Goal: Task Accomplishment & Management: Use online tool/utility

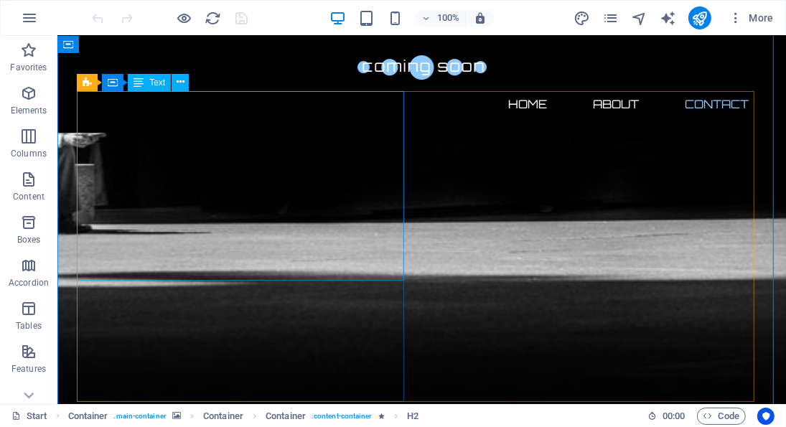
scroll to position [1129, 0]
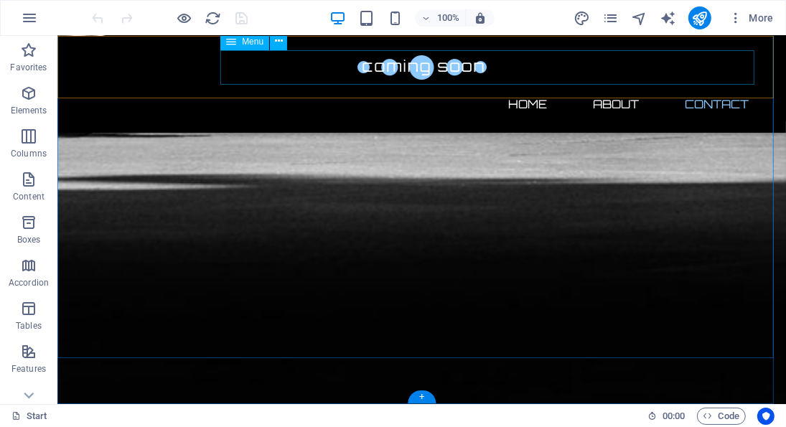
click at [600, 86] on nav "Home About Contact" at bounding box center [422, 103] width 678 height 34
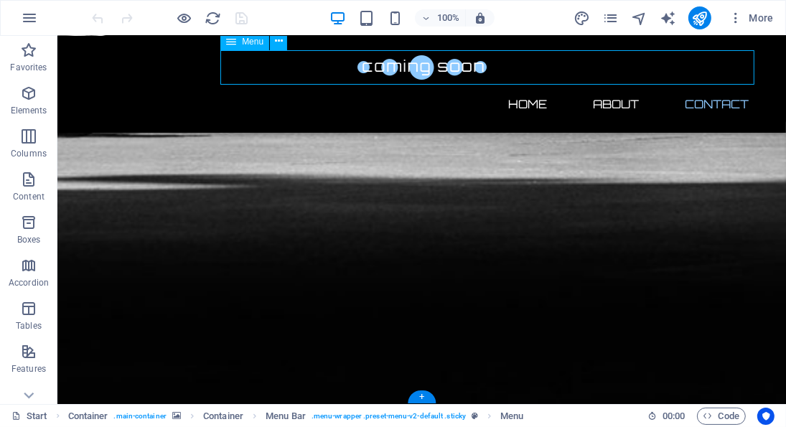
click at [526, 86] on nav "Home About Contact" at bounding box center [422, 103] width 678 height 34
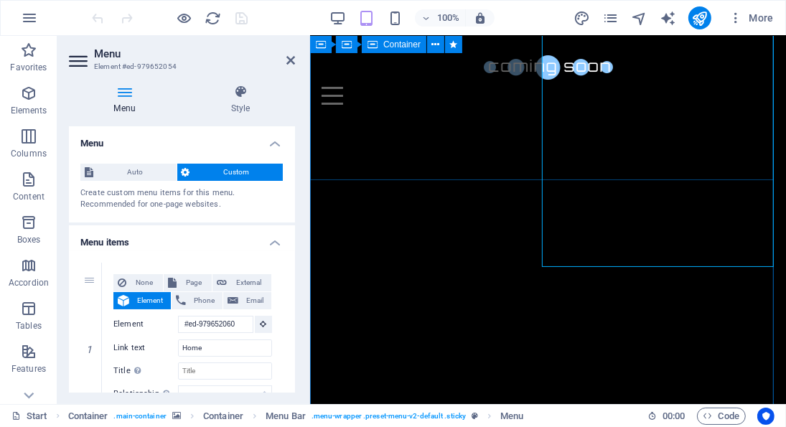
scroll to position [452, 0]
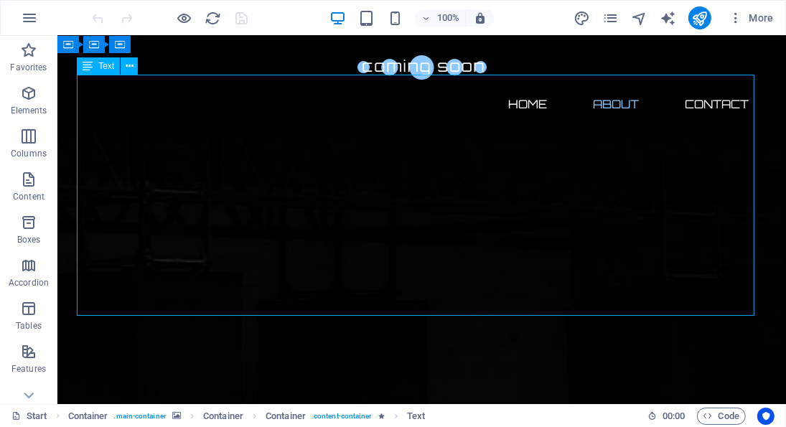
scroll to position [628, 0]
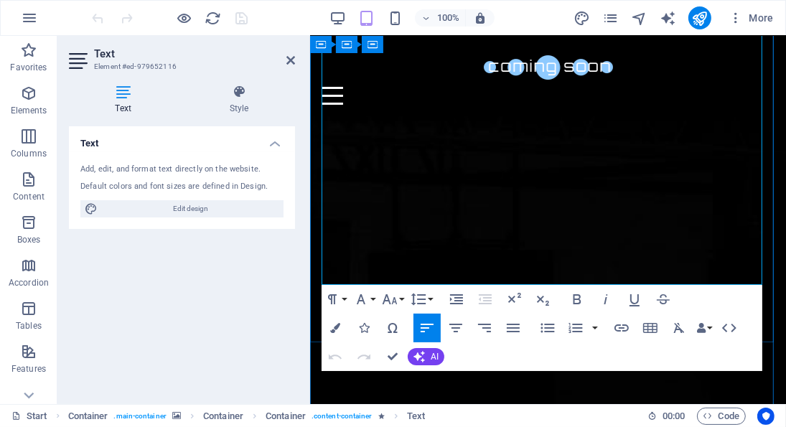
scroll to position [769, 0]
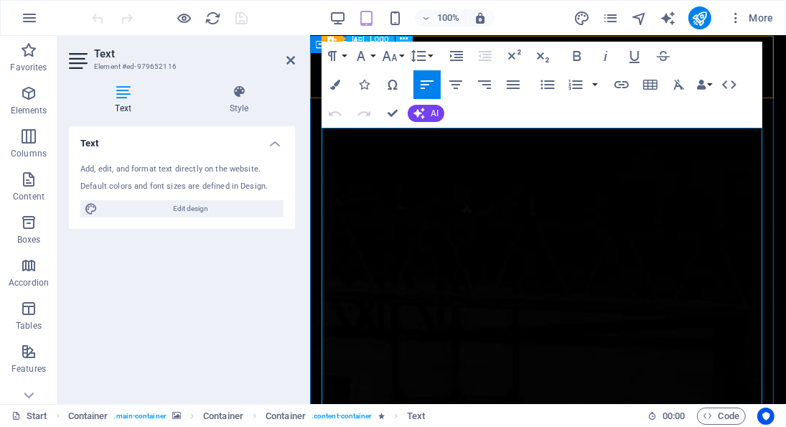
scroll to position [511, 0]
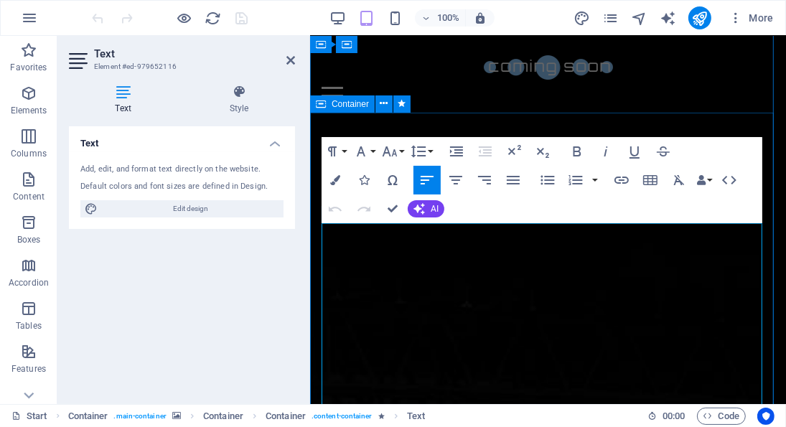
drag, startPoint x: 744, startPoint y: 253, endPoint x: 314, endPoint y: 224, distance: 430.2
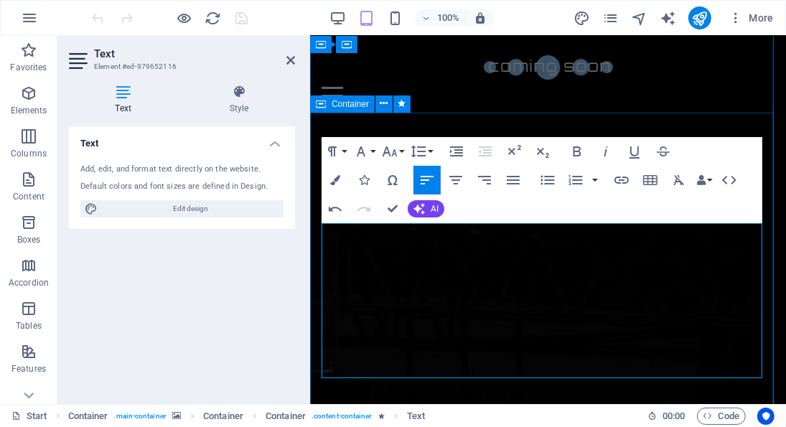
scroll to position [8056, 1]
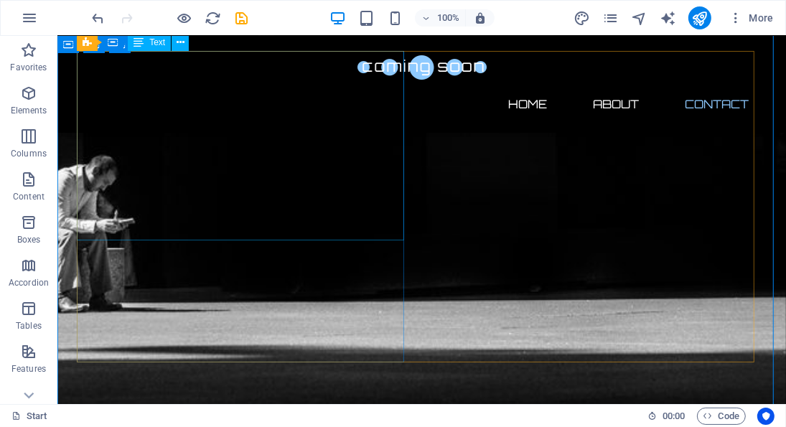
scroll to position [991, 0]
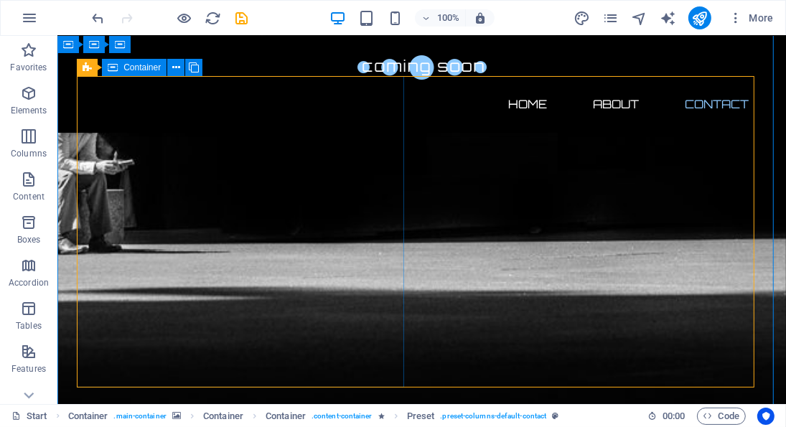
scroll to position [906, 0]
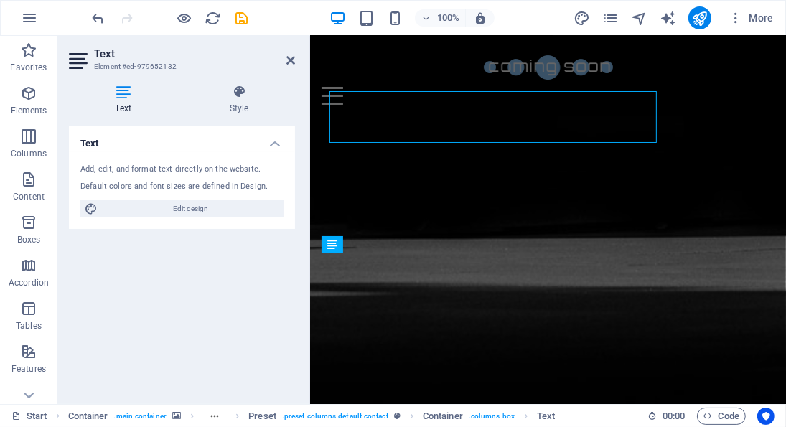
scroll to position [1102, 0]
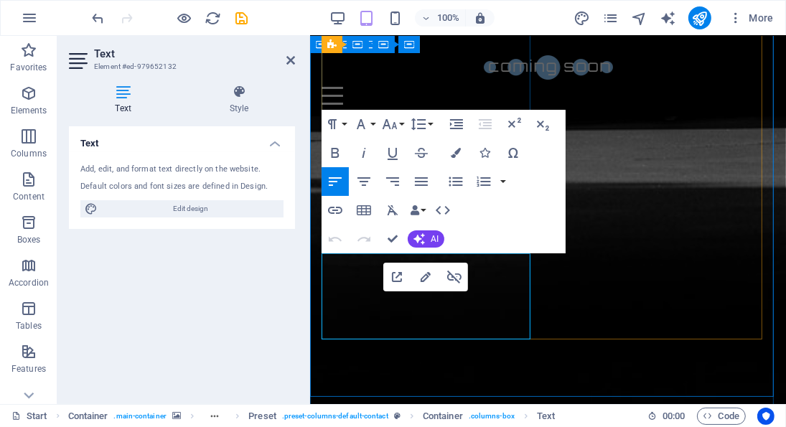
drag, startPoint x: 410, startPoint y: 332, endPoint x: 328, endPoint y: 317, distance: 83.2
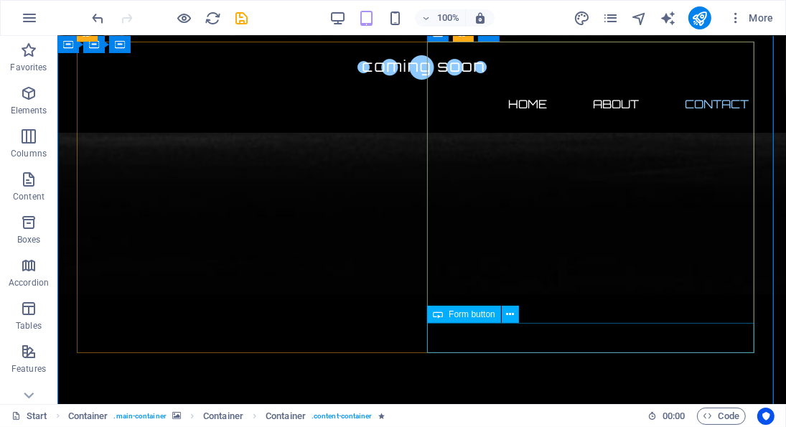
scroll to position [940, 0]
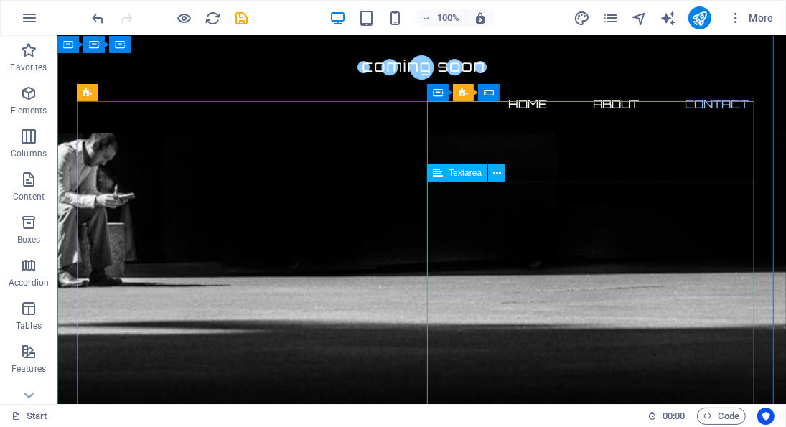
scroll to position [889, 0]
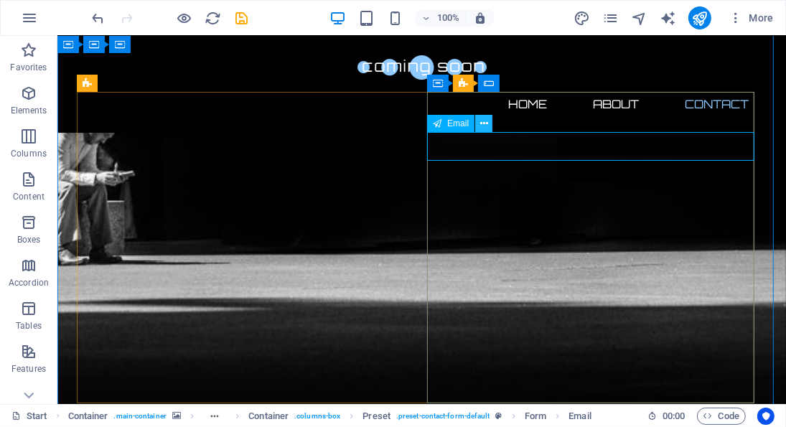
click at [481, 125] on icon at bounding box center [484, 123] width 8 height 15
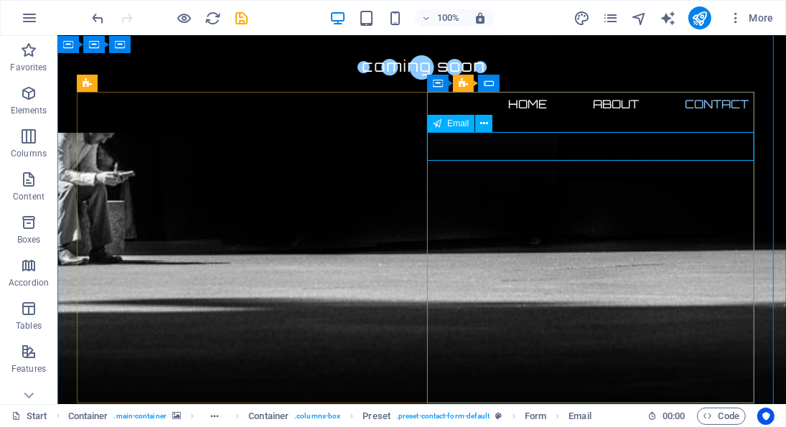
click at [456, 123] on span "Email" at bounding box center [458, 123] width 22 height 9
click at [479, 125] on button at bounding box center [483, 123] width 17 height 17
click at [479, 121] on button at bounding box center [483, 123] width 17 height 17
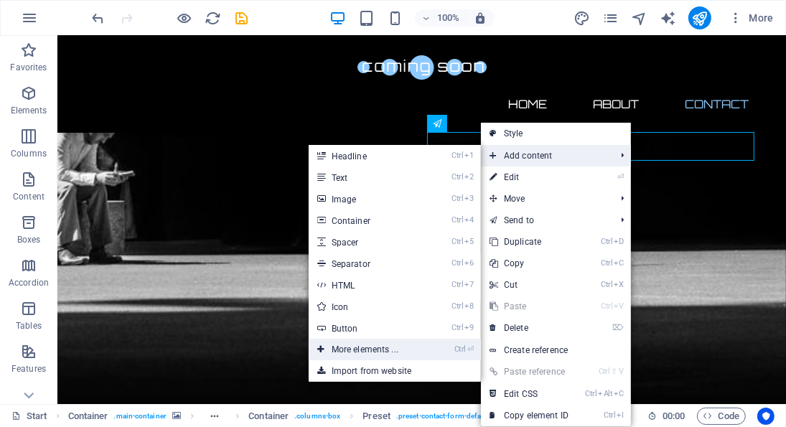
click at [400, 351] on link "Ctrl ⏎ More elements ..." at bounding box center [368, 350] width 118 height 22
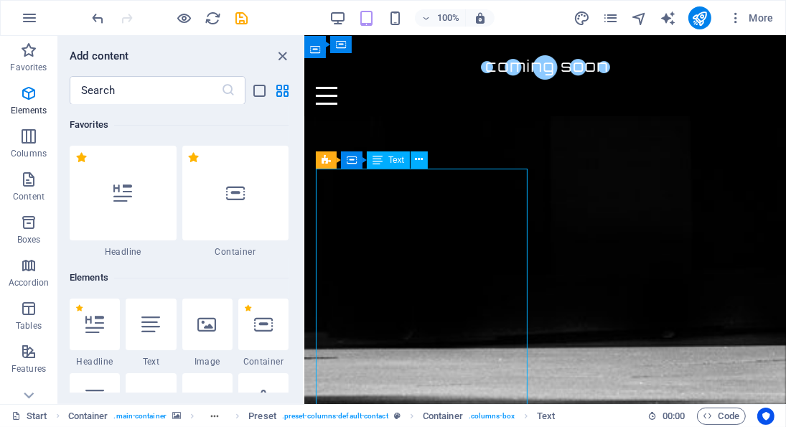
scroll to position [152, 0]
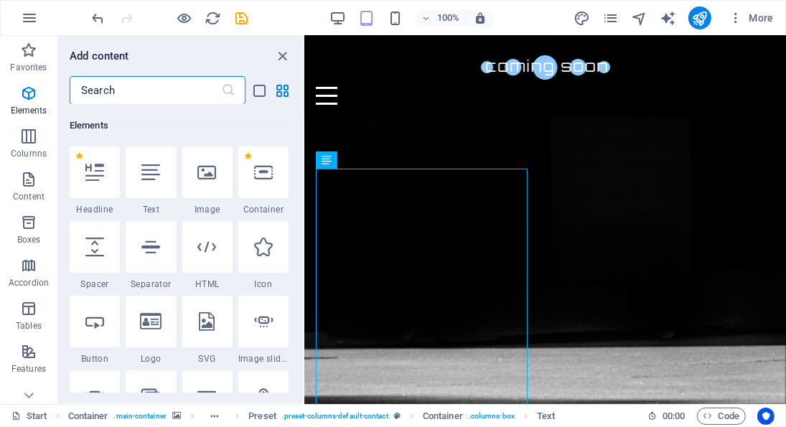
click at [168, 90] on input "text" at bounding box center [145, 90] width 151 height 29
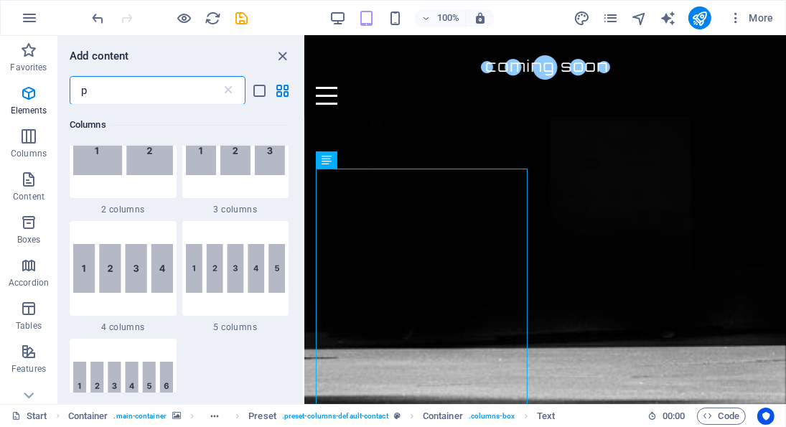
scroll to position [0, 0]
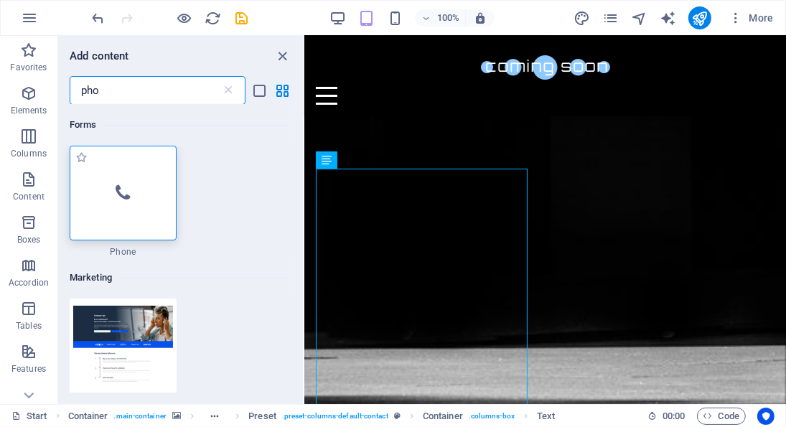
type input "pho"
click at [127, 193] on icon at bounding box center [123, 193] width 14 height 19
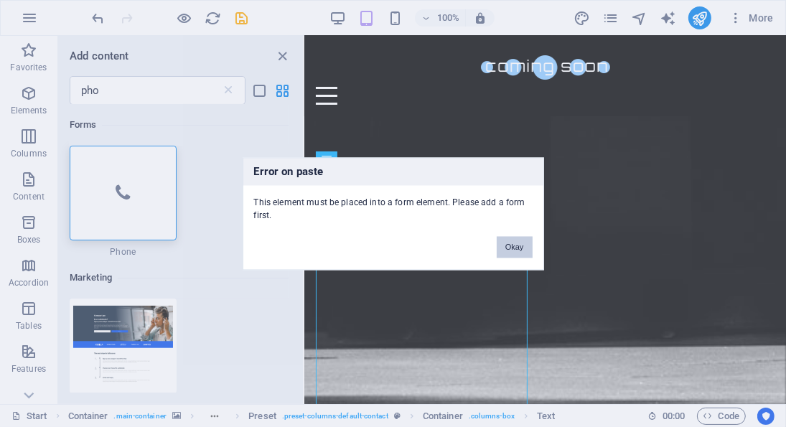
click at [516, 245] on button "Okay" at bounding box center [515, 247] width 36 height 22
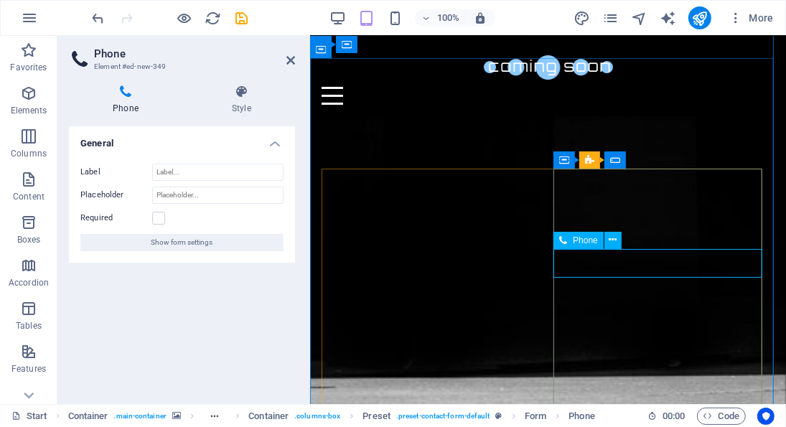
type input "Phone"
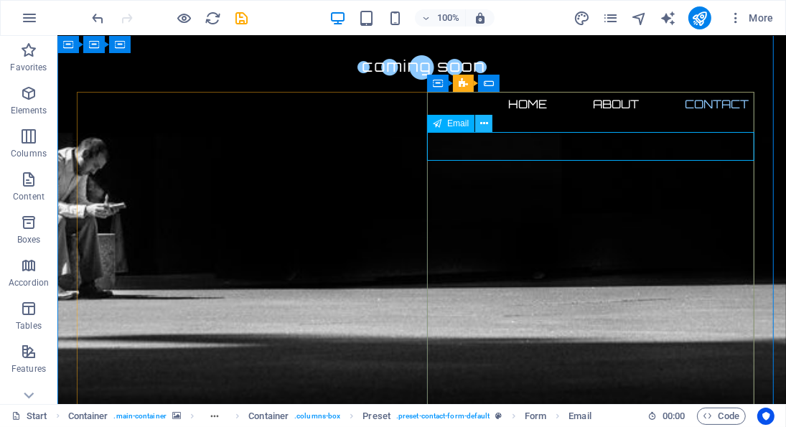
click at [483, 126] on icon at bounding box center [484, 123] width 8 height 15
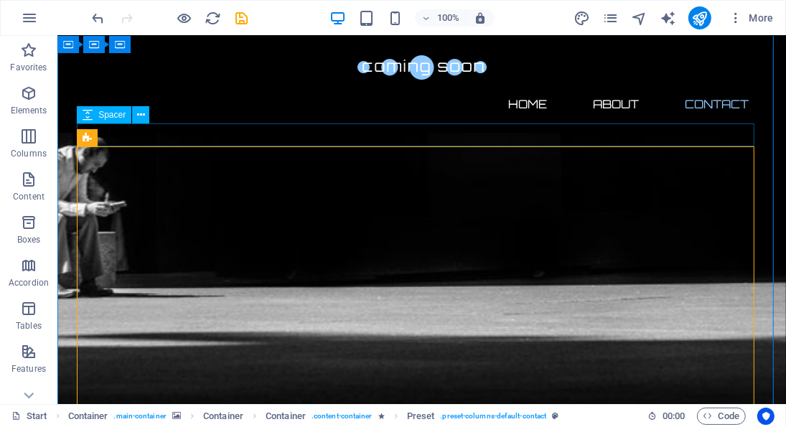
scroll to position [833, 0]
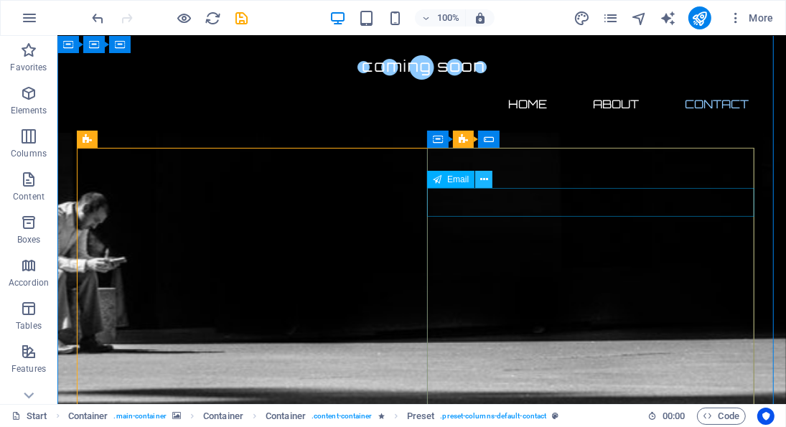
click at [479, 174] on button at bounding box center [483, 179] width 17 height 17
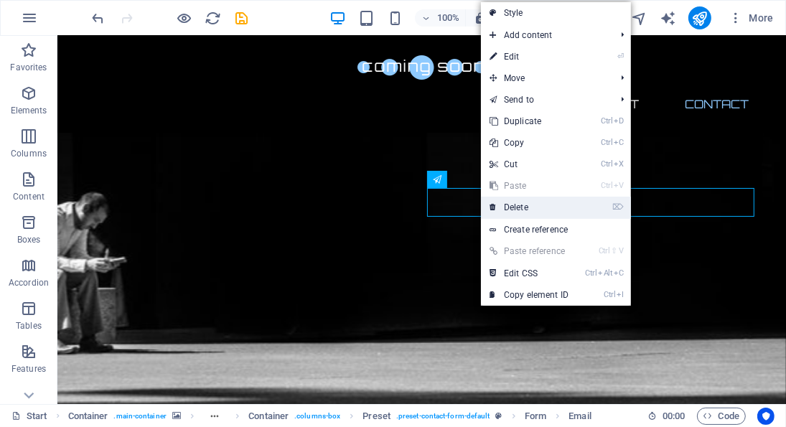
click at [535, 210] on link "⌦ Delete" at bounding box center [529, 208] width 96 height 22
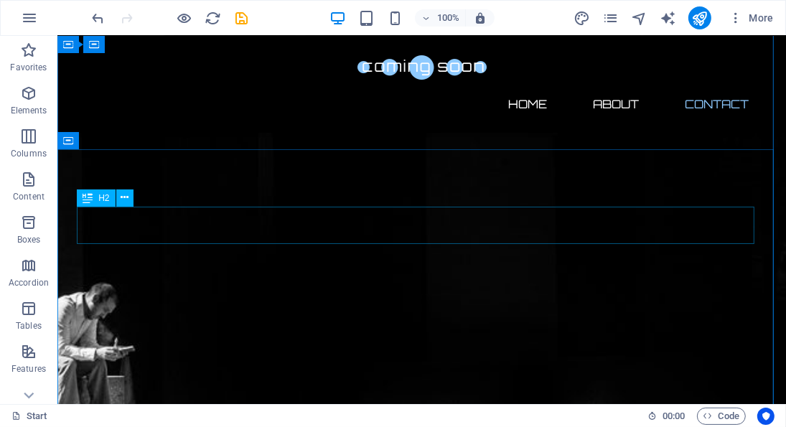
scroll to position [782, 0]
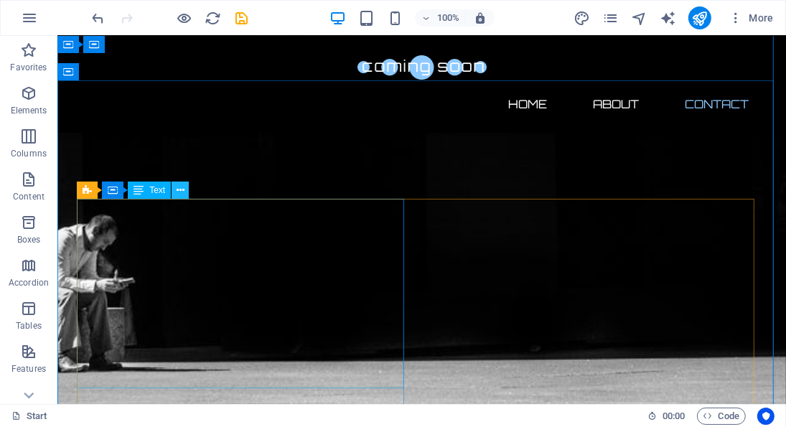
click at [178, 192] on icon at bounding box center [181, 190] width 8 height 15
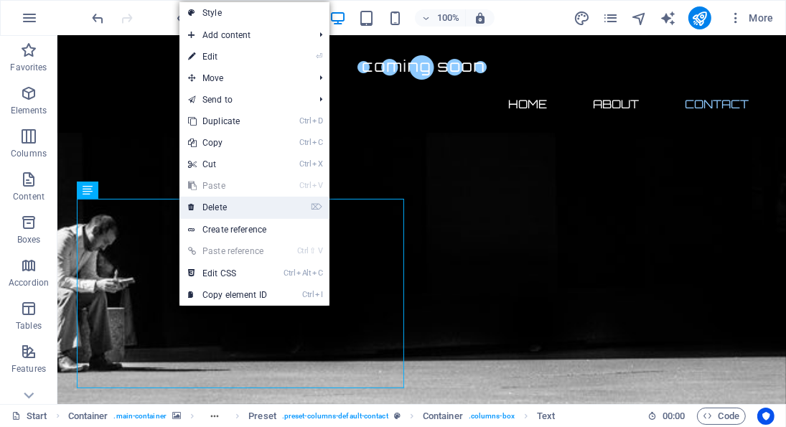
click at [246, 210] on link "⌦ Delete" at bounding box center [227, 208] width 96 height 22
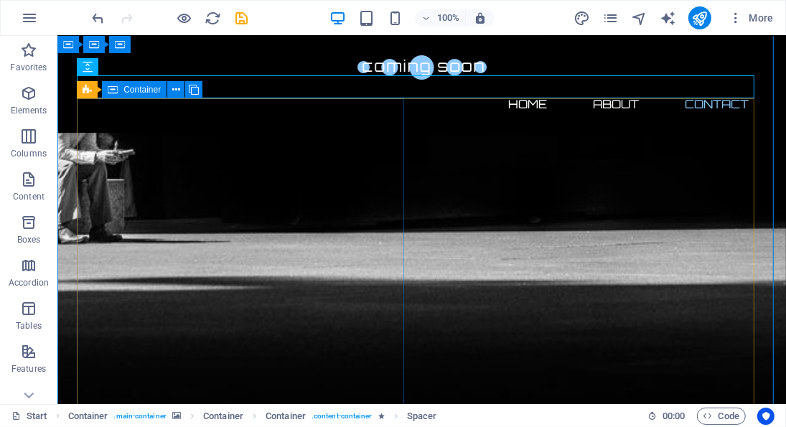
scroll to position [881, 0]
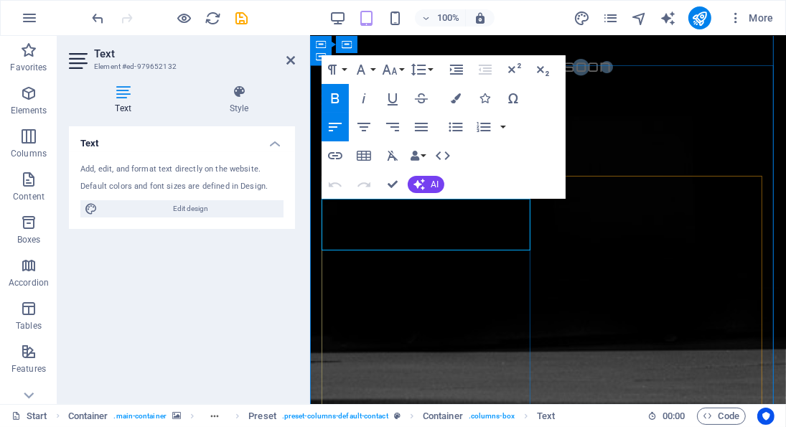
drag, startPoint x: 441, startPoint y: 199, endPoint x: 457, endPoint y: 207, distance: 17.7
drag, startPoint x: 503, startPoint y: 207, endPoint x: 321, endPoint y: 210, distance: 182.3
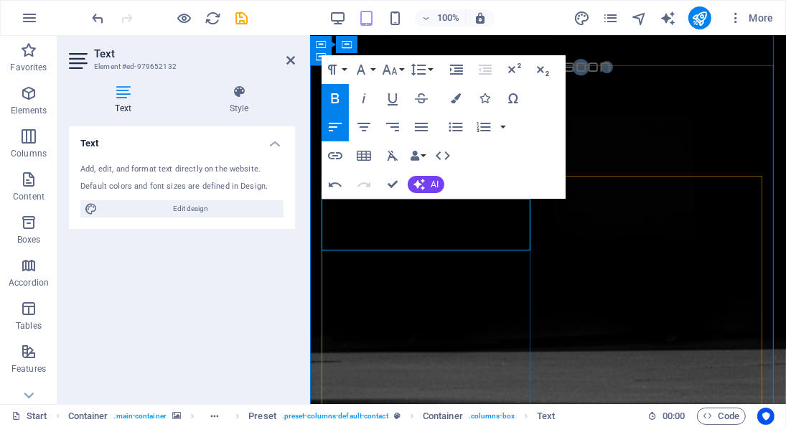
copy strong "Address : Point Cook VIC Australia"
drag, startPoint x: 503, startPoint y: 210, endPoint x: 373, endPoint y: 206, distance: 130.7
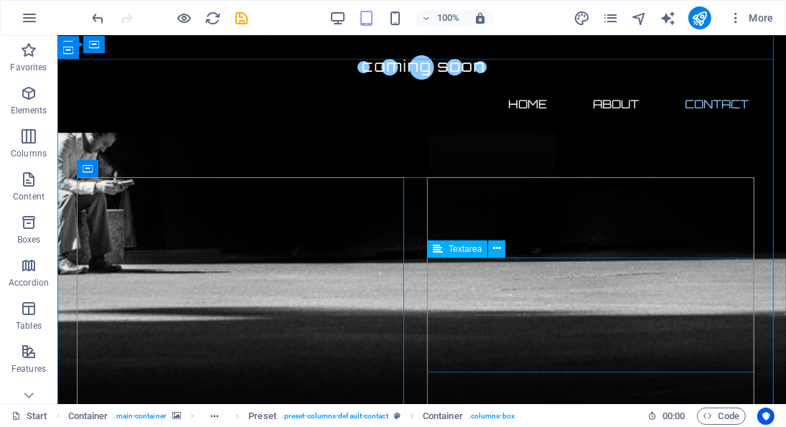
scroll to position [805, 0]
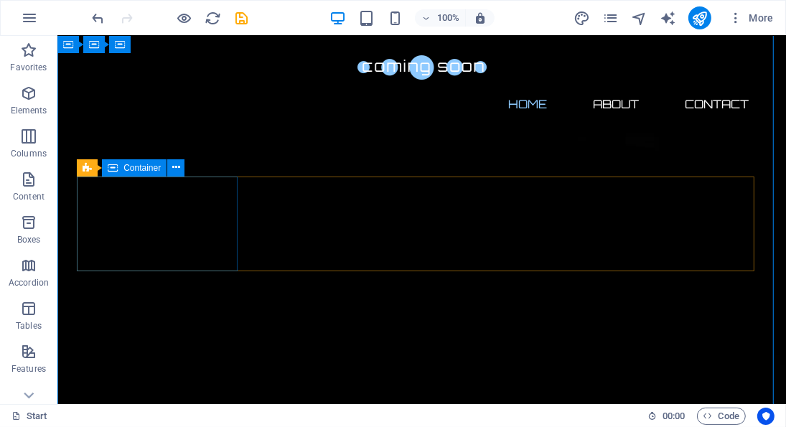
scroll to position [0, 0]
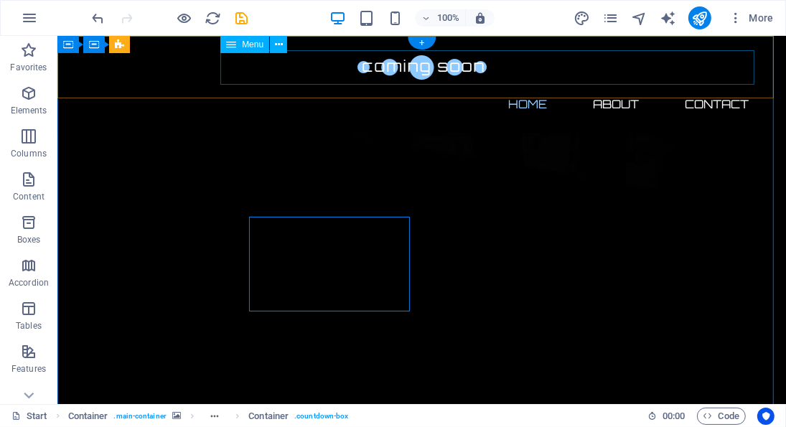
click at [601, 86] on nav "Home About Contact" at bounding box center [422, 103] width 678 height 34
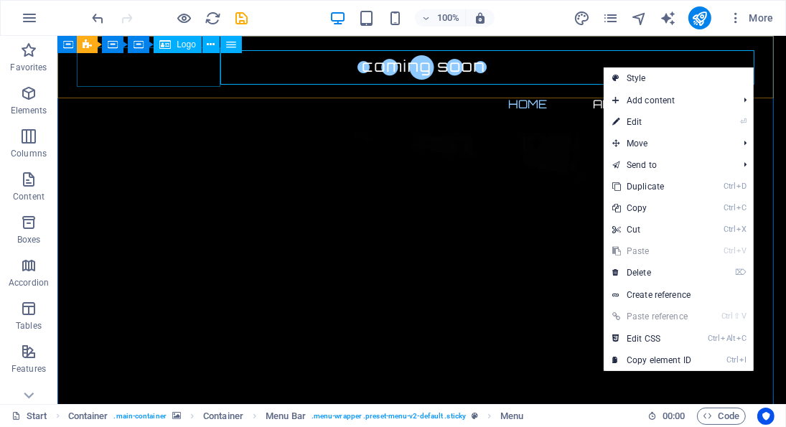
click at [113, 53] on div "Menu Bar Container Container Logo" at bounding box center [153, 45] width 152 height 18
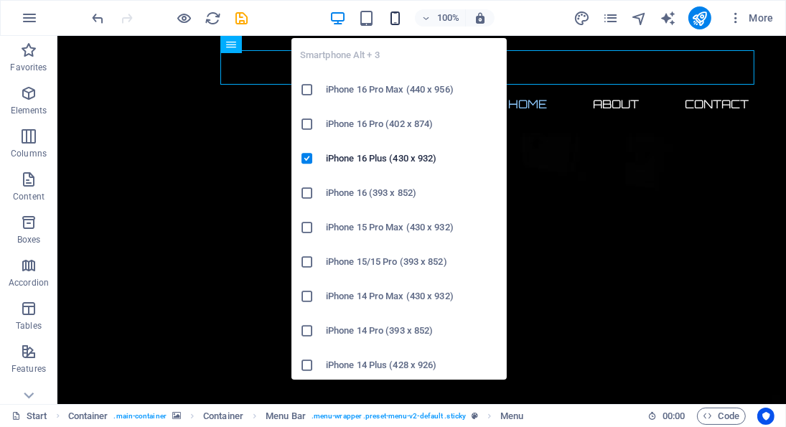
drag, startPoint x: 390, startPoint y: 29, endPoint x: 400, endPoint y: 17, distance: 15.8
click at [400, 17] on icon "button" at bounding box center [395, 18] width 17 height 17
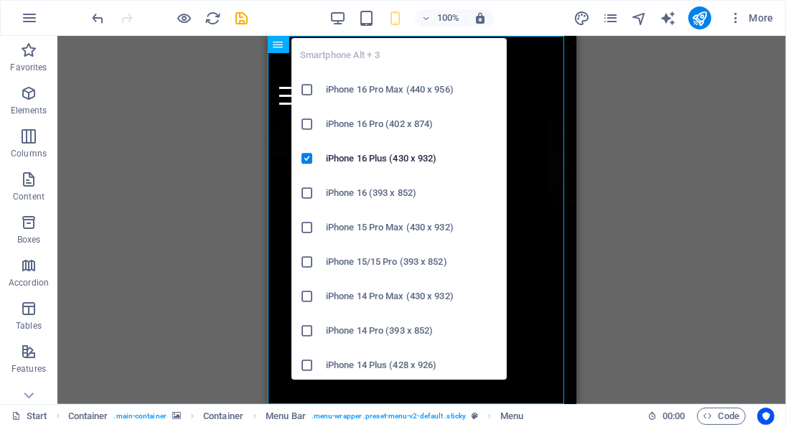
click at [400, 17] on icon "button" at bounding box center [395, 18] width 17 height 17
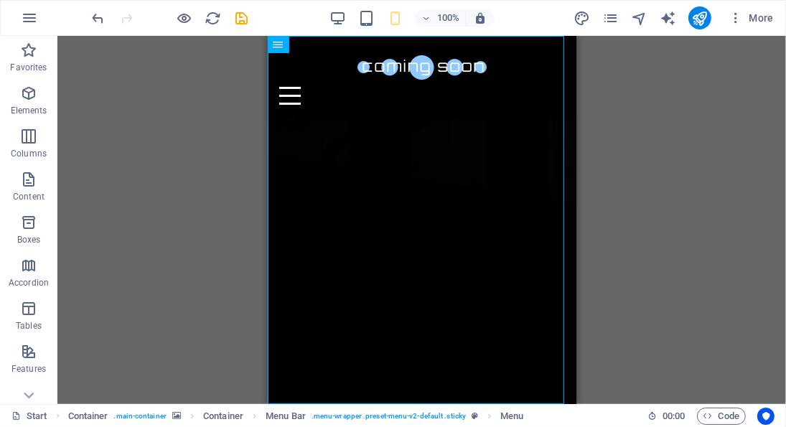
click at [619, 167] on div "H2 Container Container Container Container Container Text Countdown Container C…" at bounding box center [421, 220] width 728 height 368
drag, startPoint x: 886, startPoint y: 202, endPoint x: 406, endPoint y: 223, distance: 479.9
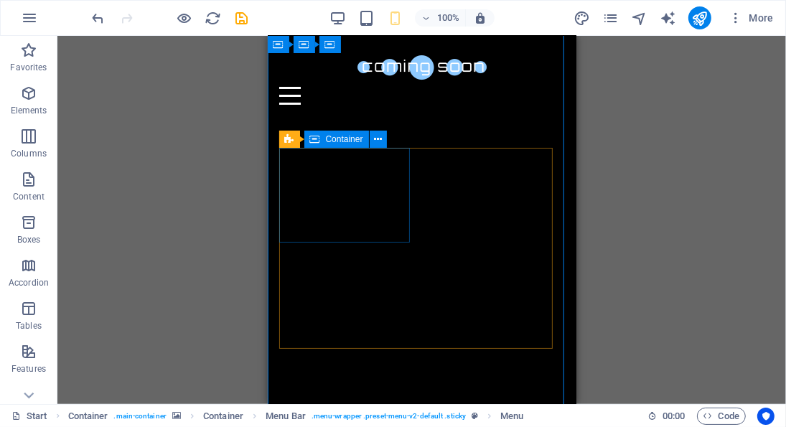
scroll to position [65, 0]
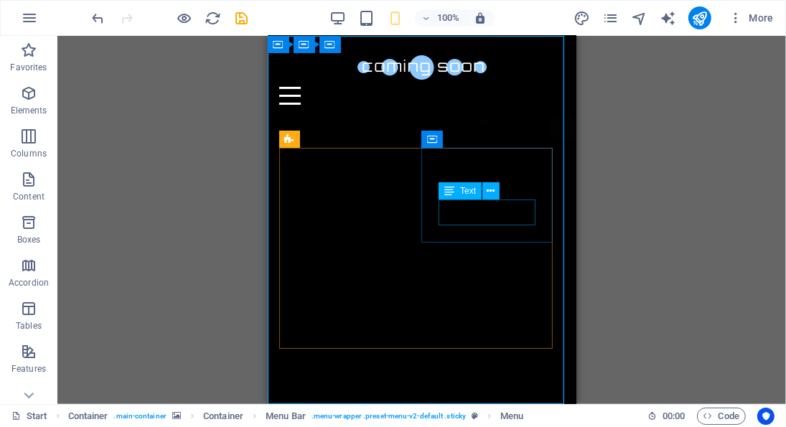
click at [475, 185] on div "Text" at bounding box center [460, 190] width 43 height 17
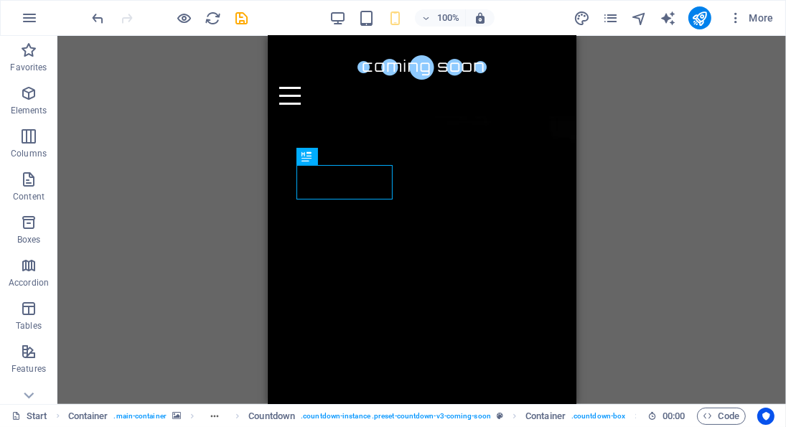
click at [669, 258] on div "H2 Container Container Container Container Container Container Text Countdown C…" at bounding box center [421, 220] width 728 height 368
click at [207, 176] on div "H2 Container Container Container Container Container Container Text Countdown C…" at bounding box center [421, 220] width 728 height 368
drag, startPoint x: 254, startPoint y: 191, endPoint x: 57, endPoint y: 157, distance: 200.2
click at [254, 191] on div "H2 Container Container Container Container Container Container Text Countdown C…" at bounding box center [421, 220] width 728 height 368
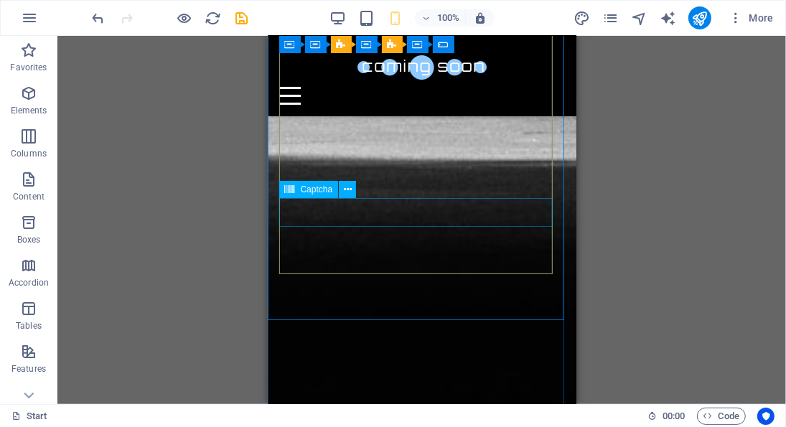
scroll to position [1356, 0]
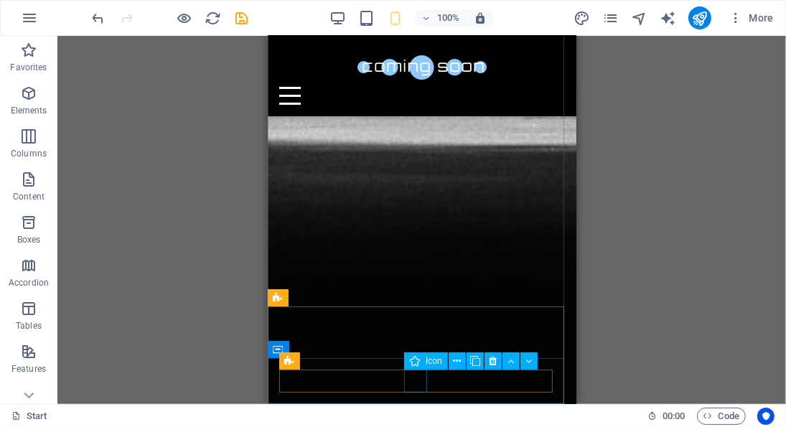
click at [434, 362] on span "Icon" at bounding box center [434, 361] width 17 height 9
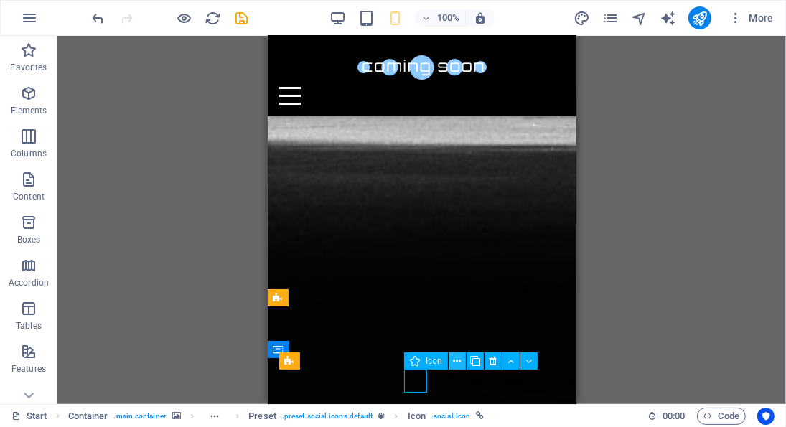
click at [463, 359] on button at bounding box center [457, 360] width 17 height 17
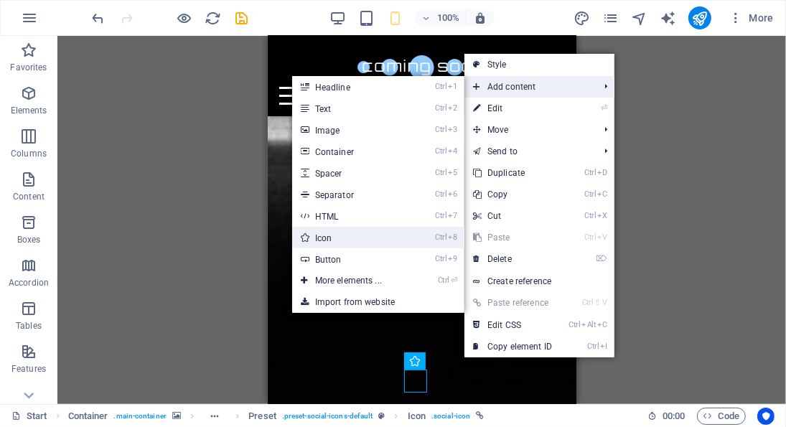
click at [350, 242] on link "Ctrl 8 Icon" at bounding box center [351, 238] width 118 height 22
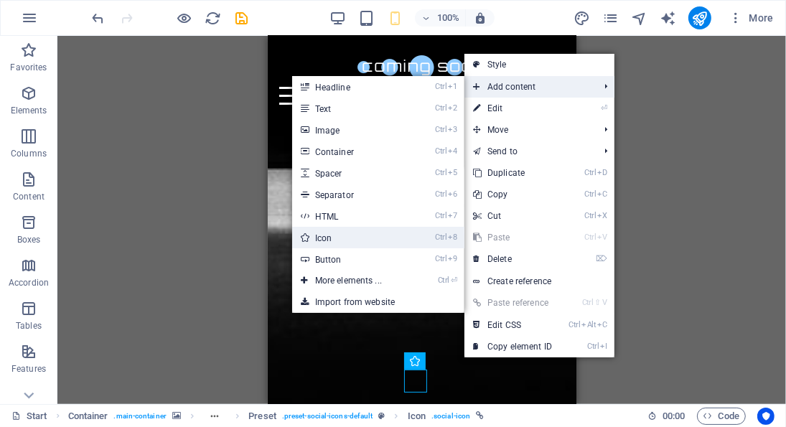
select select "xMidYMid"
select select "px"
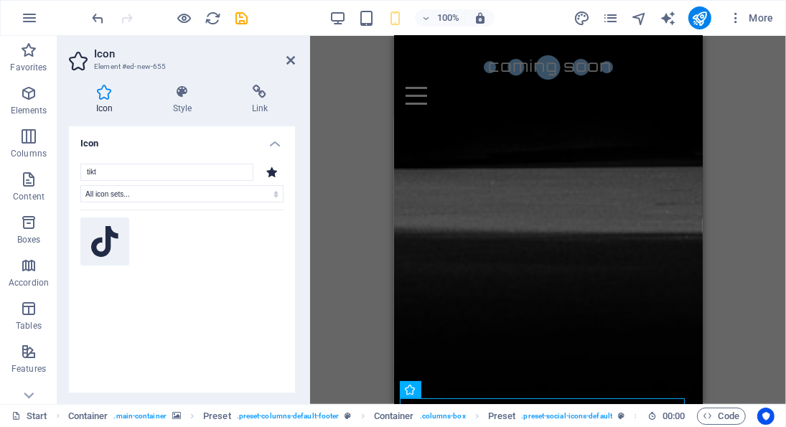
type input "tikt"
click at [115, 224] on button at bounding box center [104, 241] width 49 height 49
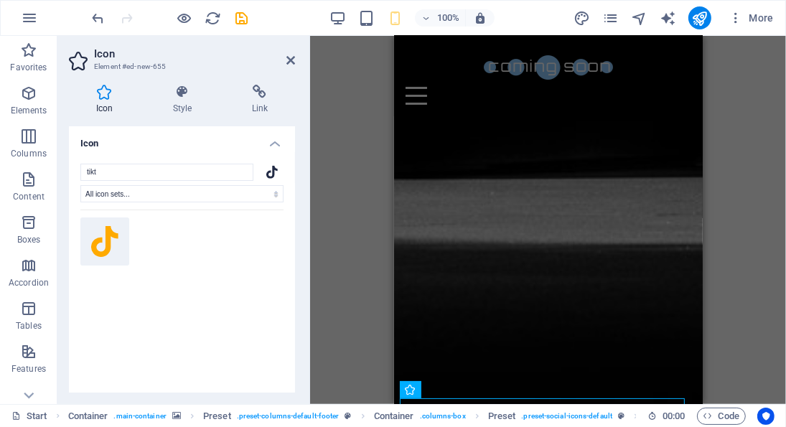
click at [115, 224] on button at bounding box center [104, 241] width 49 height 49
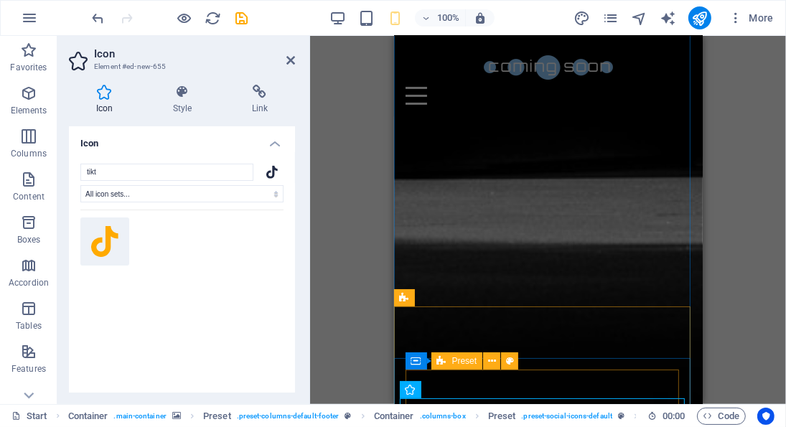
drag, startPoint x: 492, startPoint y: 274, endPoint x: 542, endPoint y: 376, distance: 113.3
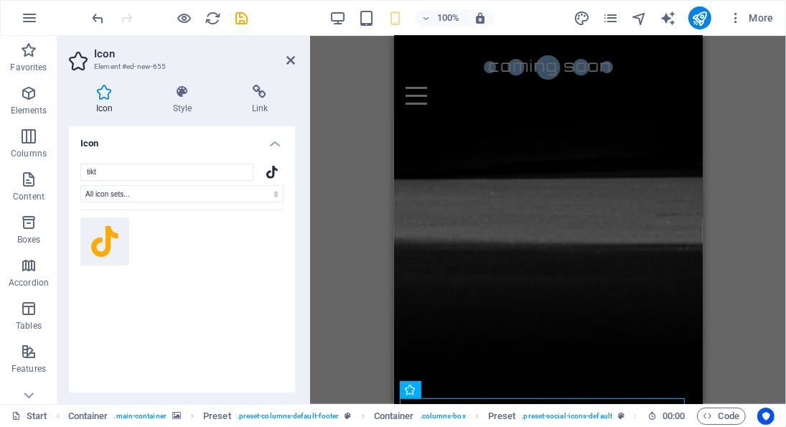
click at [106, 243] on icon at bounding box center [104, 242] width 27 height 32
click at [108, 243] on icon at bounding box center [104, 242] width 27 height 32
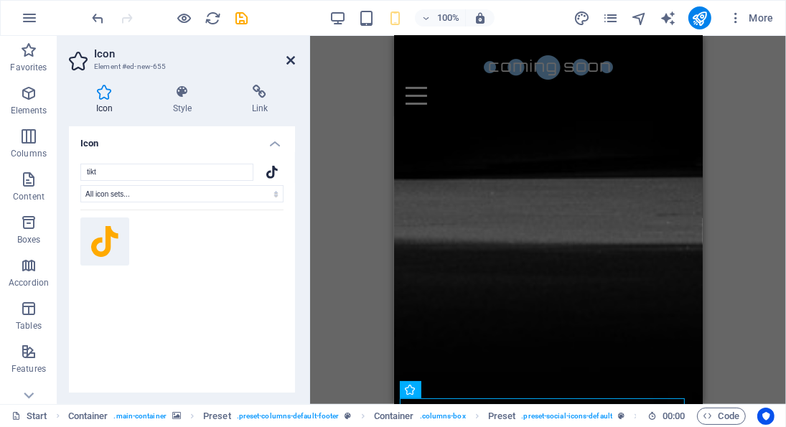
click at [286, 63] on icon at bounding box center [290, 60] width 9 height 11
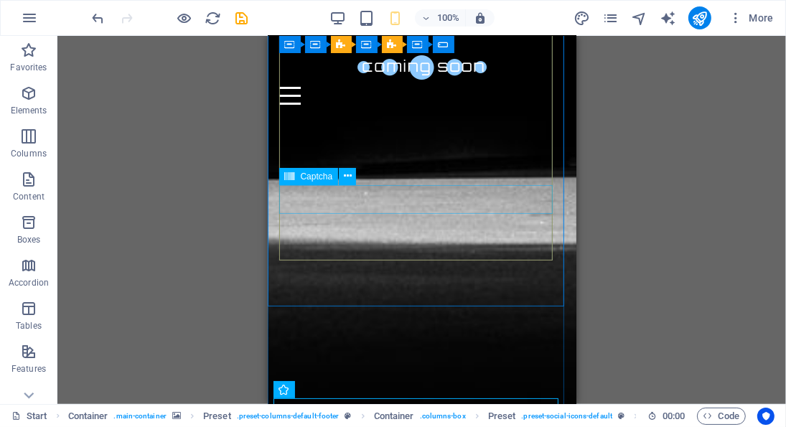
scroll to position [1472, 0]
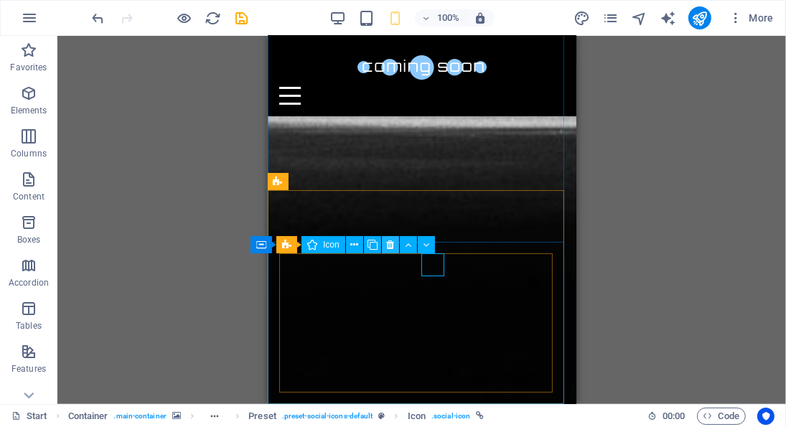
click at [392, 245] on icon at bounding box center [390, 245] width 8 height 15
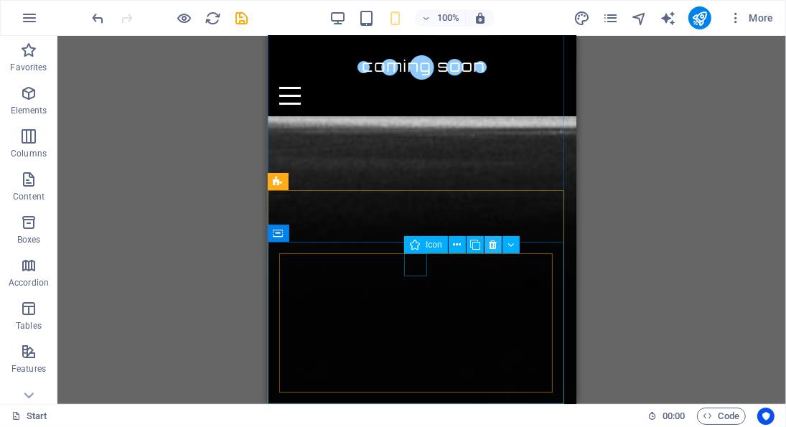
click at [492, 242] on icon at bounding box center [493, 245] width 8 height 15
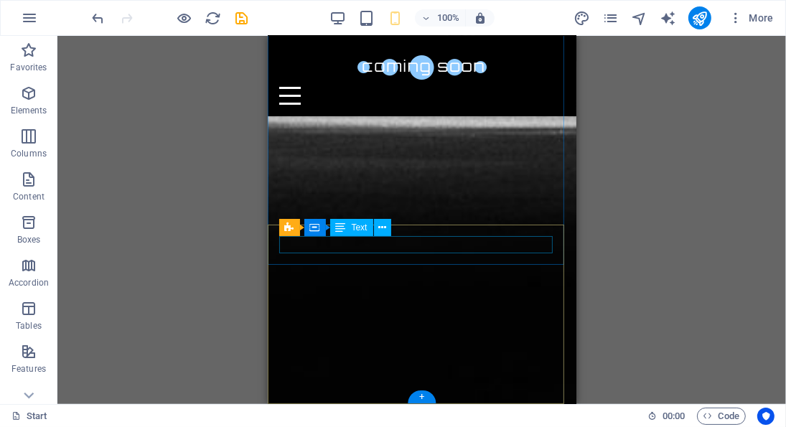
scroll to position [1438, 0]
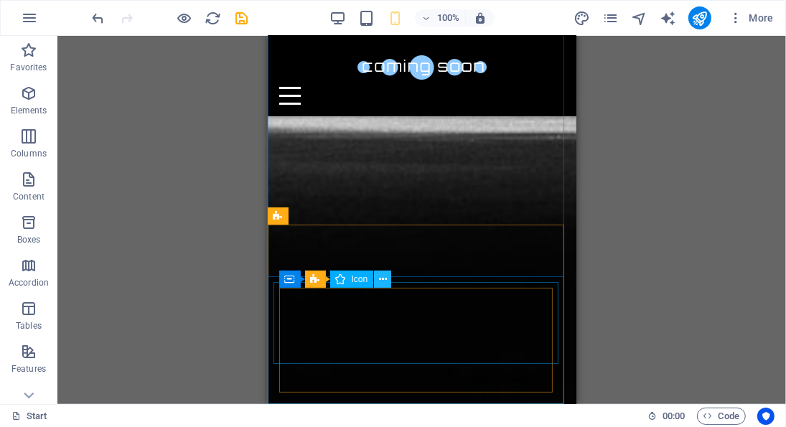
click at [384, 275] on icon at bounding box center [383, 279] width 8 height 15
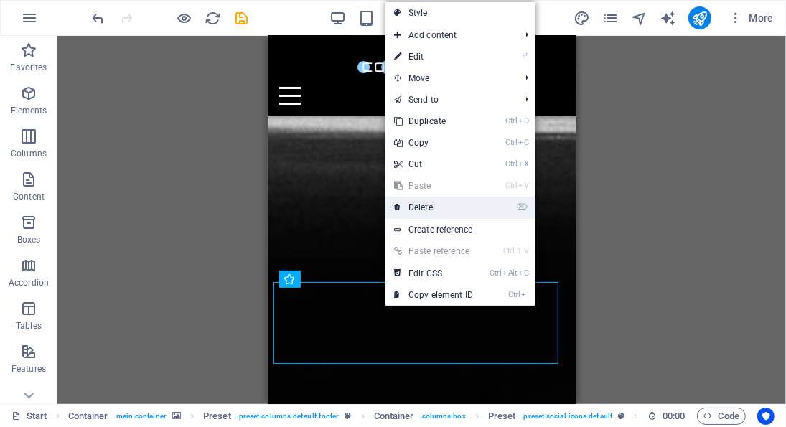
click at [428, 207] on link "⌦ Delete" at bounding box center [433, 208] width 96 height 22
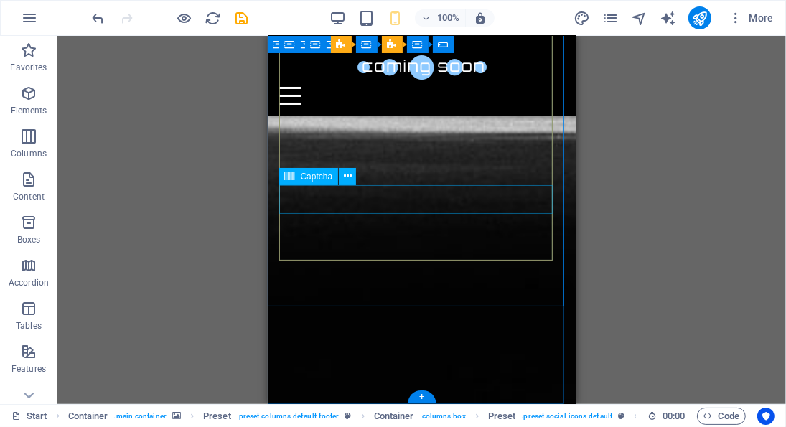
scroll to position [1356, 0]
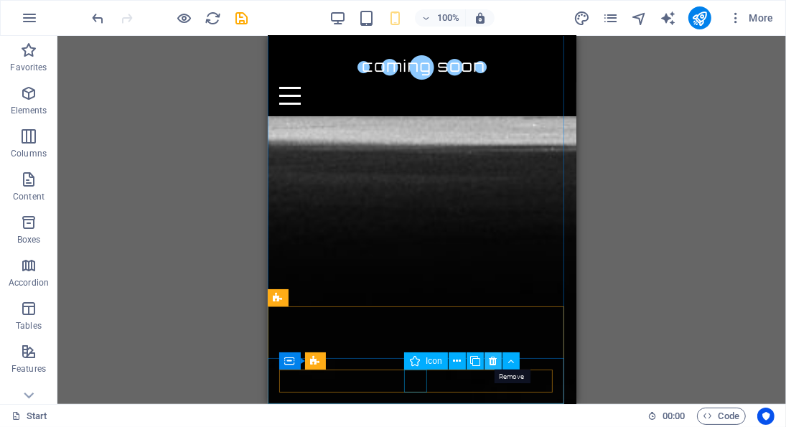
click at [497, 353] on button at bounding box center [492, 360] width 17 height 17
click at [497, 360] on button at bounding box center [492, 360] width 17 height 17
click at [495, 361] on icon at bounding box center [493, 361] width 8 height 15
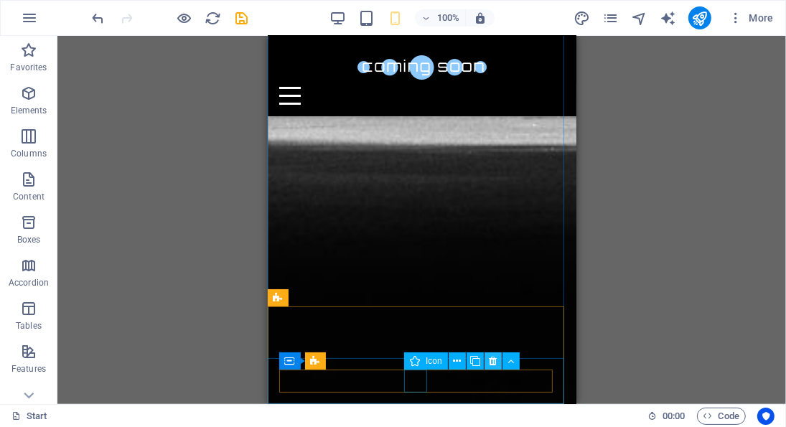
click at [489, 362] on icon at bounding box center [493, 361] width 8 height 15
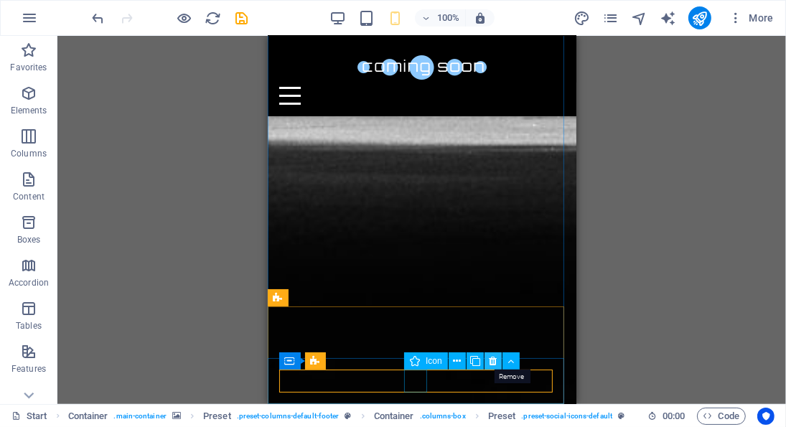
click at [495, 357] on icon at bounding box center [493, 361] width 8 height 15
click at [492, 363] on icon at bounding box center [493, 361] width 8 height 15
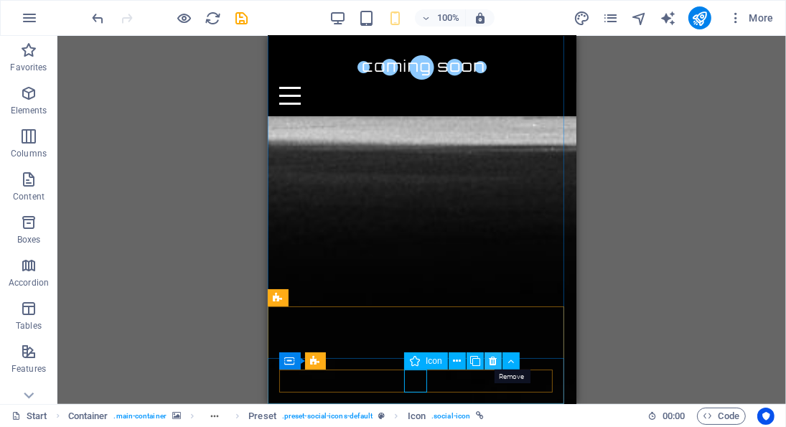
click at [496, 354] on icon at bounding box center [493, 361] width 8 height 15
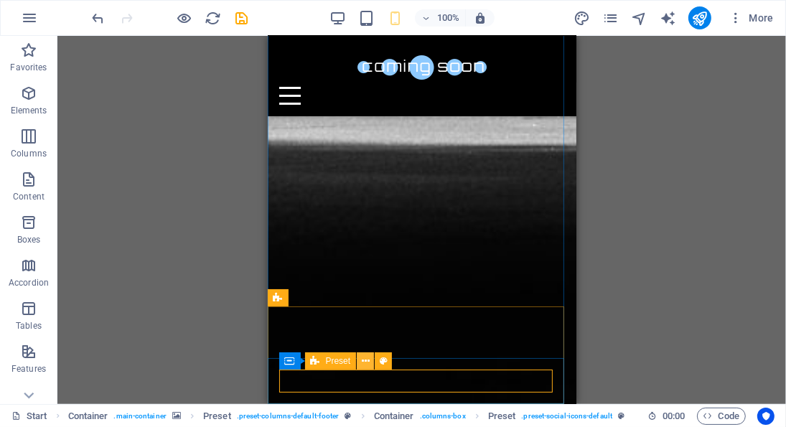
click at [364, 366] on icon at bounding box center [366, 361] width 8 height 15
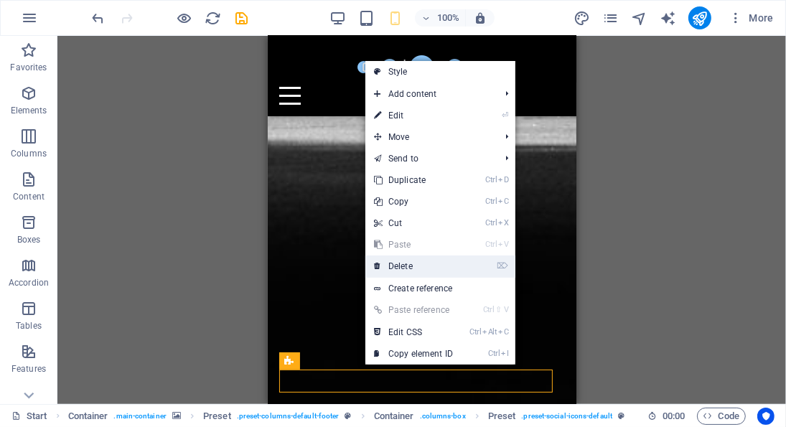
click at [413, 264] on link "⌦ Delete" at bounding box center [413, 267] width 96 height 22
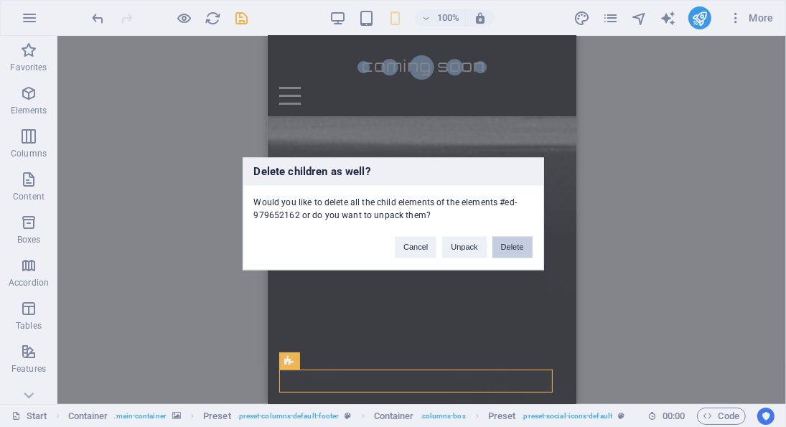
click at [518, 251] on button "Delete" at bounding box center [512, 247] width 40 height 22
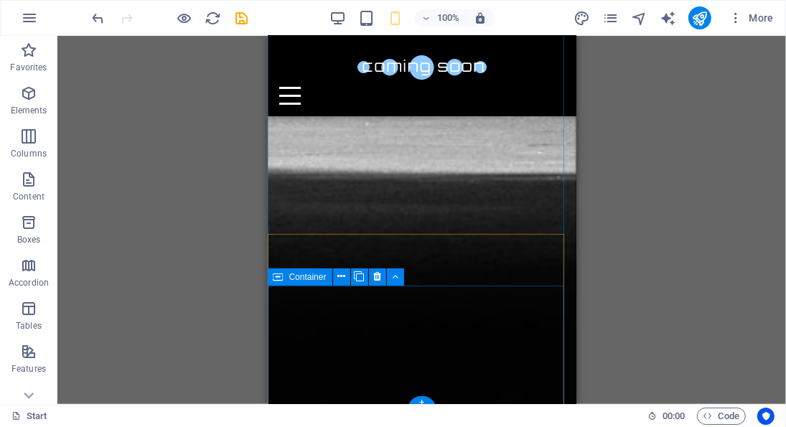
scroll to position [1435, 0]
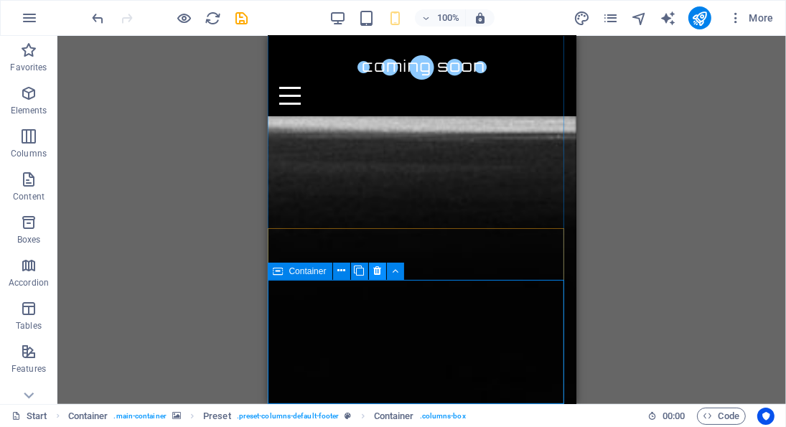
click at [375, 266] on icon at bounding box center [377, 270] width 8 height 15
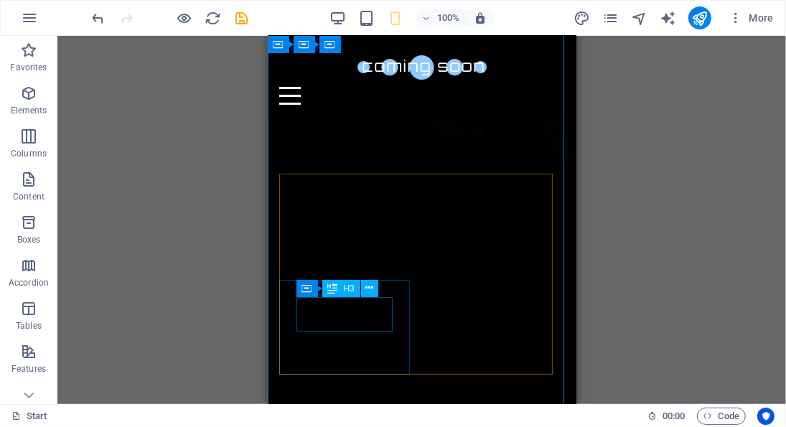
scroll to position [0, 0]
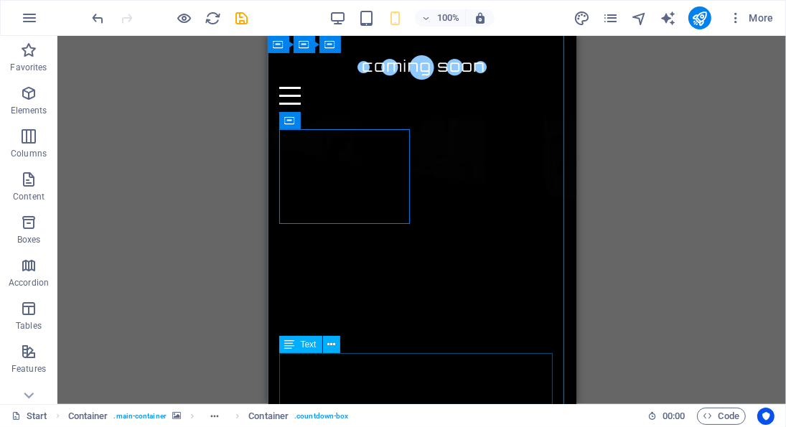
scroll to position [84, 0]
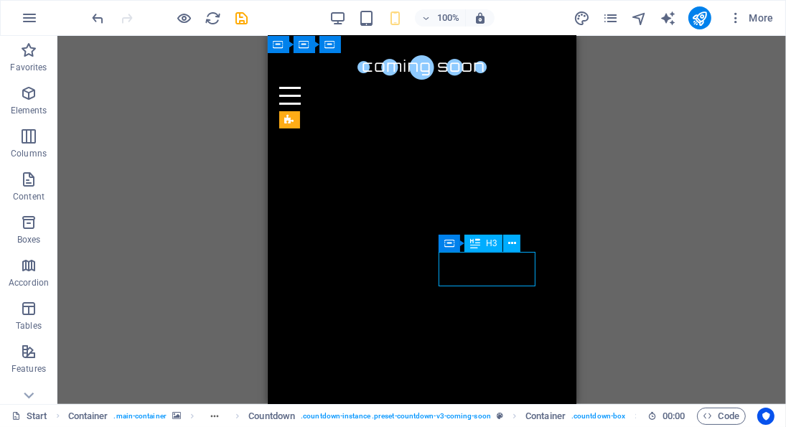
click at [612, 229] on div "H2 Container Container Container Container Container Container Text Countdown C…" at bounding box center [421, 220] width 728 height 368
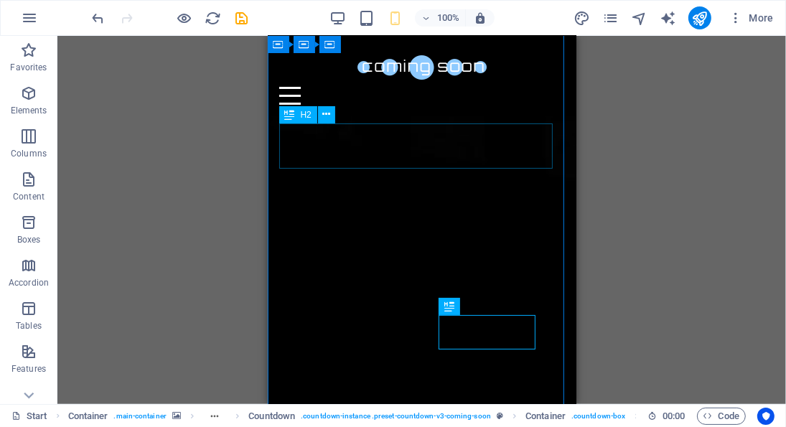
scroll to position [0, 0]
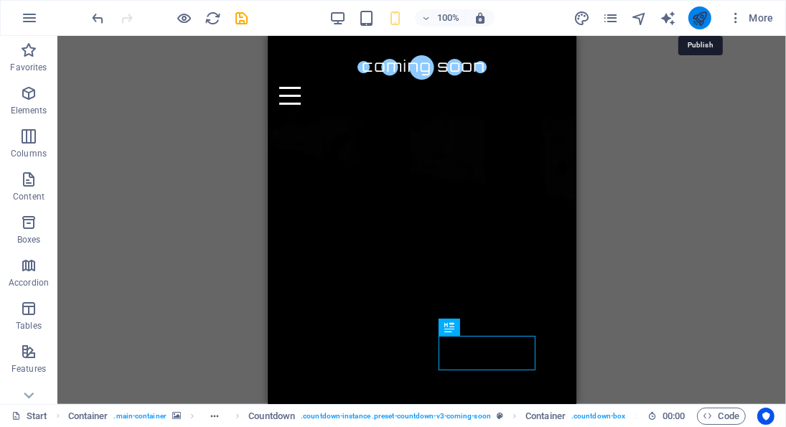
click at [695, 11] on icon "publish" at bounding box center [699, 18] width 17 height 17
checkbox input "false"
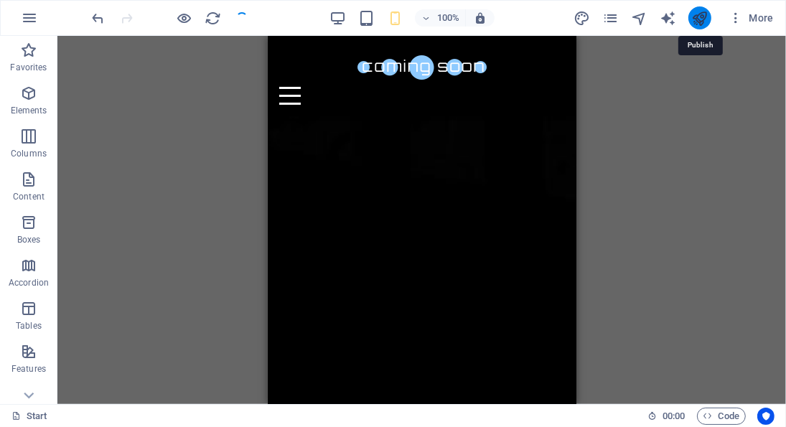
click at [695, 11] on icon "publish" at bounding box center [699, 18] width 17 height 17
checkbox input "false"
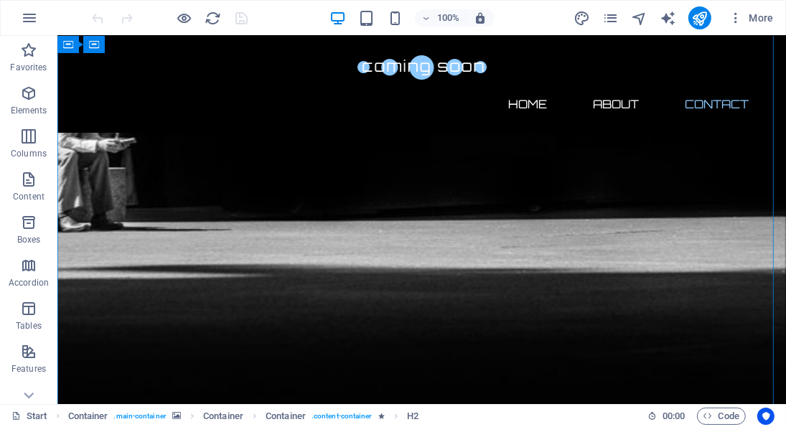
scroll to position [985, 0]
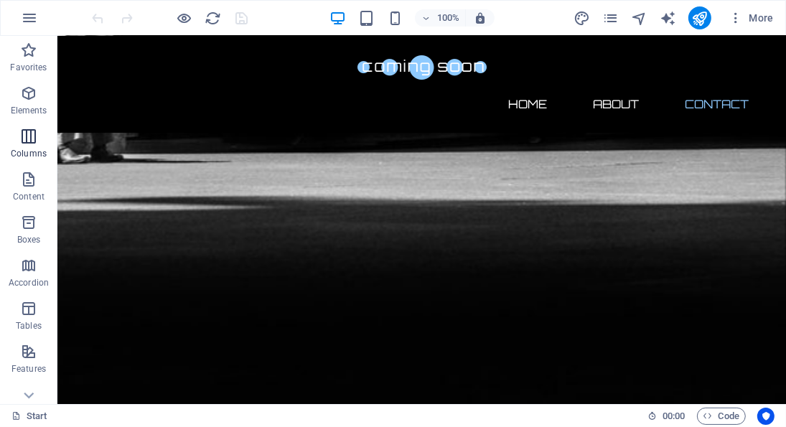
click at [27, 140] on icon "button" at bounding box center [28, 136] width 17 height 17
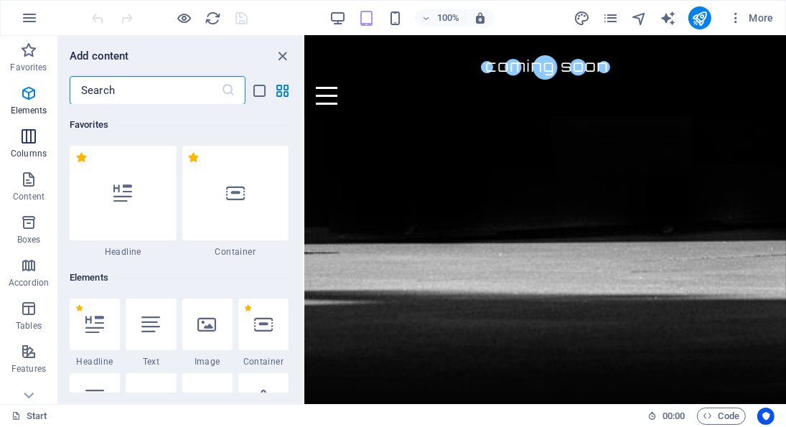
scroll to position [711, 0]
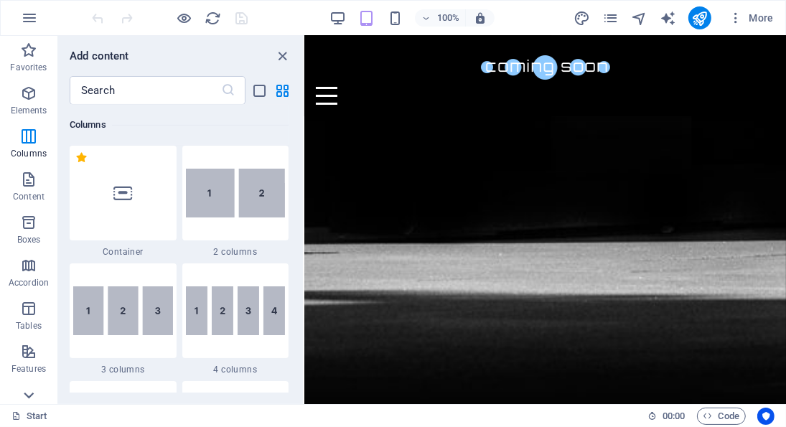
click at [32, 385] on icon at bounding box center [29, 395] width 20 height 20
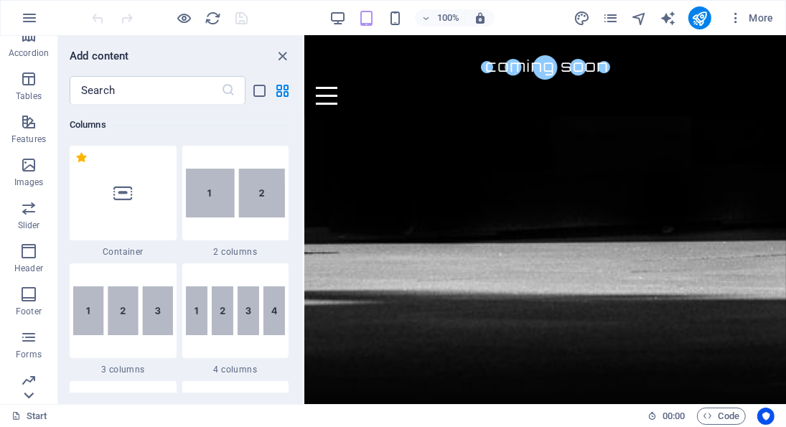
click at [32, 385] on icon at bounding box center [29, 395] width 20 height 20
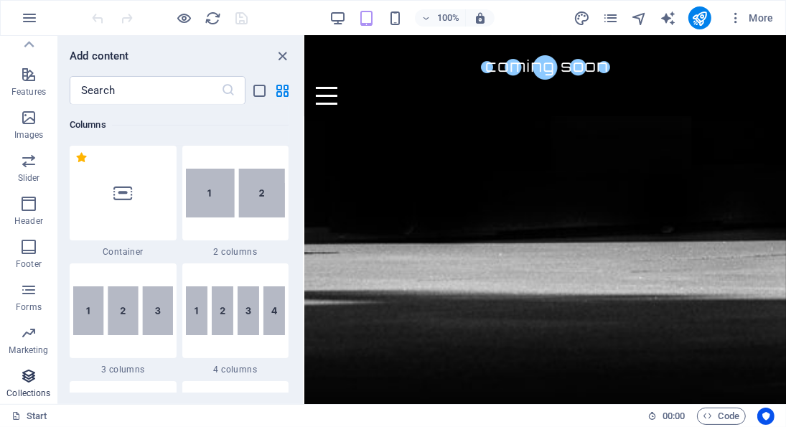
click at [29, 400] on span "Collections" at bounding box center [28, 384] width 57 height 34
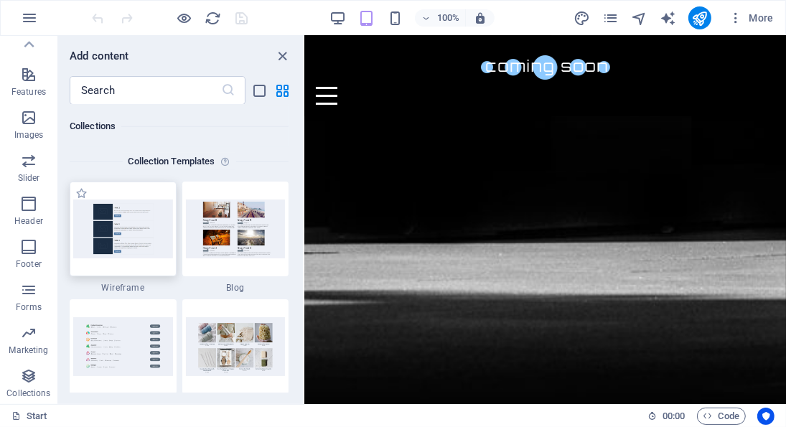
scroll to position [13139, 0]
click at [283, 48] on icon "close panel" at bounding box center [283, 56] width 17 height 17
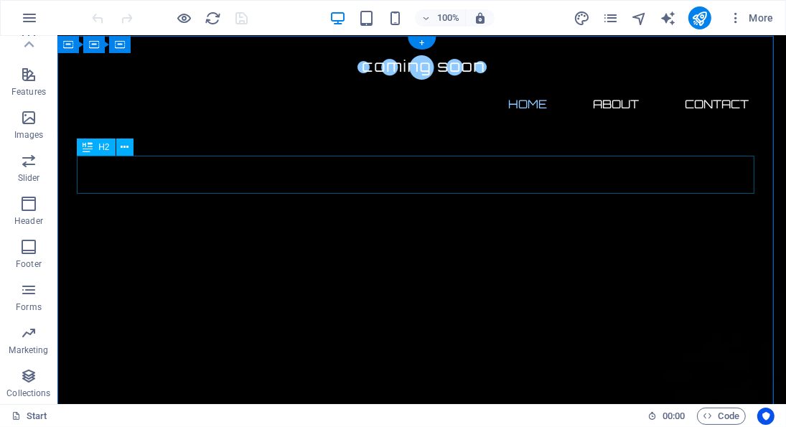
scroll to position [0, 0]
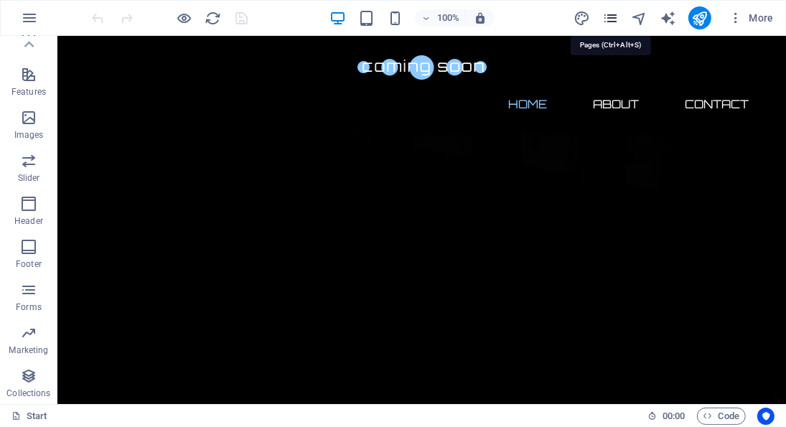
click at [613, 21] on icon "pages" at bounding box center [610, 18] width 17 height 17
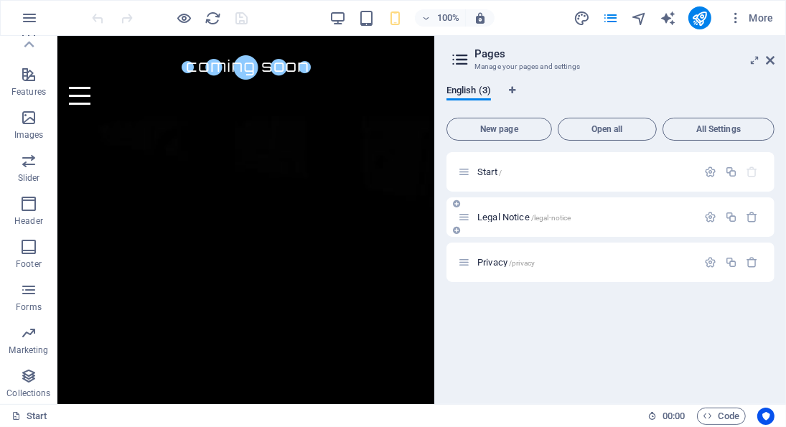
click at [544, 217] on span "/legal-notice" at bounding box center [551, 218] width 40 height 8
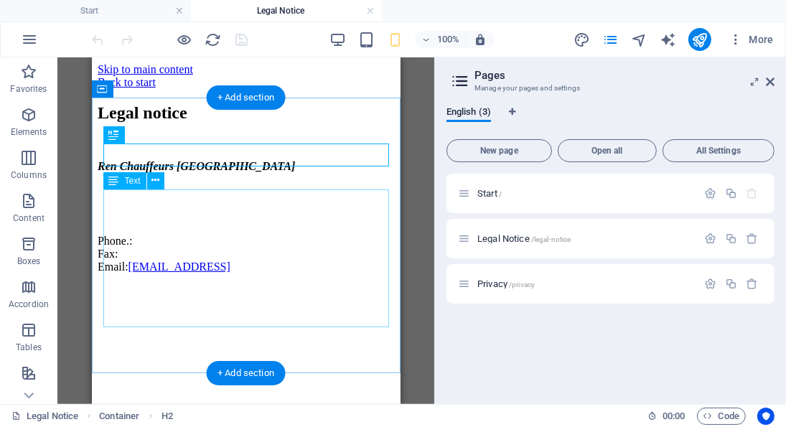
click at [207, 266] on div "Ren Chauffeurs Melbourne Phone.: Fax: Email: 5210d3f5378a73f41f002638ee39bb@cpa…" at bounding box center [245, 215] width 297 height 113
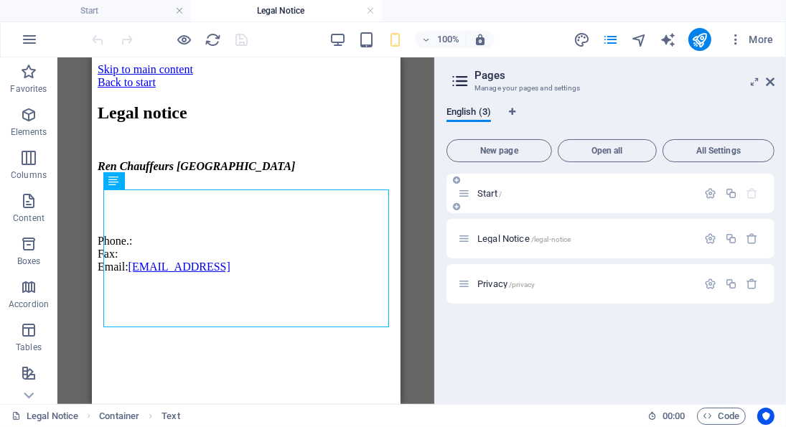
click at [520, 205] on div "Start /" at bounding box center [610, 193] width 328 height 39
click at [492, 192] on span "Start /" at bounding box center [489, 193] width 24 height 11
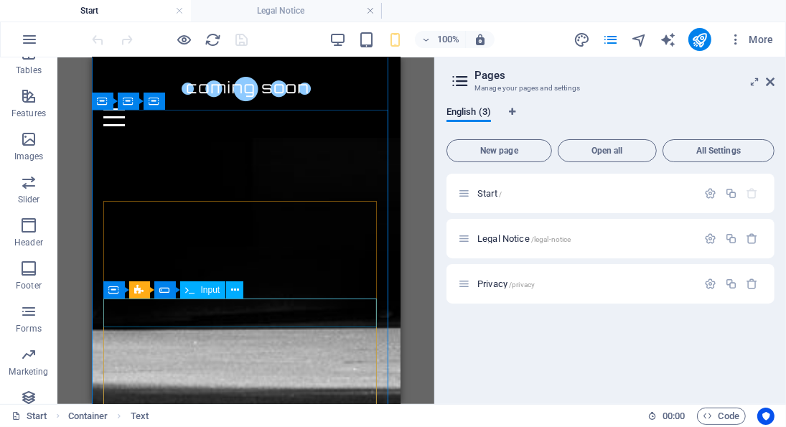
scroll to position [1027, 0]
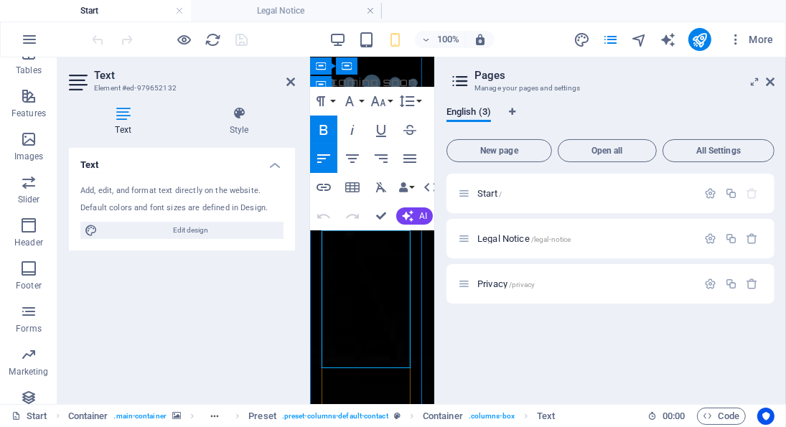
scroll to position [1811, 0]
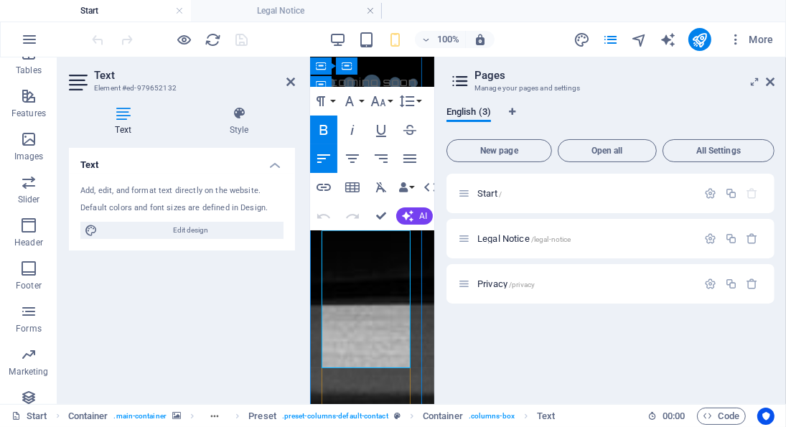
drag, startPoint x: 390, startPoint y: 357, endPoint x: 322, endPoint y: 243, distance: 133.9
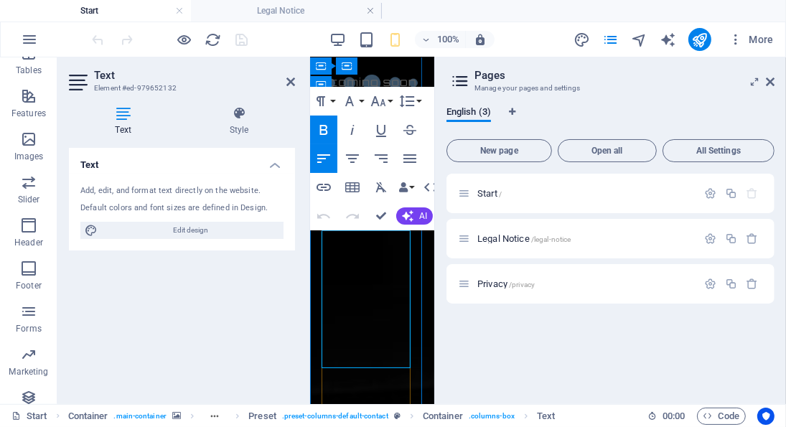
copy div "Address : Point Cook VIC 3030 Australia Phone : +61 402 817 422 Email : info@re…"
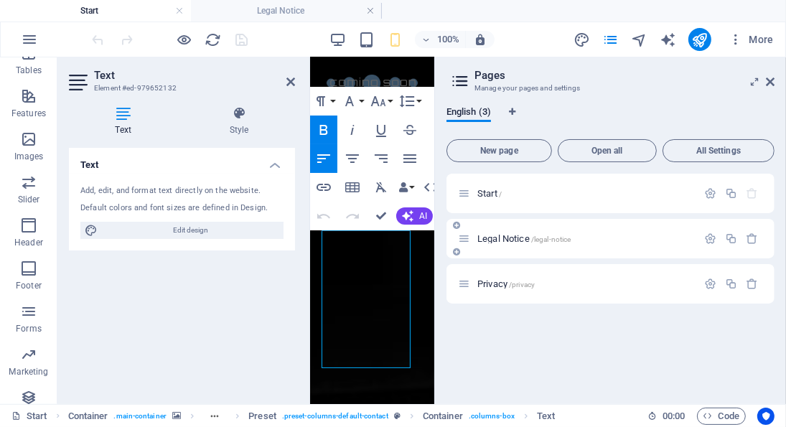
click at [515, 255] on div "Legal Notice /legal-notice" at bounding box center [610, 238] width 328 height 39
click at [515, 253] on div "Legal Notice /legal-notice" at bounding box center [610, 238] width 328 height 39
click at [471, 243] on div "Legal Notice /legal-notice" at bounding box center [577, 238] width 239 height 17
click at [470, 242] on div "Legal Notice /legal-notice" at bounding box center [577, 238] width 239 height 17
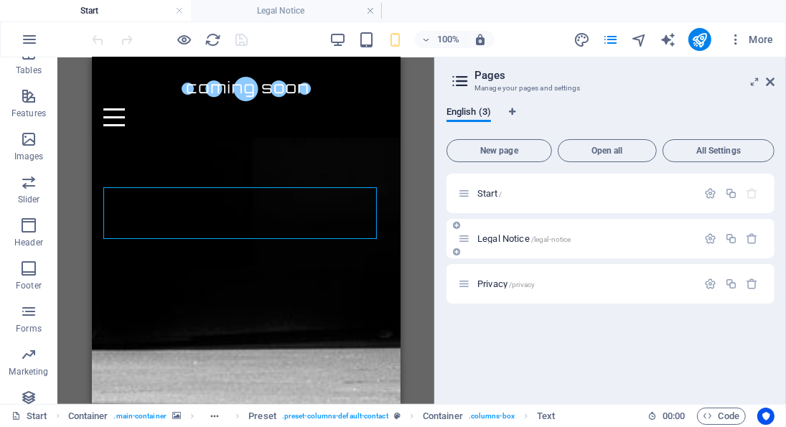
click at [502, 233] on div "Legal Notice /legal-notice" at bounding box center [577, 238] width 239 height 17
click at [467, 235] on icon at bounding box center [464, 239] width 12 height 12
click at [477, 250] on div "Legal Notice /legal-notice" at bounding box center [610, 238] width 328 height 39
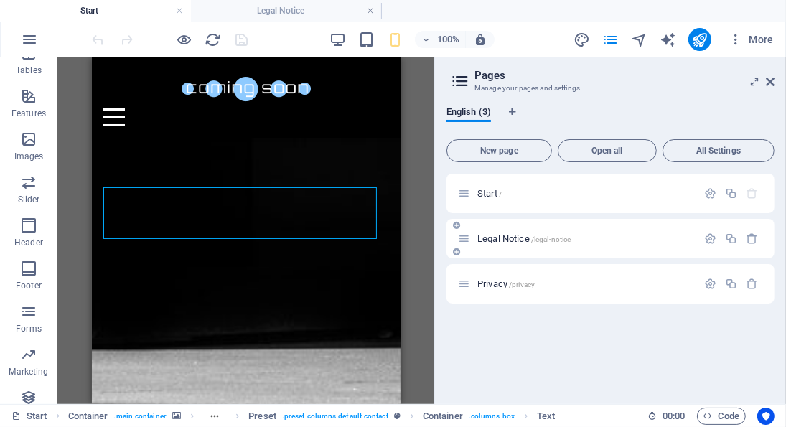
click at [593, 220] on div "Legal Notice /legal-notice" at bounding box center [610, 238] width 328 height 39
click at [477, 242] on div "Legal Notice /legal-notice" at bounding box center [585, 238] width 224 height 9
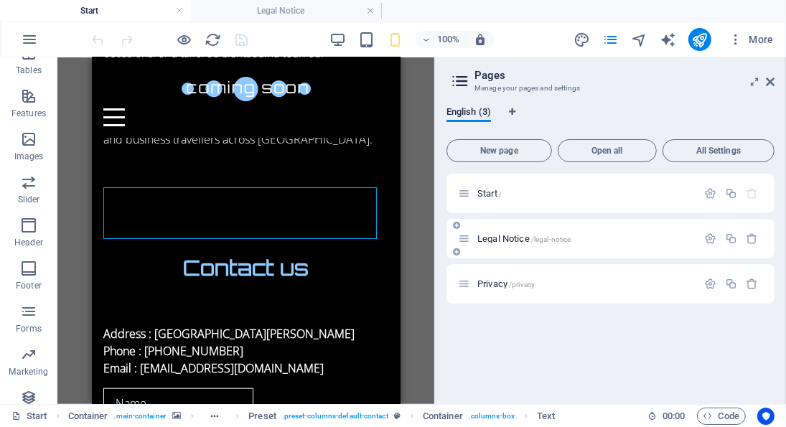
scroll to position [0, 0]
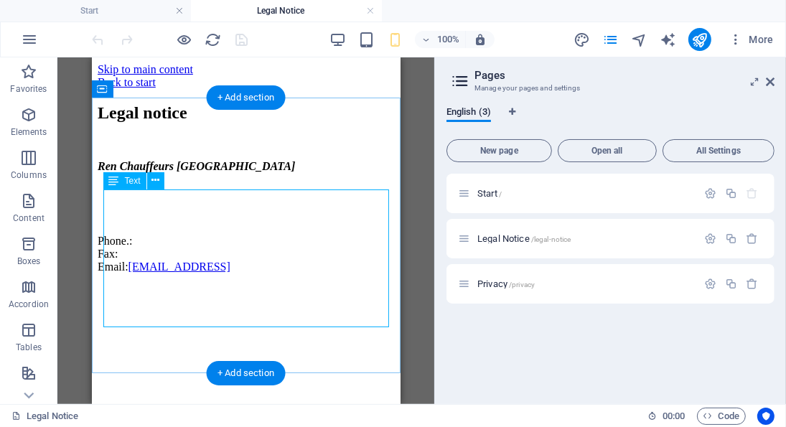
click at [352, 273] on div "Ren Chauffeurs Melbourne Phone.: Fax: Email: 5210d3f5378a73f41f002638ee39bb@cpa…" at bounding box center [245, 215] width 297 height 113
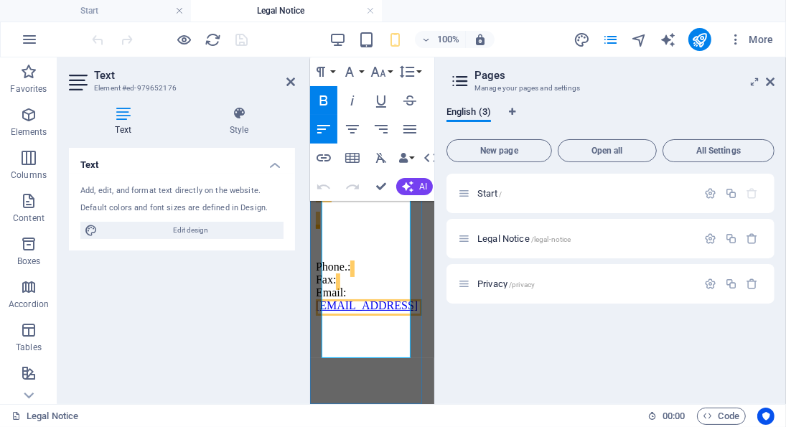
scroll to position [43, 0]
drag, startPoint x: 408, startPoint y: 354, endPoint x: 319, endPoint y: 268, distance: 123.4
click at [319, 268] on div "Legal notice Ren Chauffeurs Melbourne Phone.: Fax: Email: 5210d3f5378a73f41f002…" at bounding box center [371, 207] width 113 height 209
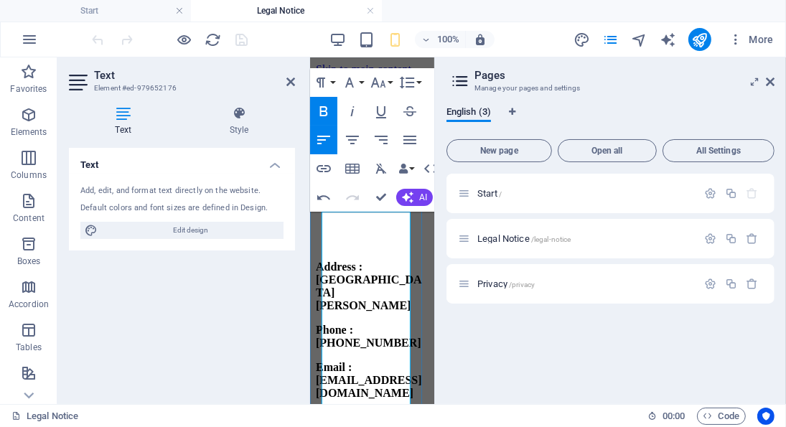
click at [393, 224] on address "Ren Chauffeurs [GEOGRAPHIC_DATA]" at bounding box center [371, 191] width 113 height 65
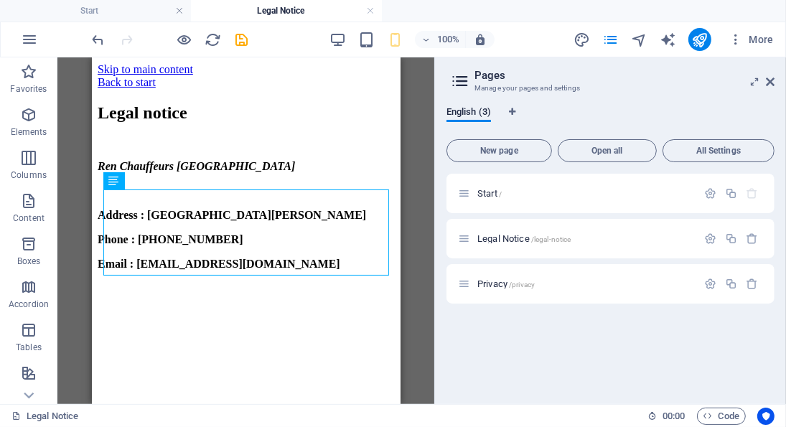
click at [380, 281] on html "Skip to main content Back to start Legal notice Ren Chauffeurs Melbourne Addres…" at bounding box center [245, 169] width 309 height 225
click at [510, 289] on div "Privacy /privacy" at bounding box center [577, 284] width 239 height 17
click at [487, 286] on span "Privacy /privacy" at bounding box center [505, 283] width 57 height 11
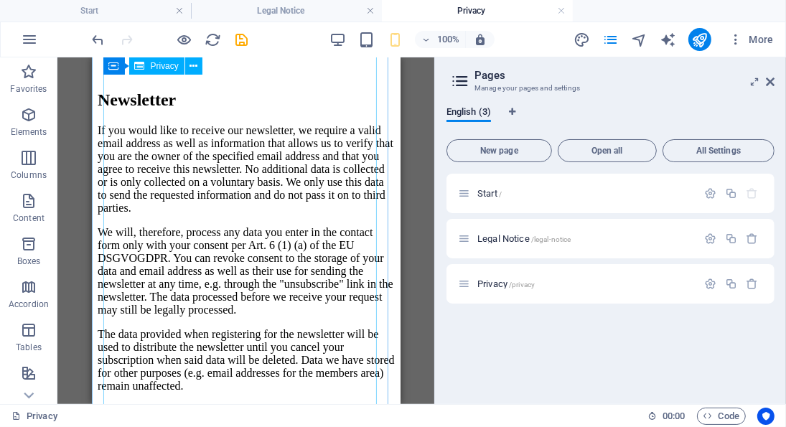
scroll to position [5558, 0]
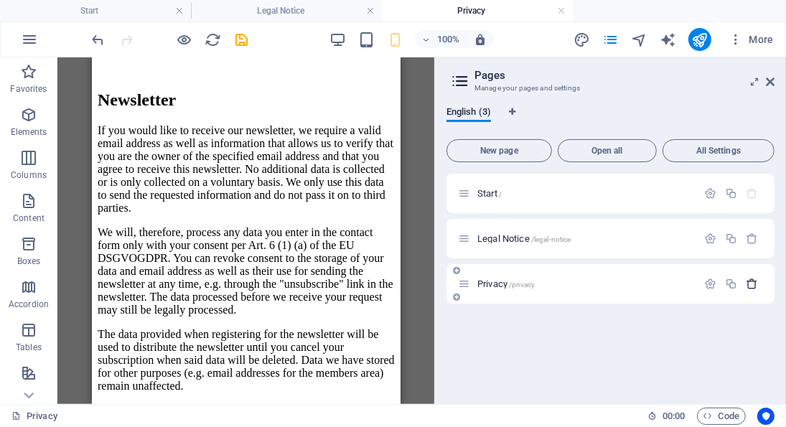
drag, startPoint x: 753, startPoint y: 286, endPoint x: 759, endPoint y: 278, distance: 10.2
click at [759, 278] on button "button" at bounding box center [752, 284] width 21 height 12
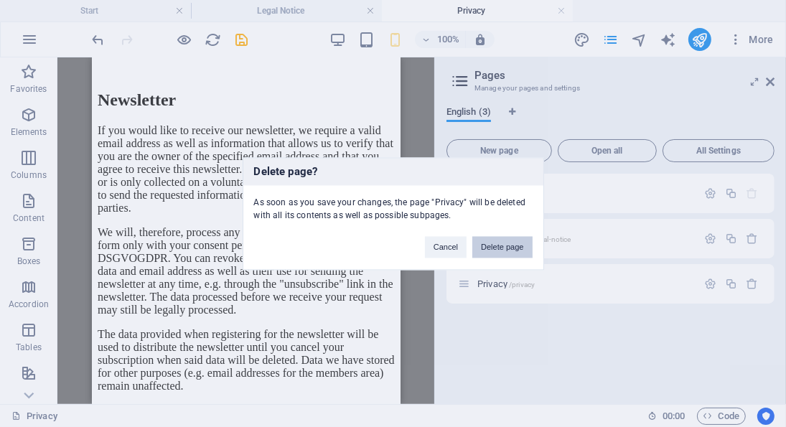
click at [492, 239] on button "Delete page" at bounding box center [502, 247] width 60 height 22
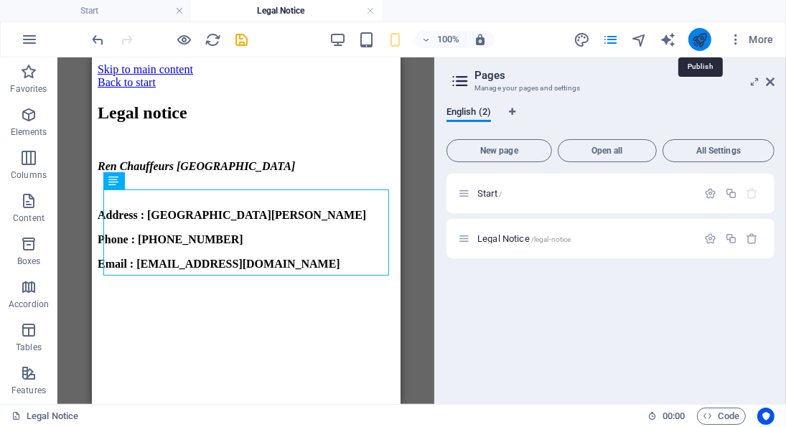
click at [702, 36] on icon "publish" at bounding box center [699, 40] width 17 height 17
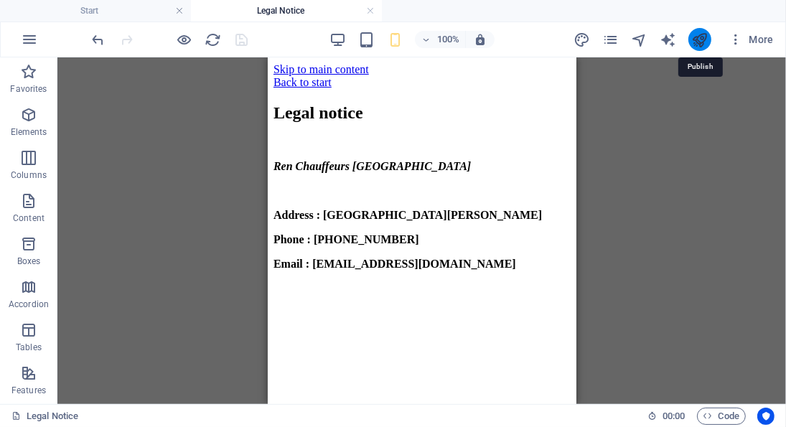
click at [699, 41] on icon "publish" at bounding box center [699, 40] width 17 height 17
click at [703, 40] on icon "publish" at bounding box center [699, 40] width 17 height 17
click at [697, 39] on icon "publish" at bounding box center [699, 40] width 17 height 17
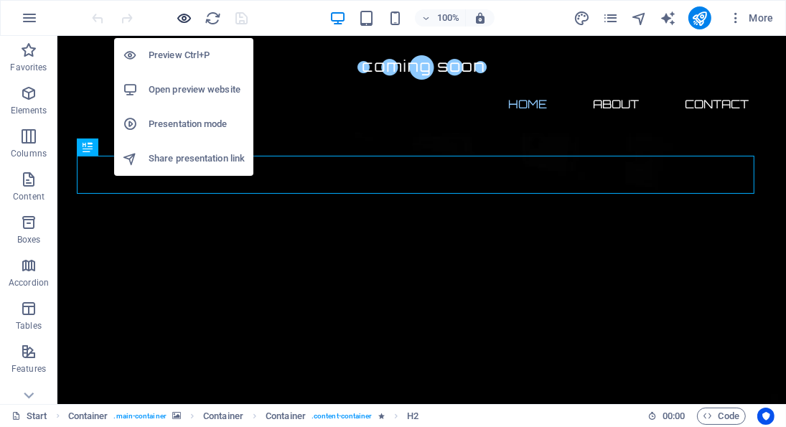
click at [185, 12] on icon "button" at bounding box center [185, 18] width 17 height 17
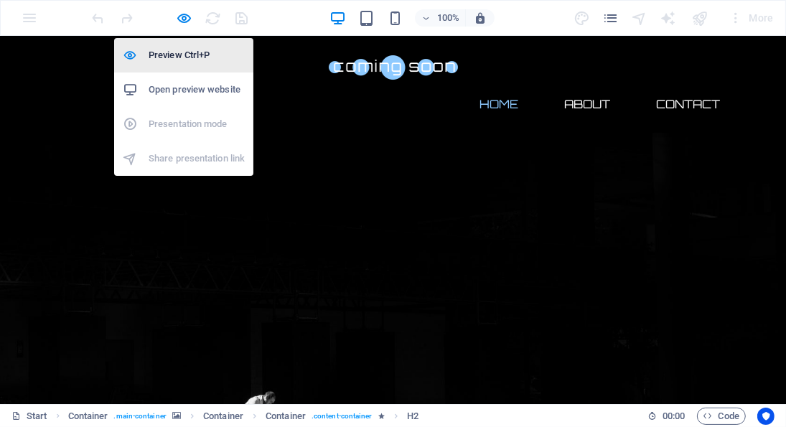
click at [181, 52] on h6 "Preview Ctrl+P" at bounding box center [197, 55] width 96 height 17
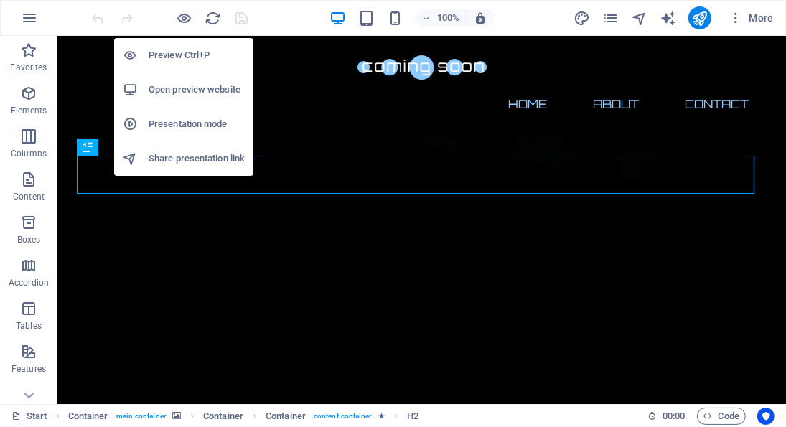
click at [181, 52] on h6 "Preview Ctrl+P" at bounding box center [197, 55] width 96 height 17
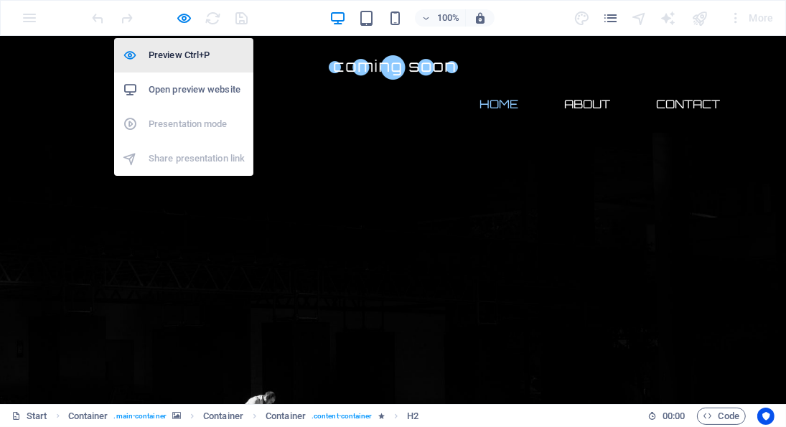
click at [187, 63] on h6 "Preview Ctrl+P" at bounding box center [197, 55] width 96 height 17
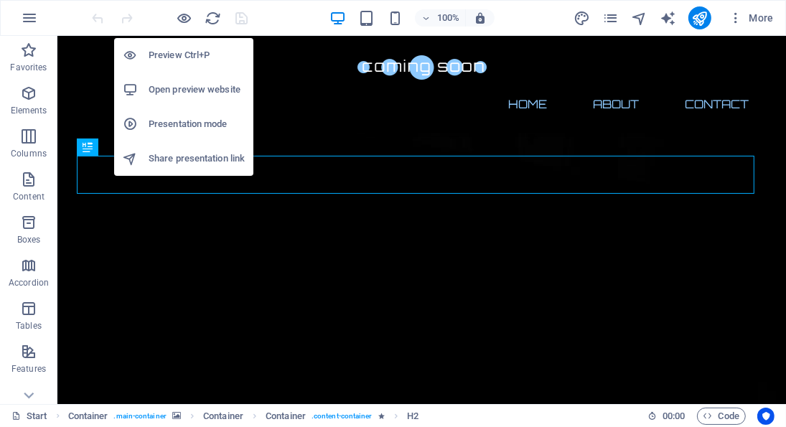
click at [190, 94] on h6 "Open preview website" at bounding box center [197, 89] width 96 height 17
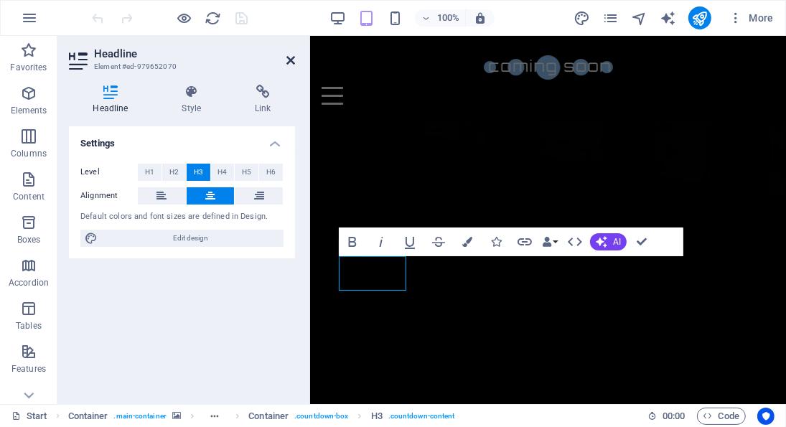
click at [289, 61] on icon at bounding box center [290, 60] width 9 height 11
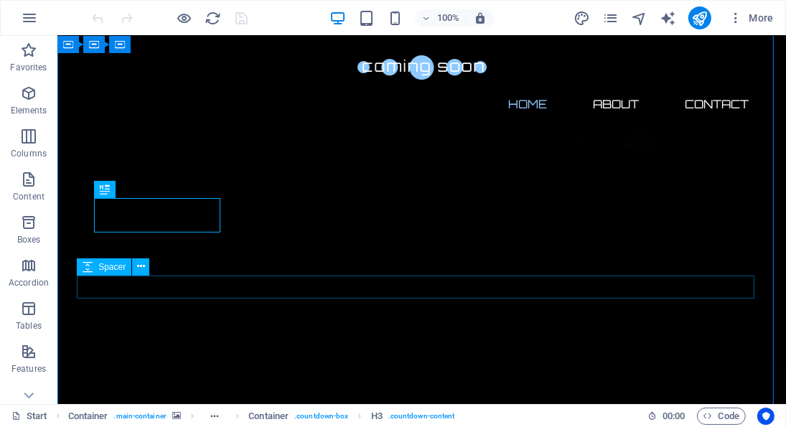
scroll to position [36, 0]
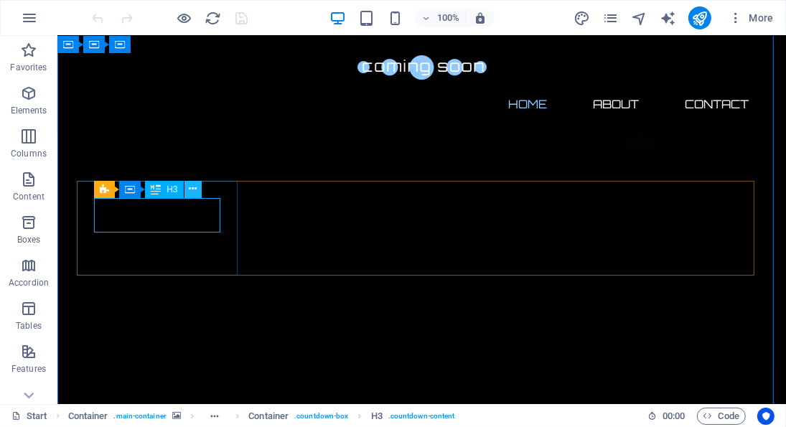
click at [195, 187] on icon at bounding box center [193, 189] width 8 height 15
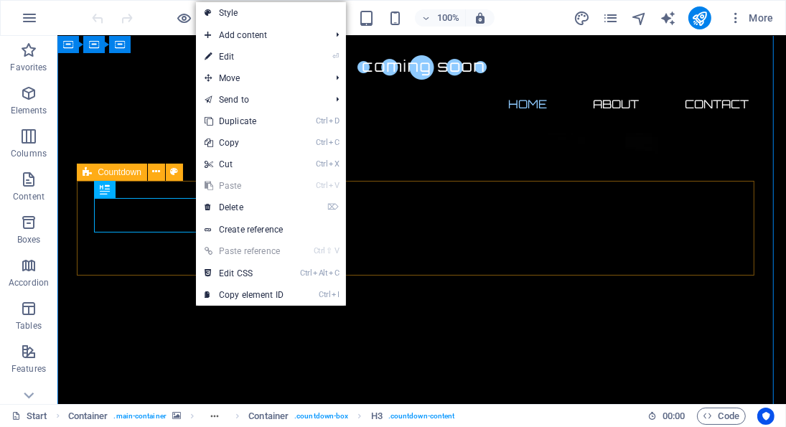
click at [106, 186] on icon at bounding box center [105, 189] width 10 height 17
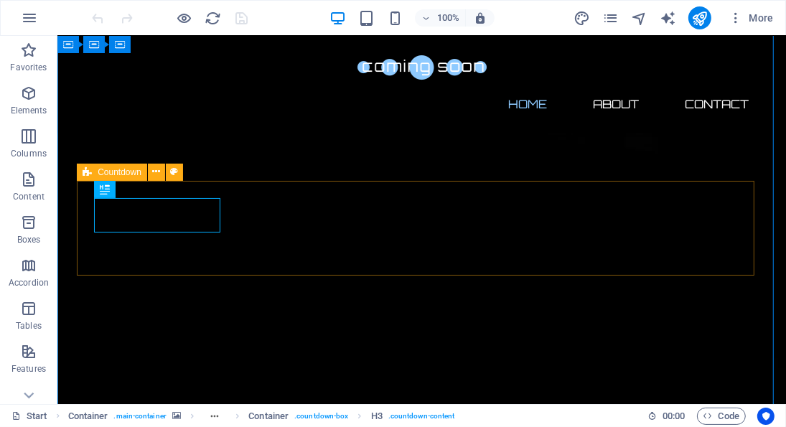
click at [108, 168] on span "Countdown" at bounding box center [120, 172] width 44 height 9
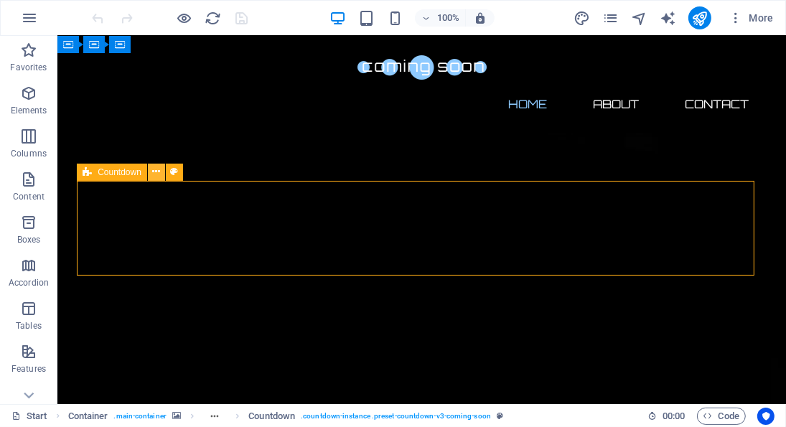
click at [159, 179] on button at bounding box center [156, 172] width 17 height 17
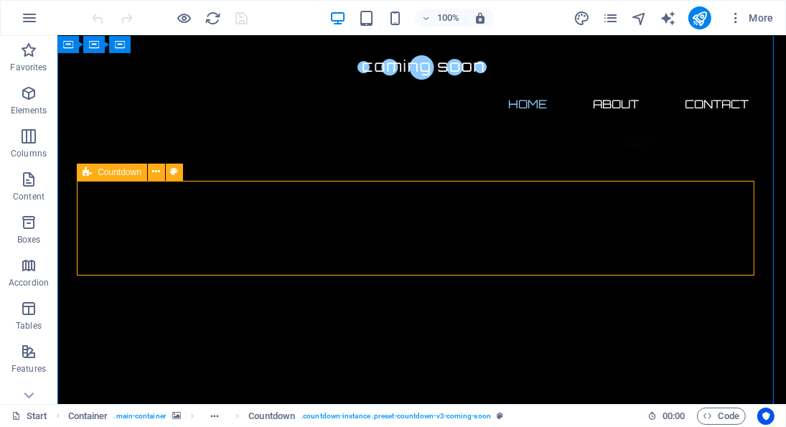
click at [90, 172] on icon at bounding box center [87, 172] width 9 height 17
click at [118, 174] on span "Countdown" at bounding box center [120, 172] width 44 height 9
click at [128, 176] on span "Countdown" at bounding box center [120, 172] width 44 height 9
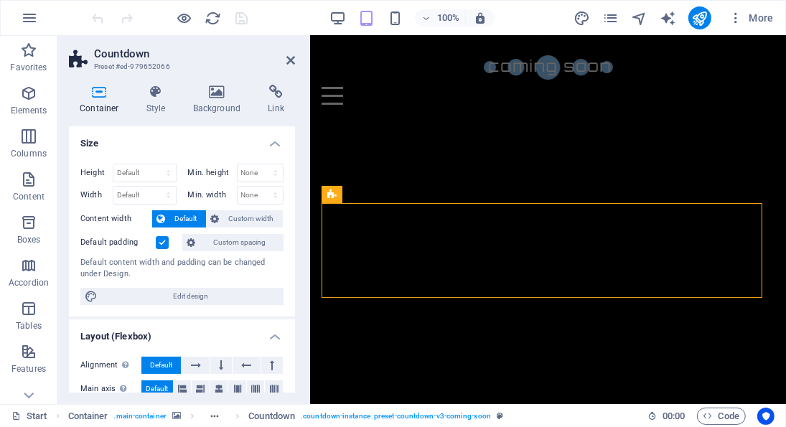
click at [159, 120] on div "Container Style Background Link Size Height Default px rem % vh vw Min. height …" at bounding box center [182, 239] width 226 height 308
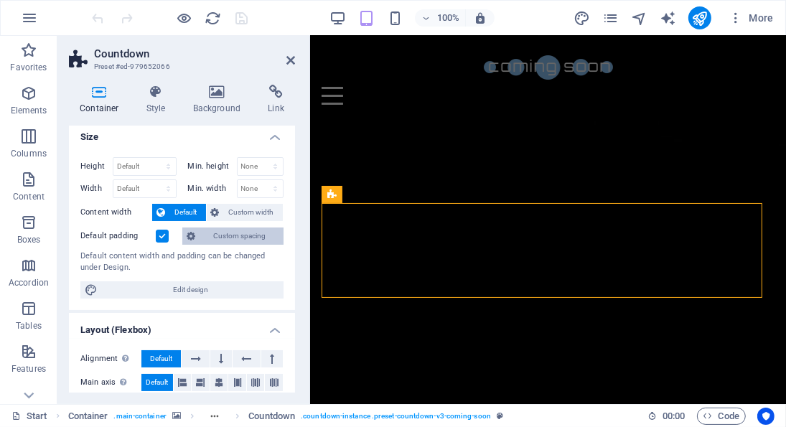
scroll to position [0, 0]
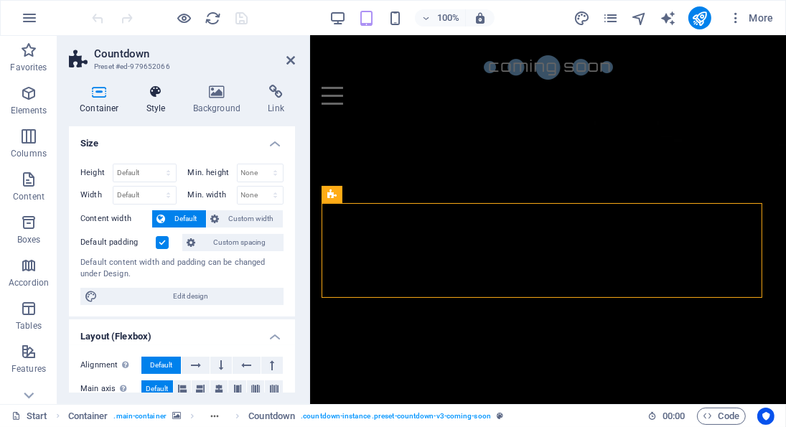
click at [163, 88] on icon at bounding box center [156, 92] width 41 height 14
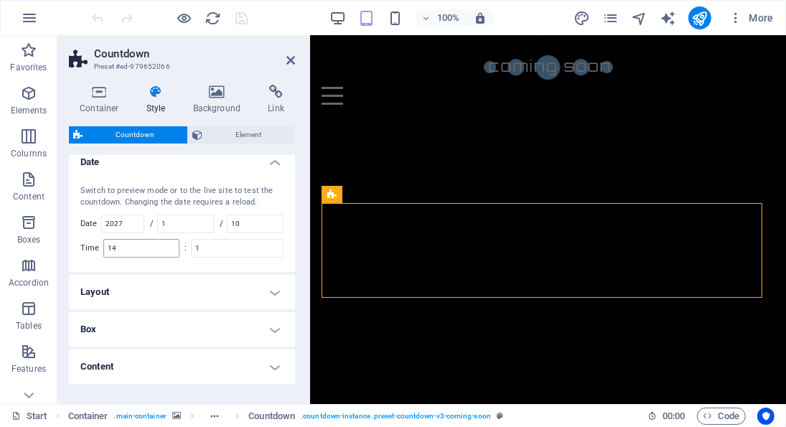
scroll to position [9, 0]
click at [138, 222] on input "2027" at bounding box center [123, 225] width 42 height 17
type input "2025"
click at [196, 226] on input "1" at bounding box center [185, 225] width 55 height 17
type input "1"
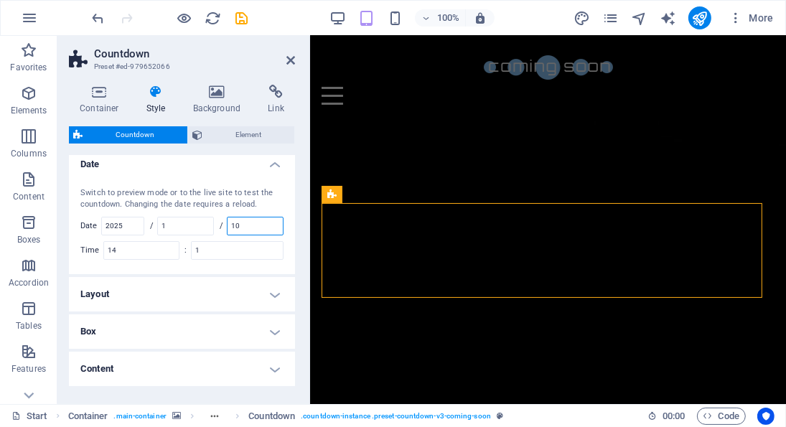
click at [250, 222] on input "10" at bounding box center [255, 225] width 55 height 17
type input "1"
click at [161, 255] on input "14" at bounding box center [141, 250] width 75 height 17
type input "1"
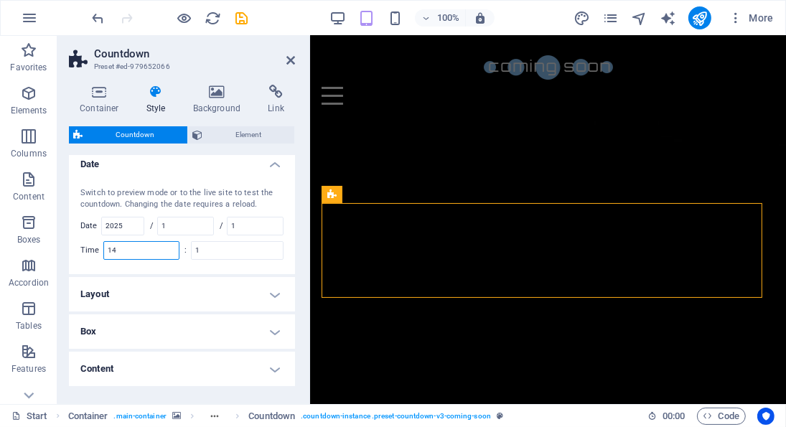
type input "1"
type input "9"
click at [218, 243] on input "1" at bounding box center [237, 250] width 91 height 17
type input "1"
click at [267, 258] on input "0" at bounding box center [237, 250] width 91 height 17
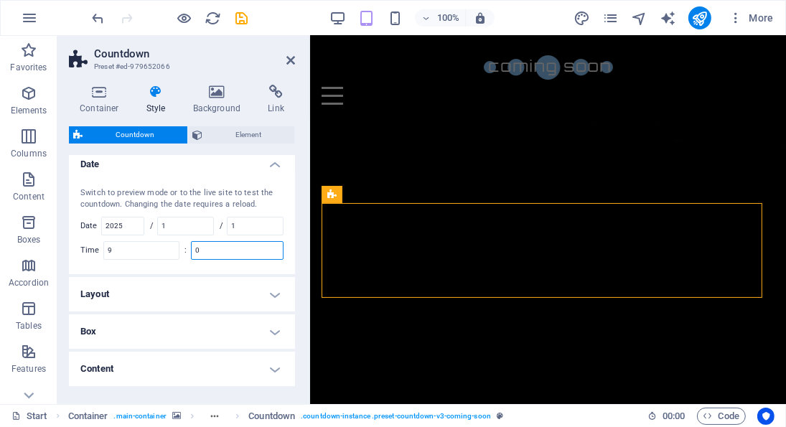
type input "1"
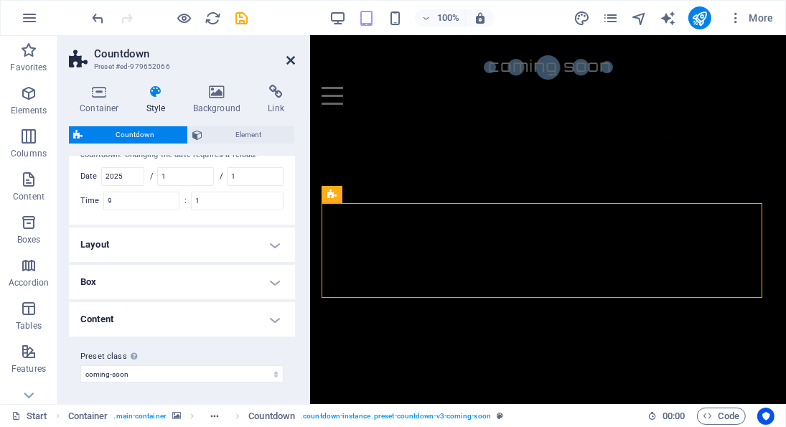
click at [294, 61] on icon at bounding box center [290, 60] width 9 height 11
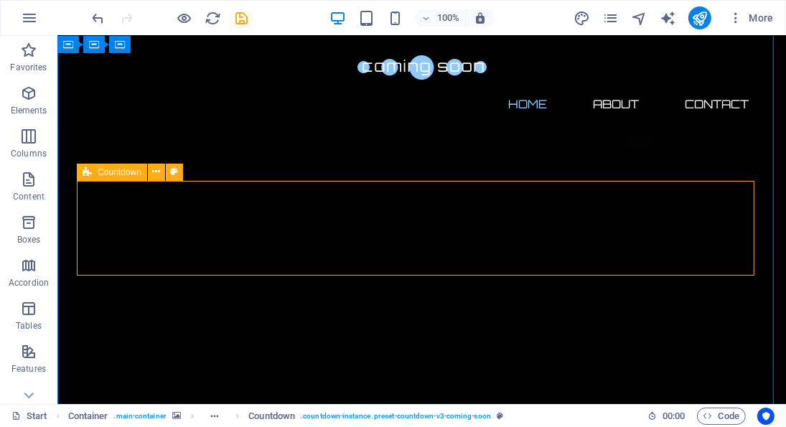
click at [89, 170] on icon at bounding box center [87, 172] width 9 height 17
click at [155, 178] on icon at bounding box center [156, 171] width 8 height 15
click at [92, 169] on div "Countdown" at bounding box center [112, 172] width 70 height 17
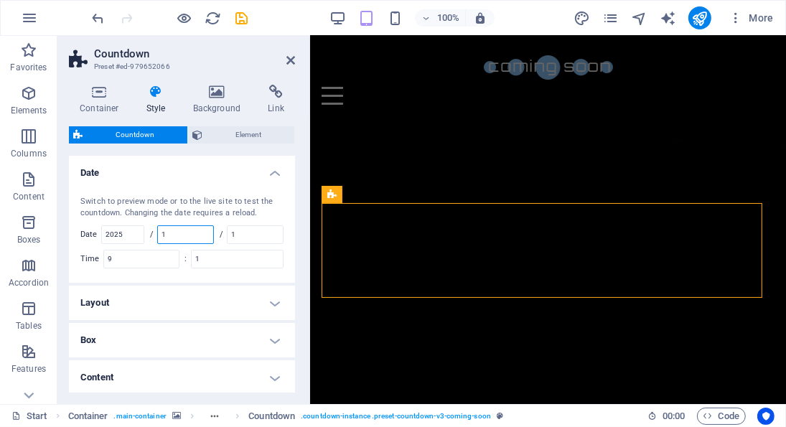
click at [188, 230] on input "1" at bounding box center [185, 234] width 55 height 17
type input "11"
click at [238, 200] on div "Switch to preview mode or to the live site to test the countdown. Changing the …" at bounding box center [181, 208] width 203 height 24
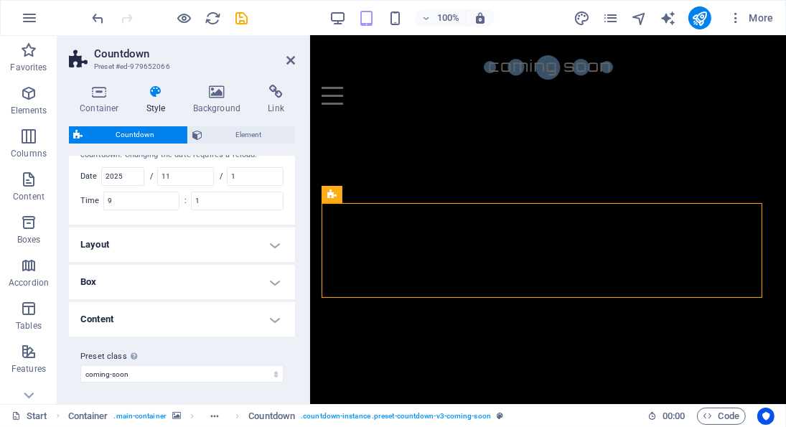
click at [252, 248] on h4 "Layout" at bounding box center [182, 245] width 226 height 34
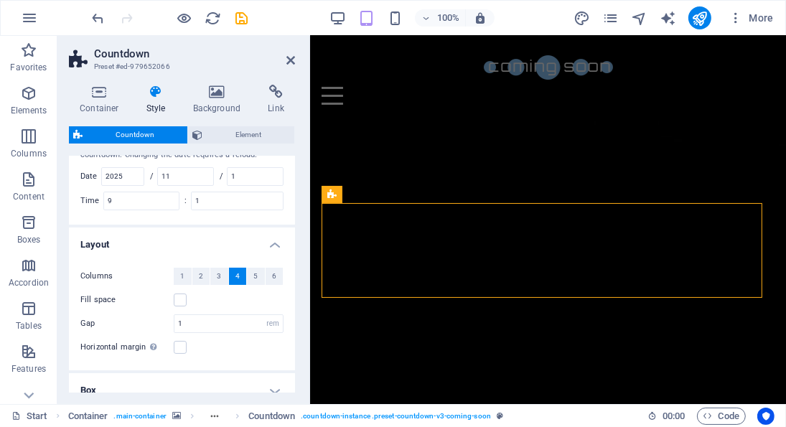
scroll to position [0, 0]
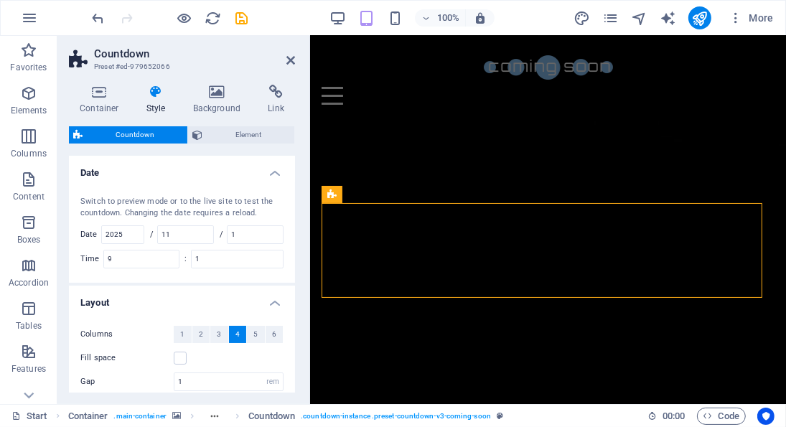
click at [165, 90] on icon at bounding box center [156, 92] width 41 height 14
click at [217, 93] on icon at bounding box center [217, 92] width 70 height 14
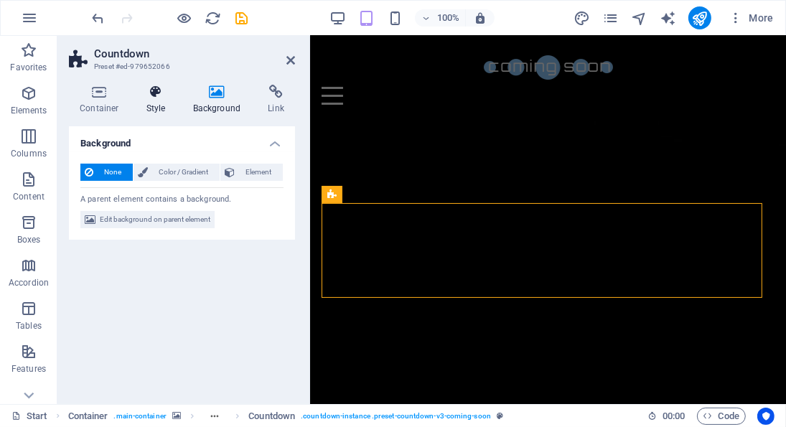
drag, startPoint x: 143, startPoint y: 82, endPoint x: 155, endPoint y: 90, distance: 14.5
click at [155, 90] on div "Container Style Background Link Size Height Default px rem % vh vw Min. height …" at bounding box center [181, 238] width 249 height 331
click at [155, 90] on icon at bounding box center [156, 92] width 41 height 14
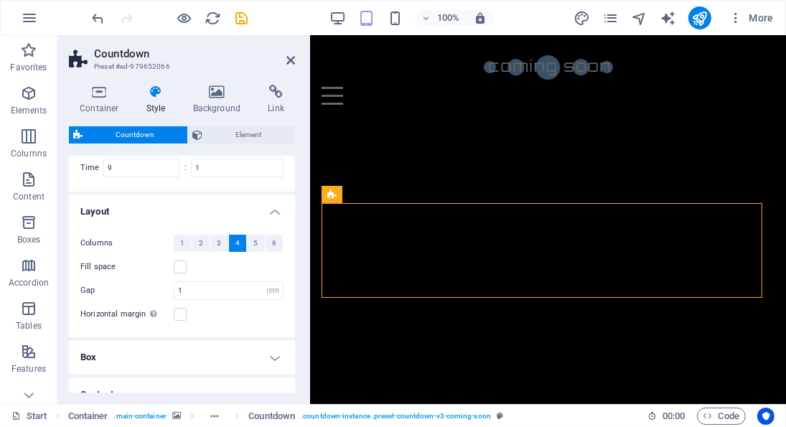
scroll to position [167, 0]
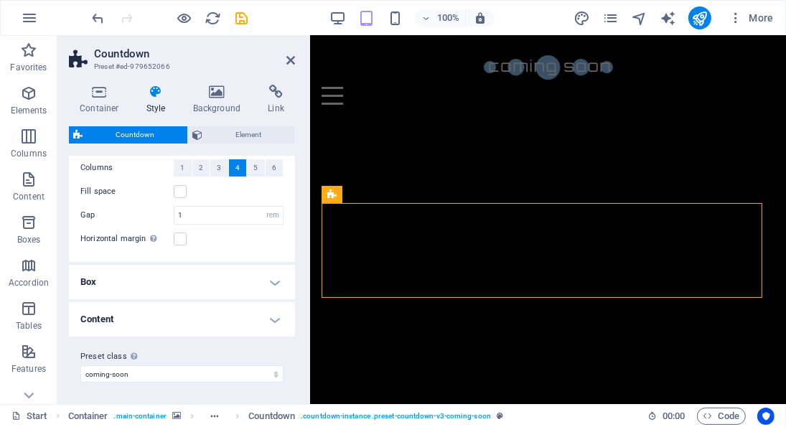
click at [166, 317] on h4 "Content" at bounding box center [182, 319] width 226 height 34
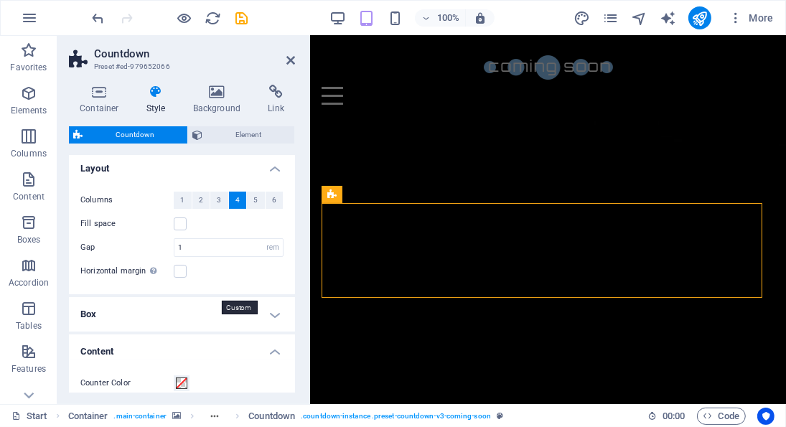
scroll to position [128, 0]
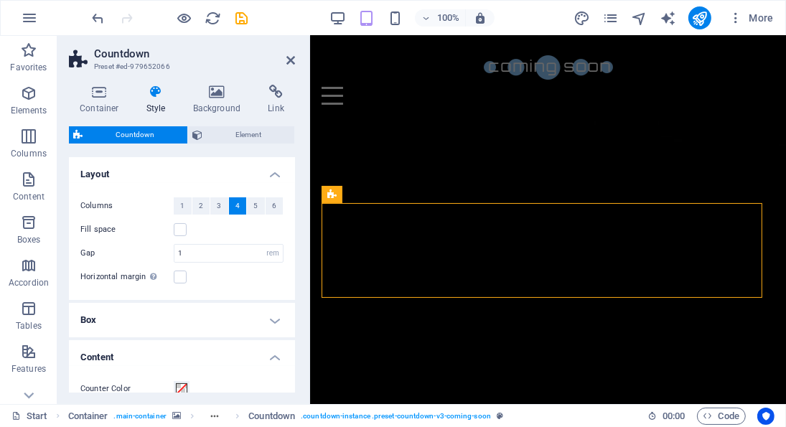
click at [213, 332] on h4 "Box" at bounding box center [182, 320] width 226 height 34
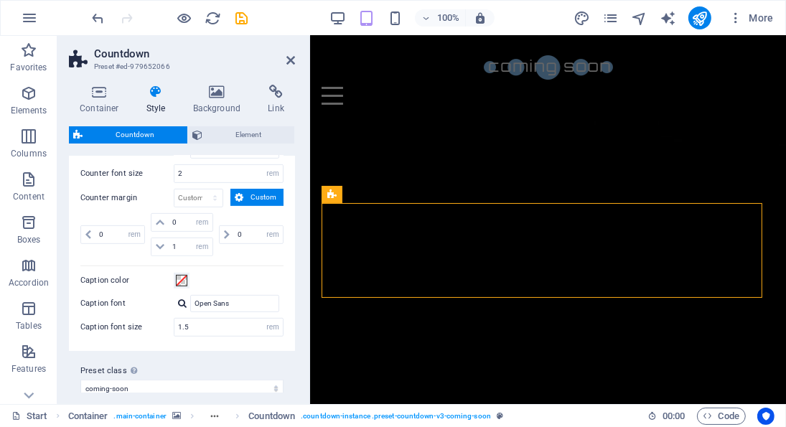
scroll to position [536, 0]
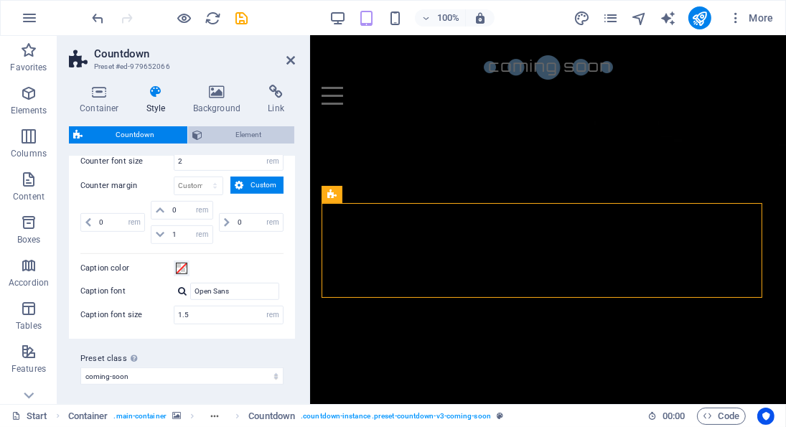
click at [269, 141] on span "Element" at bounding box center [248, 134] width 83 height 17
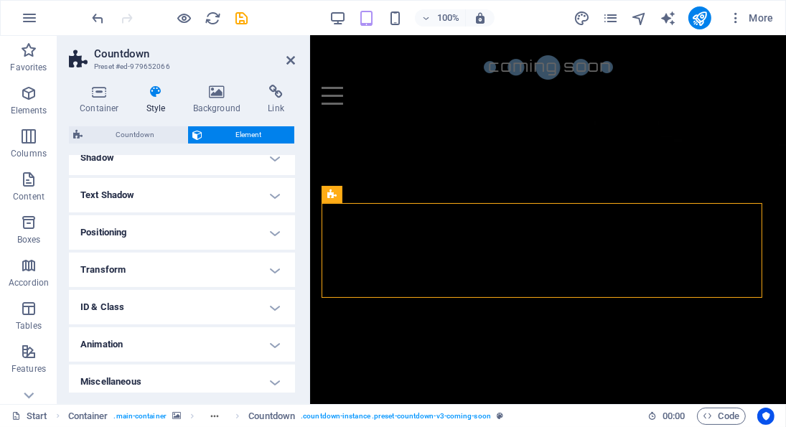
scroll to position [369, 0]
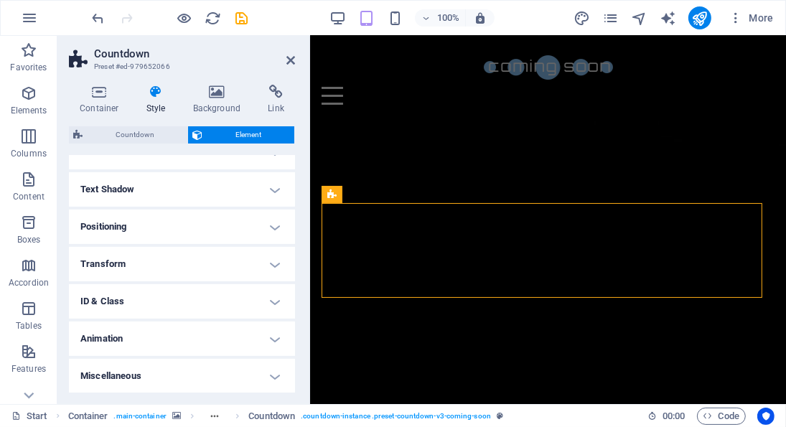
click at [159, 342] on h4 "Animation" at bounding box center [182, 339] width 226 height 34
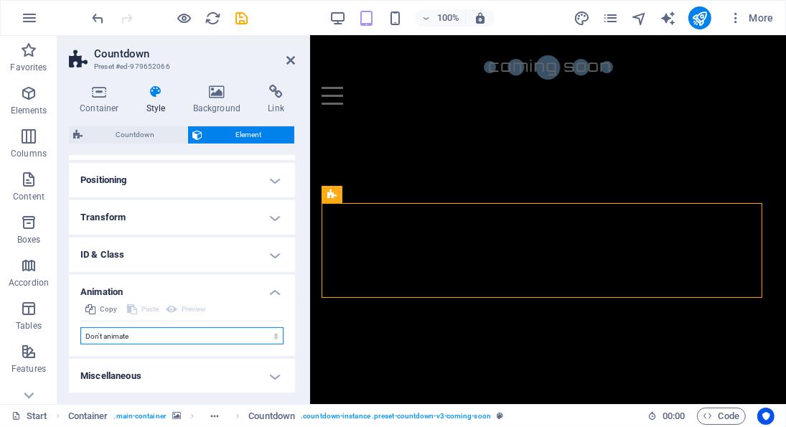
click at [164, 337] on select "Don't animate Show / Hide Slide up/down Zoom in/out Slide left to right Slide r…" at bounding box center [181, 335] width 203 height 17
select select "flash"
click at [80, 327] on select "Don't animate Show / Hide Slide up/down Zoom in/out Slide left to right Slide r…" at bounding box center [181, 335] width 203 height 17
select select "scroll"
click at [162, 342] on select "Don't animate Show / Hide Slide up/down Zoom in/out Slide left to right Slide r…" at bounding box center [181, 335] width 203 height 17
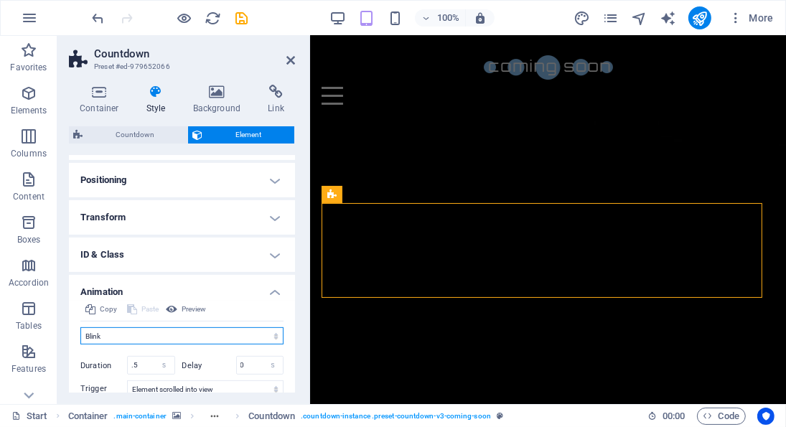
click at [162, 342] on select "Don't animate Show / Hide Slide up/down Zoom in/out Slide left to right Slide r…" at bounding box center [181, 335] width 203 height 17
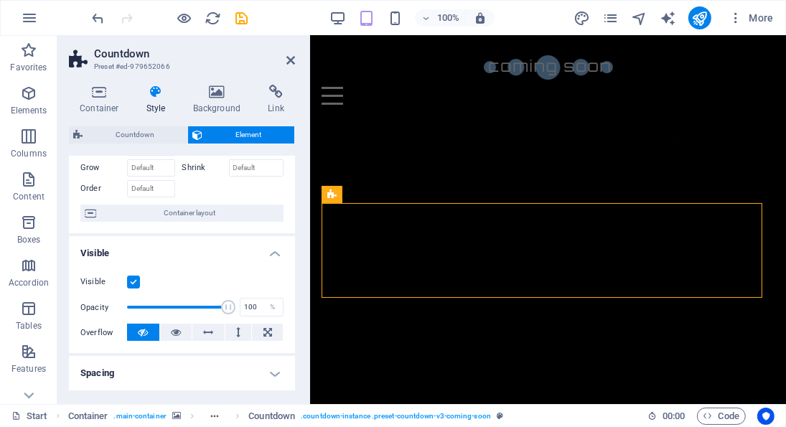
scroll to position [65, 0]
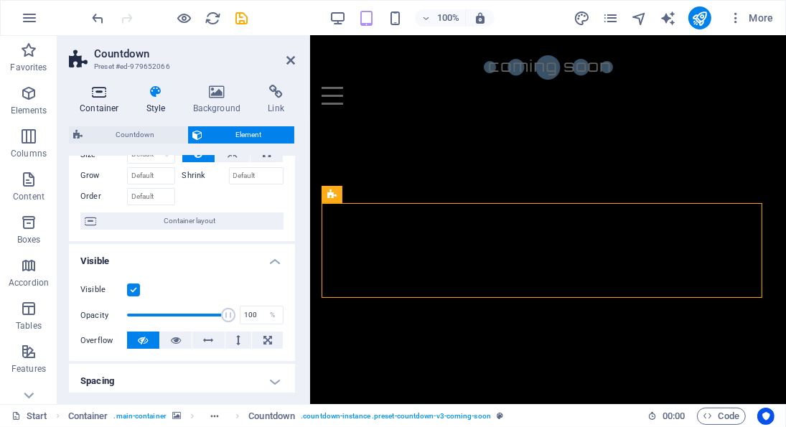
click at [95, 96] on icon at bounding box center [99, 92] width 61 height 14
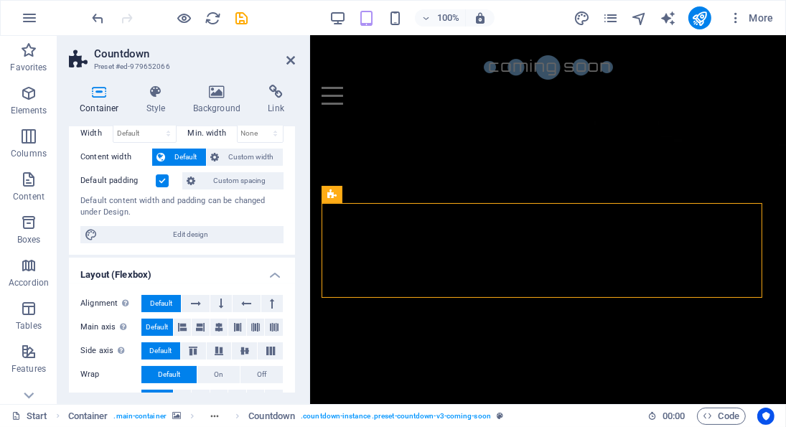
scroll to position [0, 0]
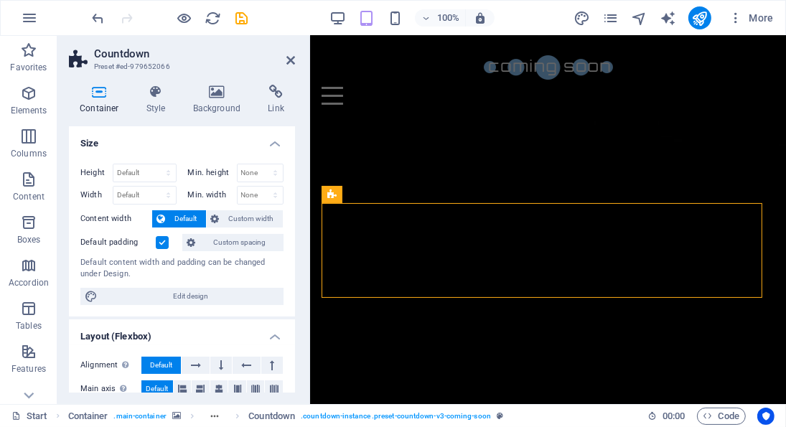
click at [286, 55] on h2 "Countdown" at bounding box center [194, 53] width 201 height 13
click at [289, 62] on icon at bounding box center [290, 60] width 9 height 11
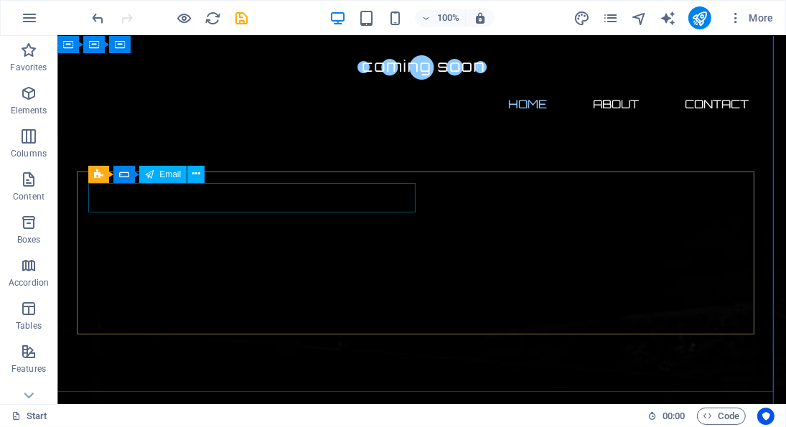
scroll to position [176, 0]
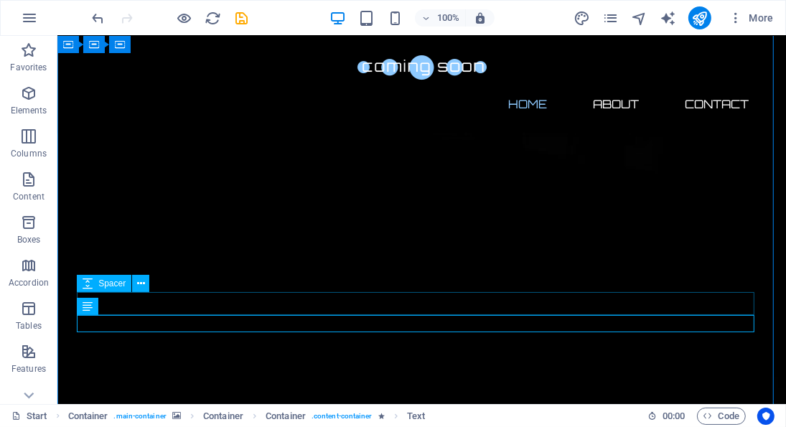
scroll to position [16, 0]
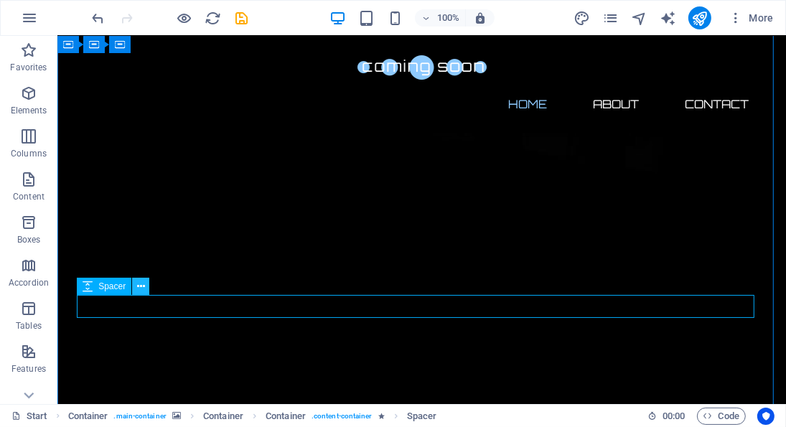
click at [141, 288] on icon at bounding box center [141, 286] width 8 height 15
click at [139, 282] on icon at bounding box center [141, 286] width 8 height 15
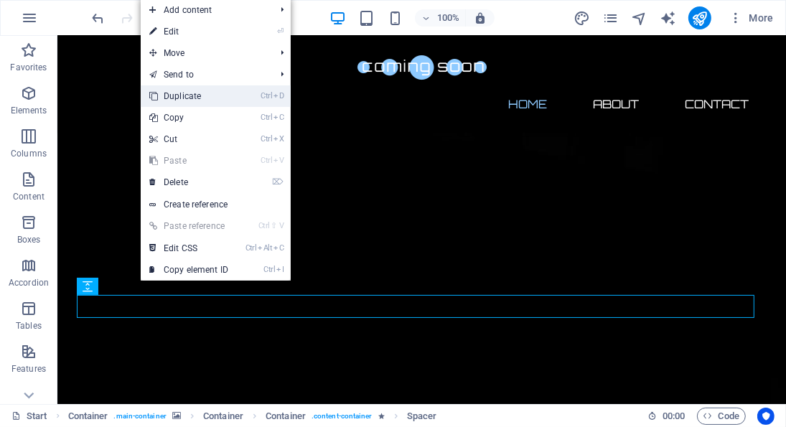
click at [191, 90] on link "Ctrl D Duplicate" at bounding box center [189, 96] width 96 height 22
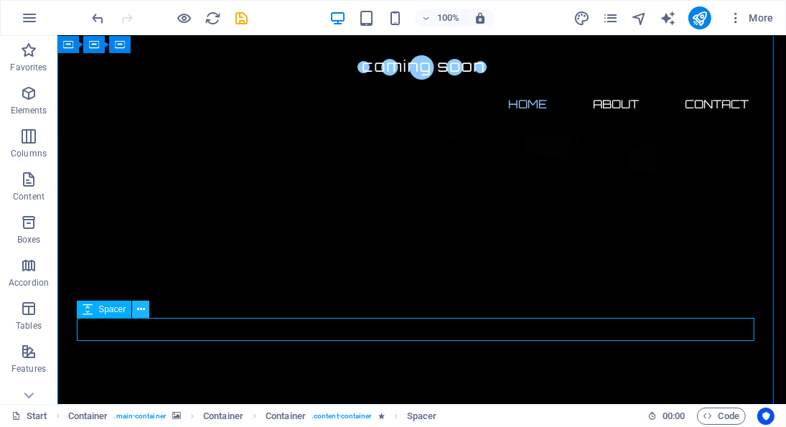
click at [139, 305] on icon at bounding box center [141, 309] width 8 height 15
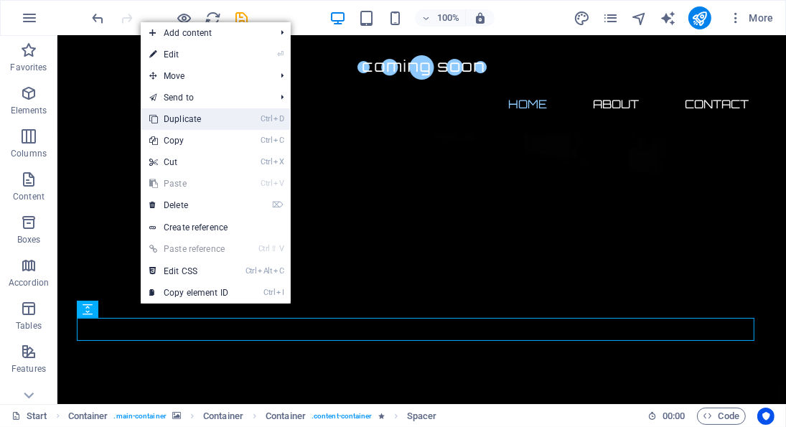
click at [212, 120] on link "Ctrl D Duplicate" at bounding box center [189, 119] width 96 height 22
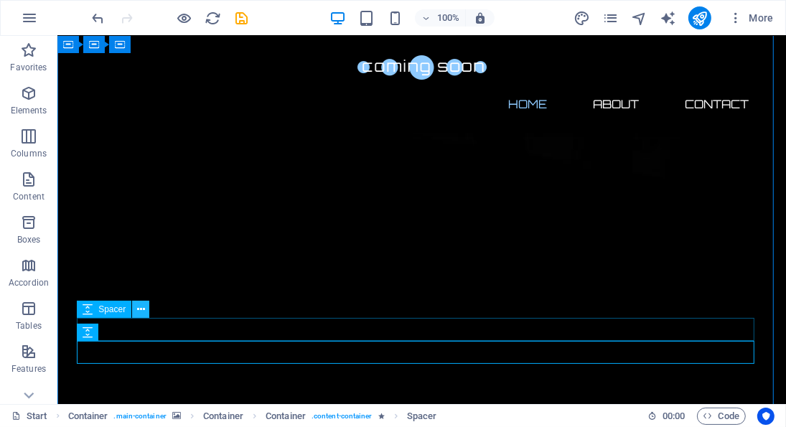
click at [139, 311] on icon at bounding box center [141, 309] width 8 height 15
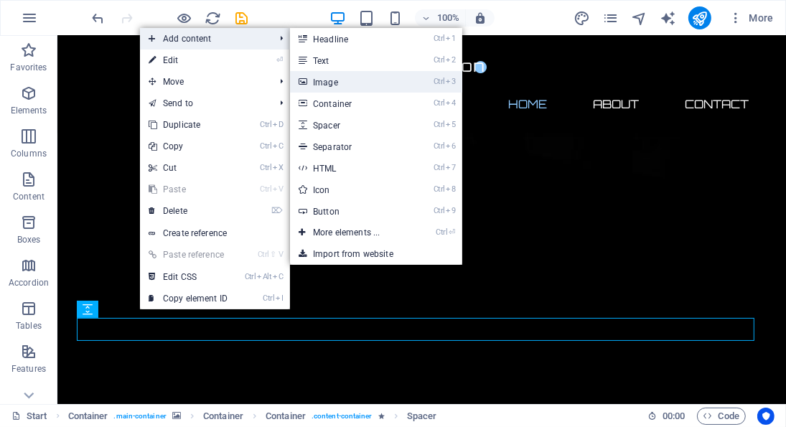
click at [362, 88] on link "Ctrl 3 Image" at bounding box center [349, 82] width 118 height 22
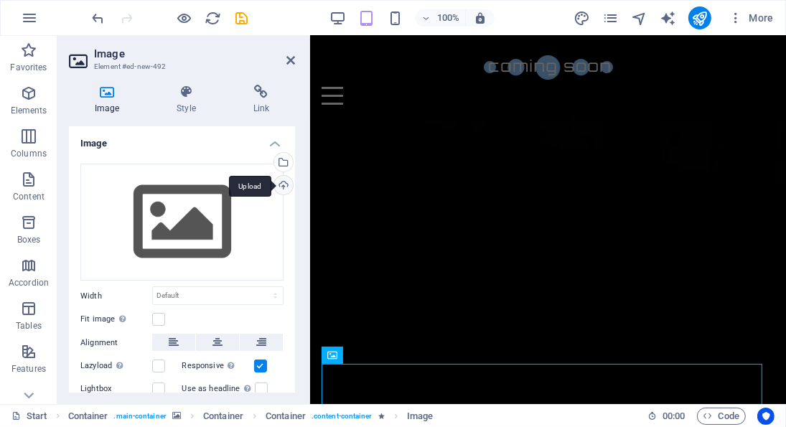
click at [283, 180] on div "Upload" at bounding box center [282, 187] width 22 height 22
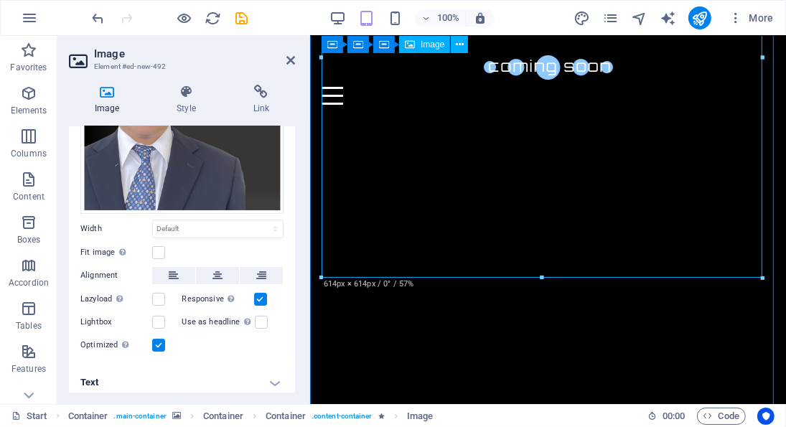
scroll to position [581, 0]
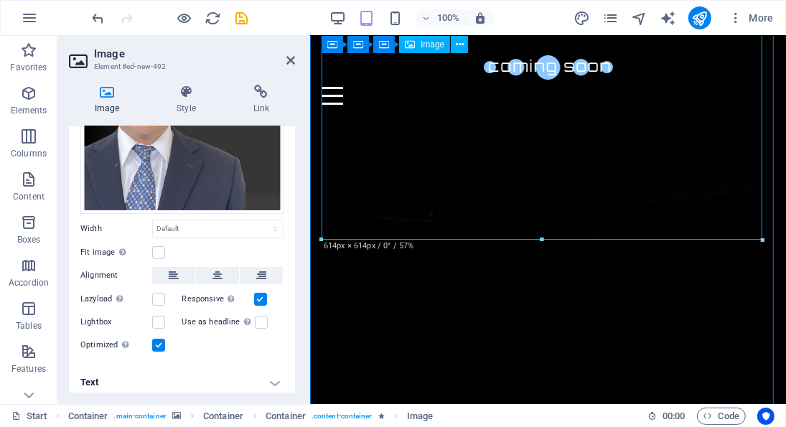
drag, startPoint x: 1071, startPoint y: 278, endPoint x: 507, endPoint y: 121, distance: 584.7
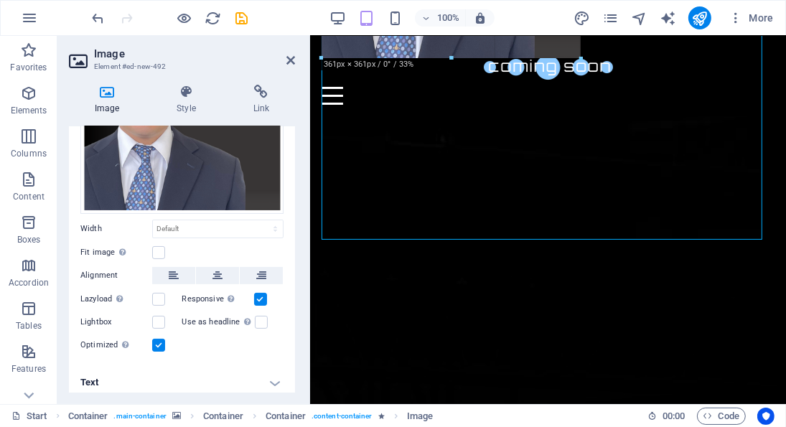
drag, startPoint x: 766, startPoint y: 239, endPoint x: 550, endPoint y: 112, distance: 250.0
type input "320"
select select "px"
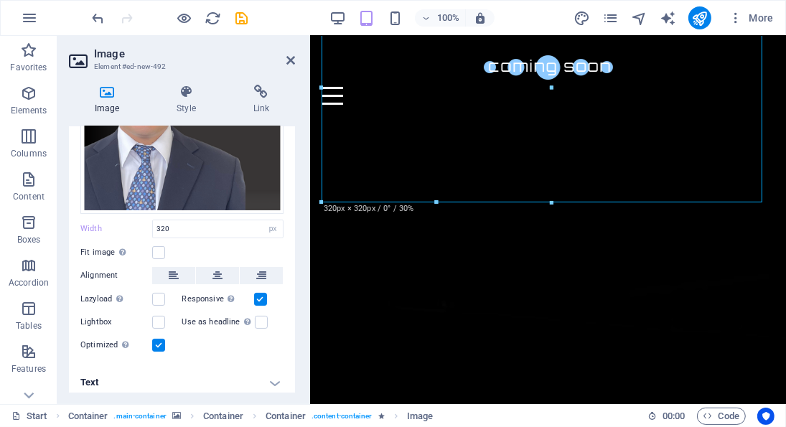
scroll to position [274, 0]
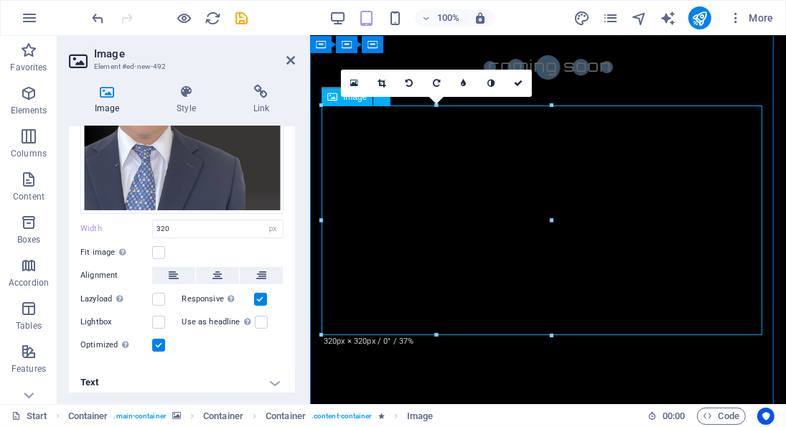
drag, startPoint x: 858, startPoint y: 371, endPoint x: 490, endPoint y: 276, distance: 380.4
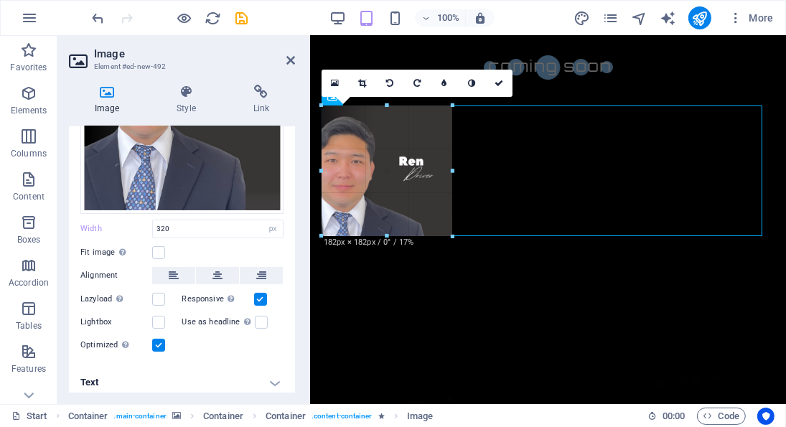
type input "186"
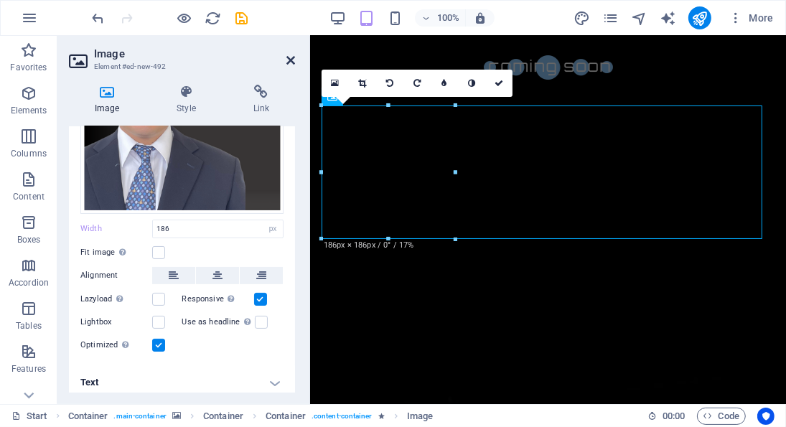
click at [290, 60] on icon at bounding box center [290, 60] width 9 height 11
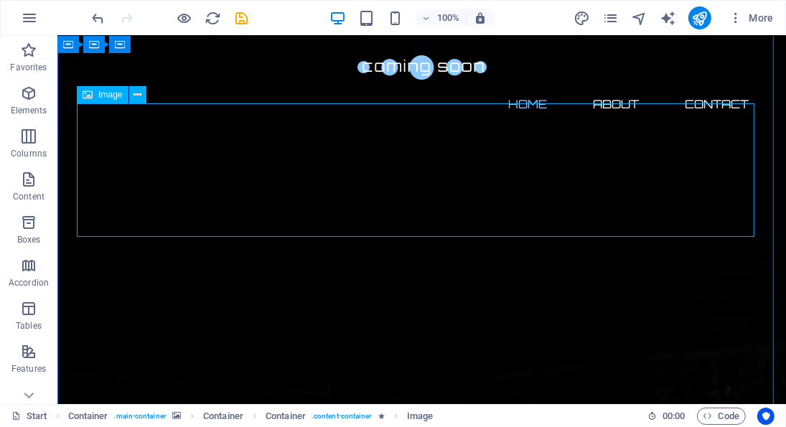
scroll to position [248, 0]
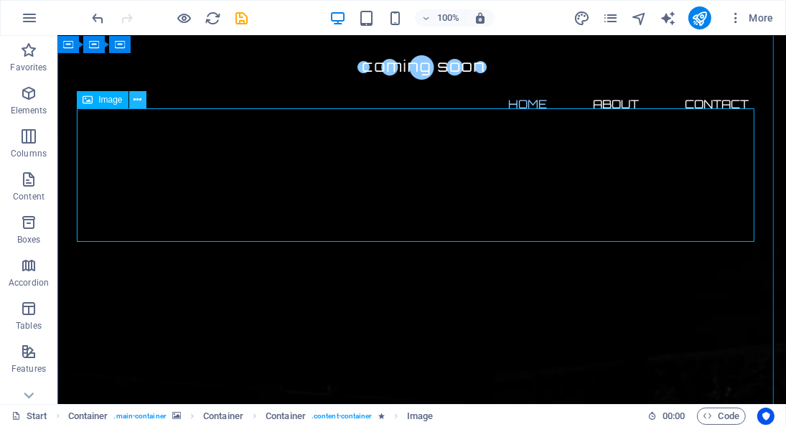
click at [133, 96] on button at bounding box center [137, 99] width 17 height 17
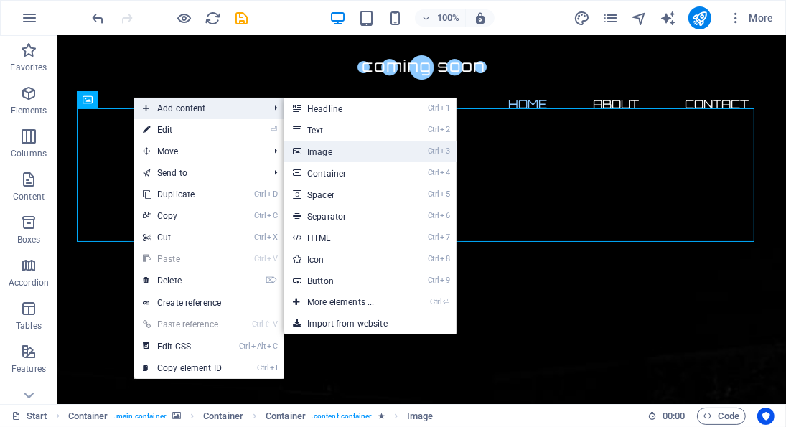
click at [339, 146] on link "Ctrl 3 Image" at bounding box center [343, 152] width 118 height 22
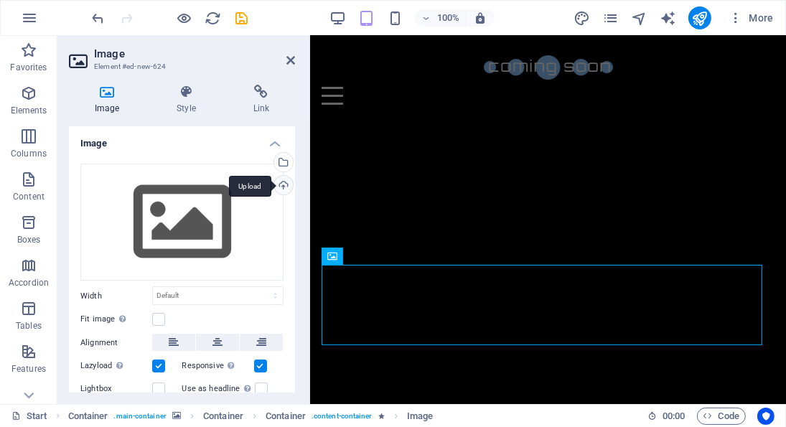
click at [284, 180] on div "Upload" at bounding box center [282, 187] width 22 height 22
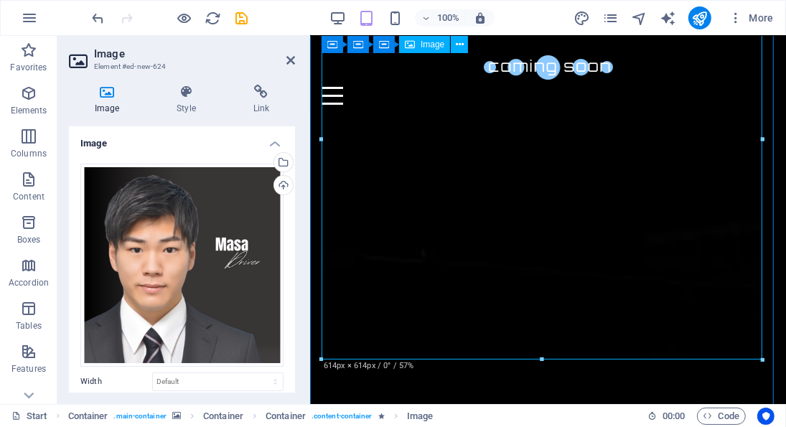
scroll to position [594, 0]
drag, startPoint x: 1069, startPoint y: 396, endPoint x: 713, endPoint y: 285, distance: 372.3
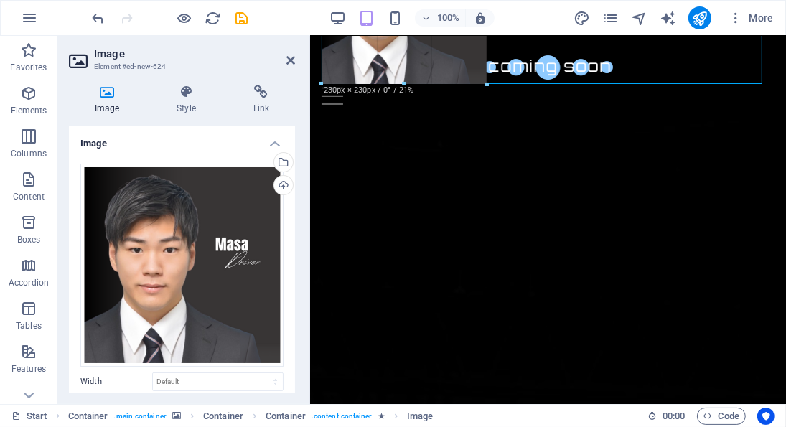
drag, startPoint x: 761, startPoint y: 359, endPoint x: 484, endPoint y: 73, distance: 397.9
type input "230"
select select "px"
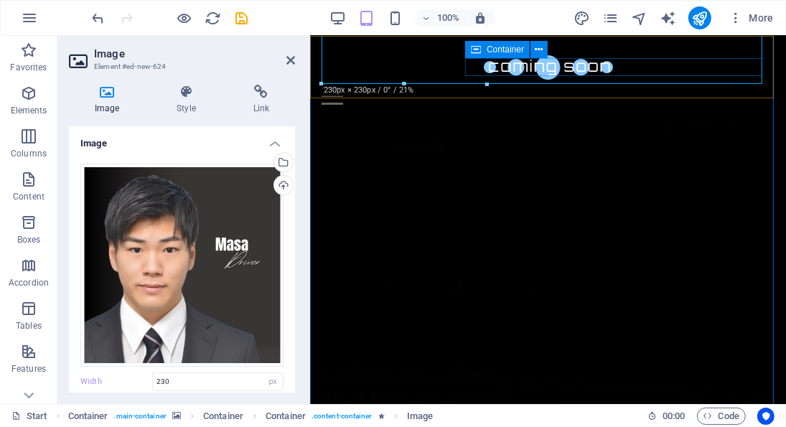
scroll to position [439, 0]
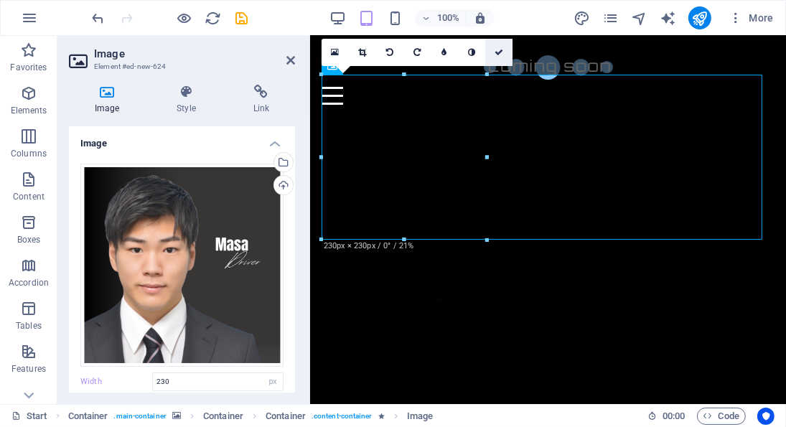
click at [500, 48] on icon at bounding box center [499, 52] width 9 height 9
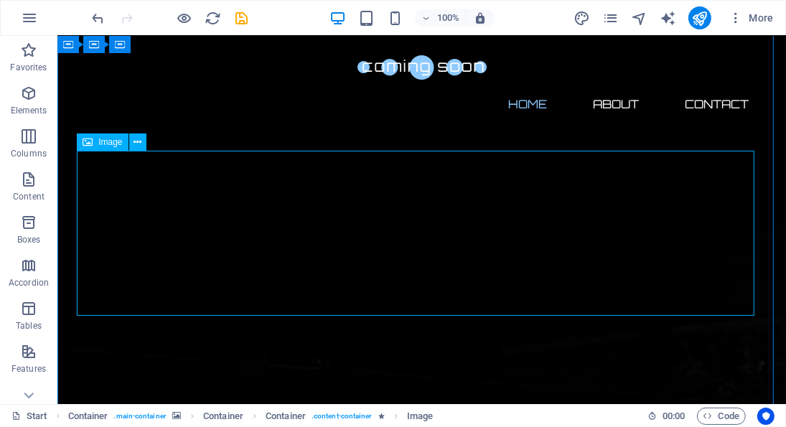
scroll to position [240, 0]
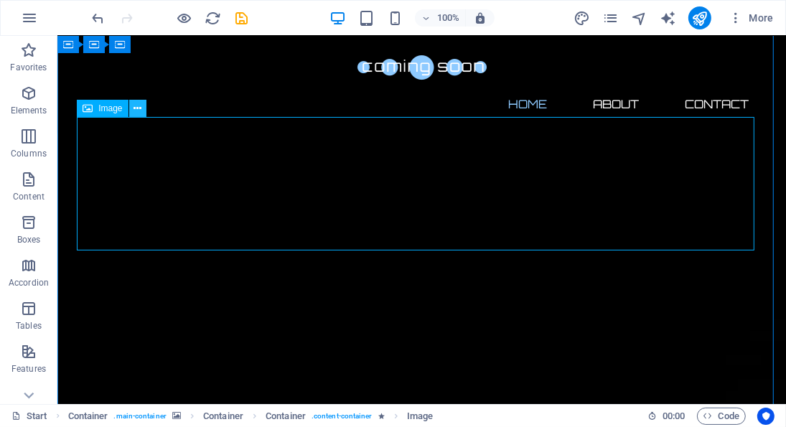
click at [139, 108] on icon at bounding box center [137, 108] width 8 height 15
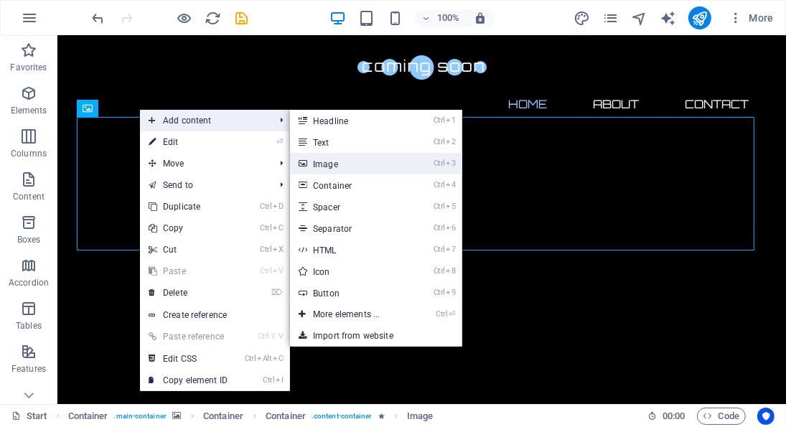
click at [342, 169] on link "Ctrl 3 Image" at bounding box center [349, 164] width 118 height 22
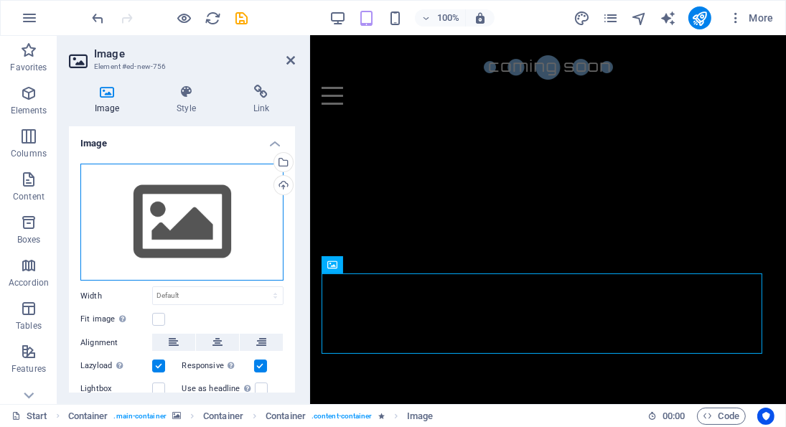
click at [158, 210] on div "Drag files here, click to choose files or select files from Files or our free s…" at bounding box center [181, 223] width 203 height 118
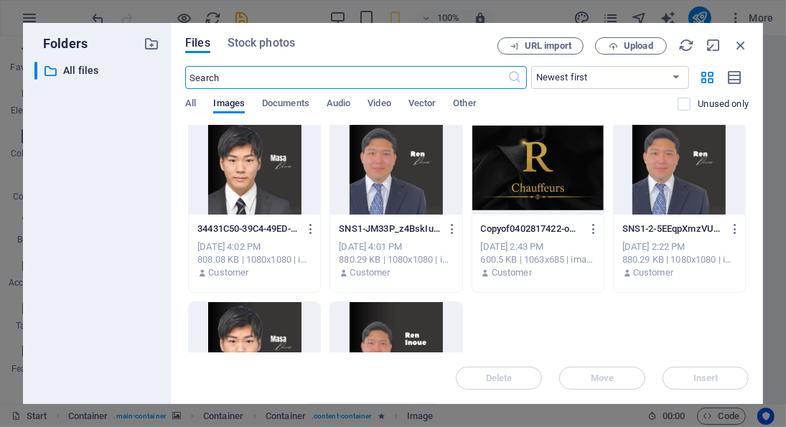
scroll to position [0, 0]
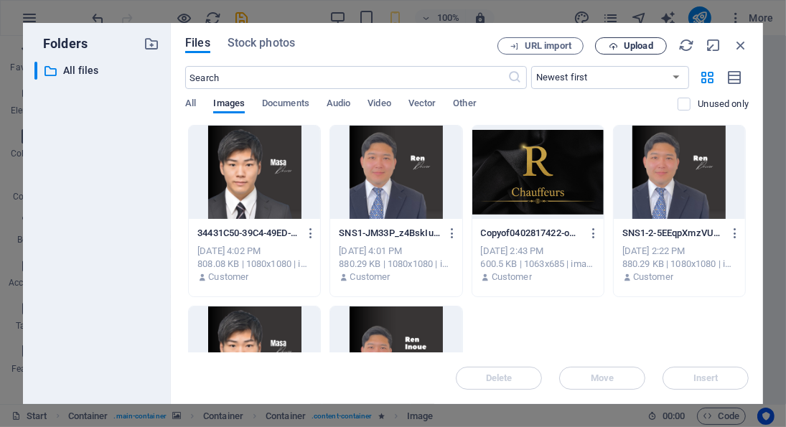
click at [629, 52] on button "Upload" at bounding box center [631, 45] width 72 height 17
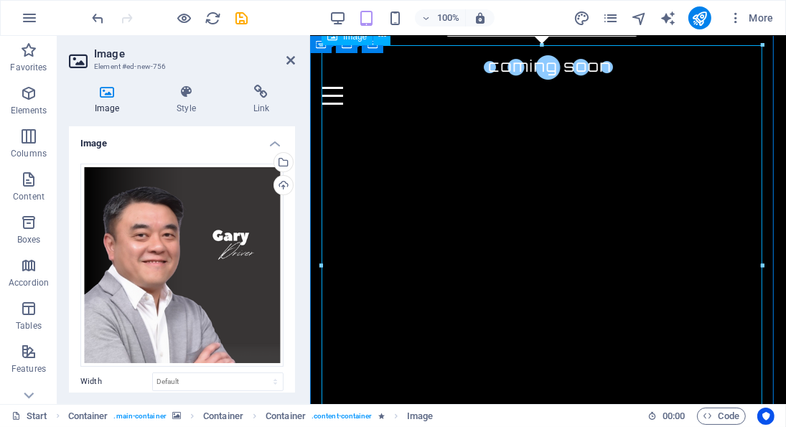
scroll to position [431, 0]
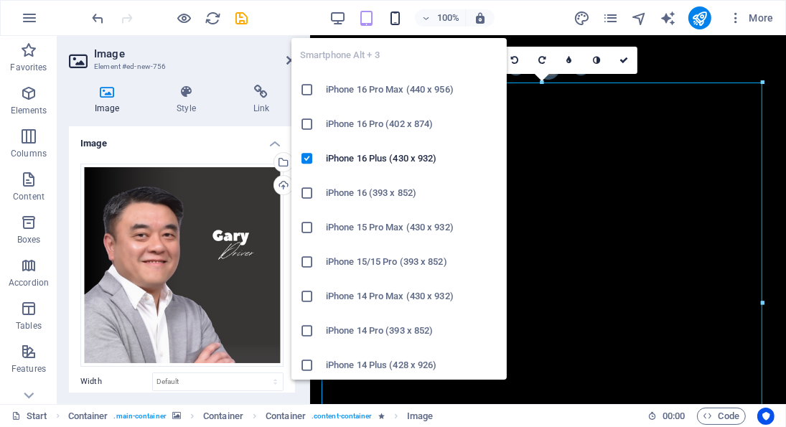
click at [398, 21] on icon "button" at bounding box center [395, 18] width 17 height 17
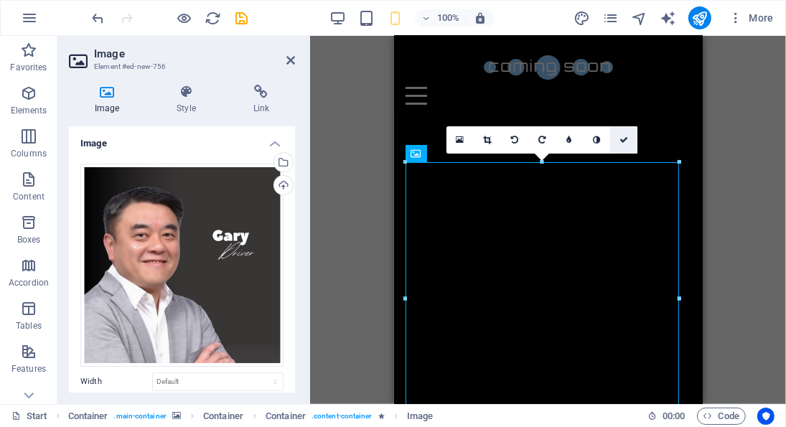
click at [629, 139] on link at bounding box center [623, 139] width 27 height 27
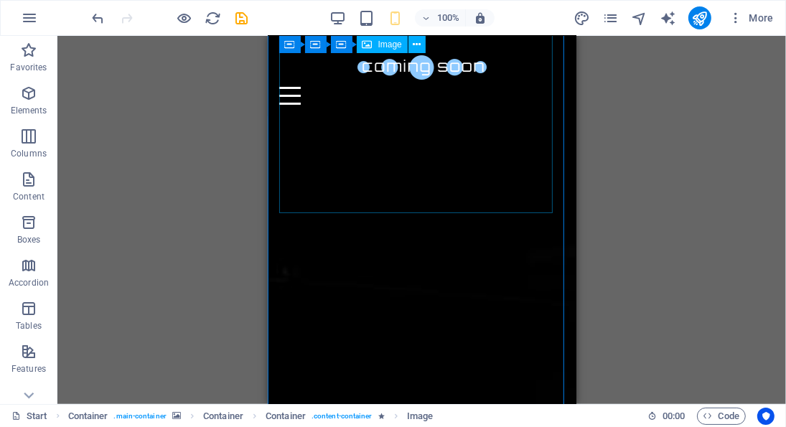
scroll to position [654, 0]
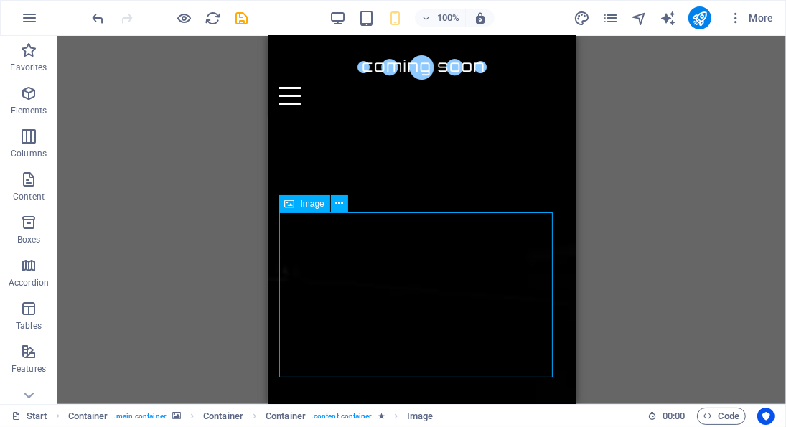
select select "px"
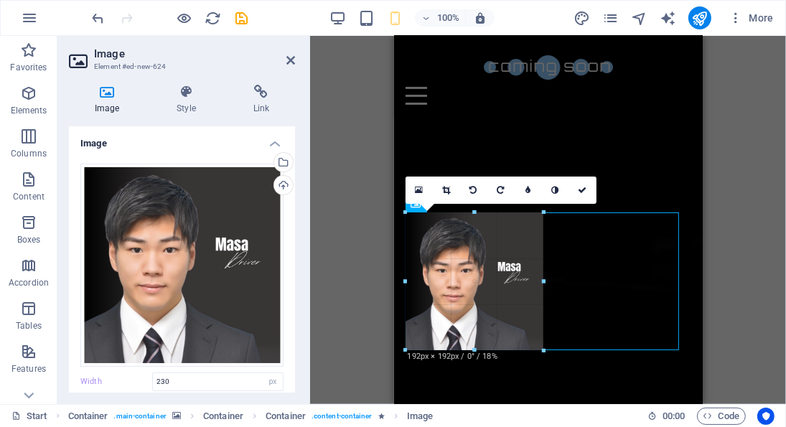
drag, startPoint x: 574, startPoint y: 380, endPoint x: 158, endPoint y: 322, distance: 420.3
type input "192"
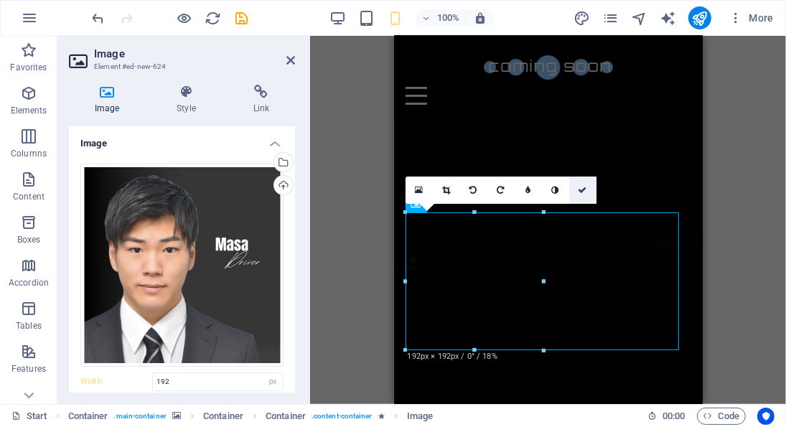
click at [586, 189] on icon at bounding box center [582, 190] width 9 height 9
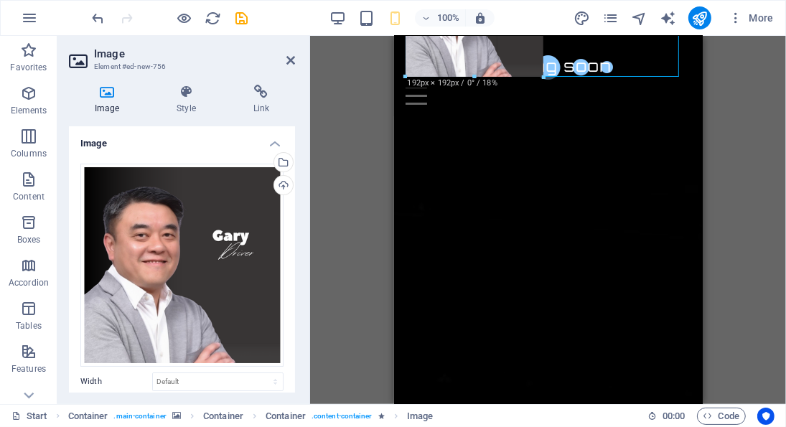
drag, startPoint x: 675, startPoint y: 210, endPoint x: 451, endPoint y: 77, distance: 260.7
type input "192"
select select "px"
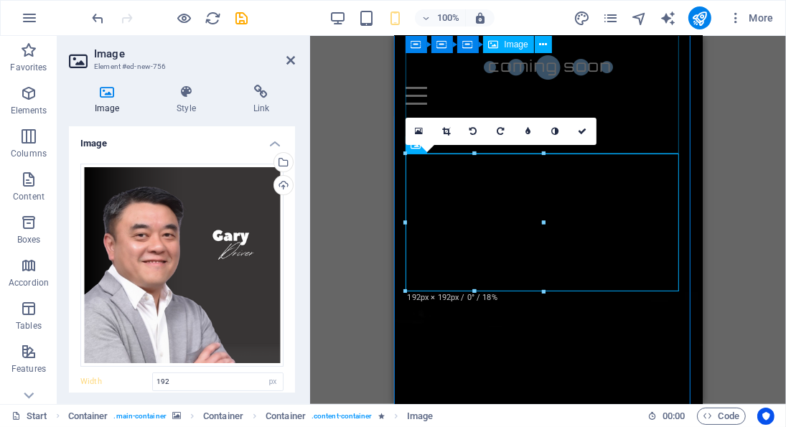
scroll to position [422, 0]
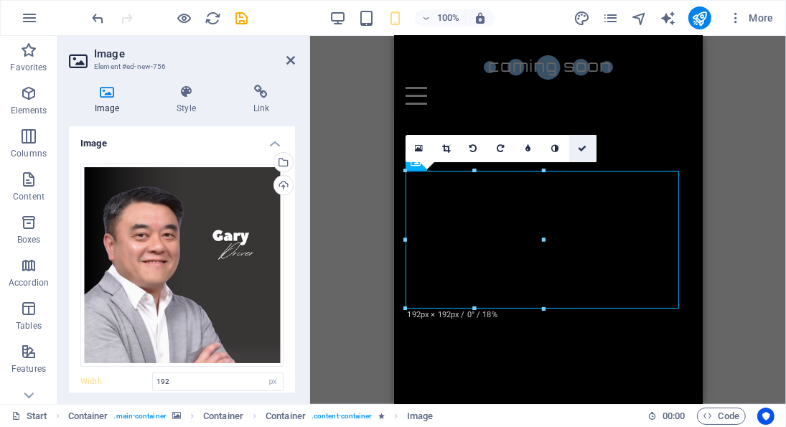
click at [575, 139] on link at bounding box center [582, 148] width 27 height 27
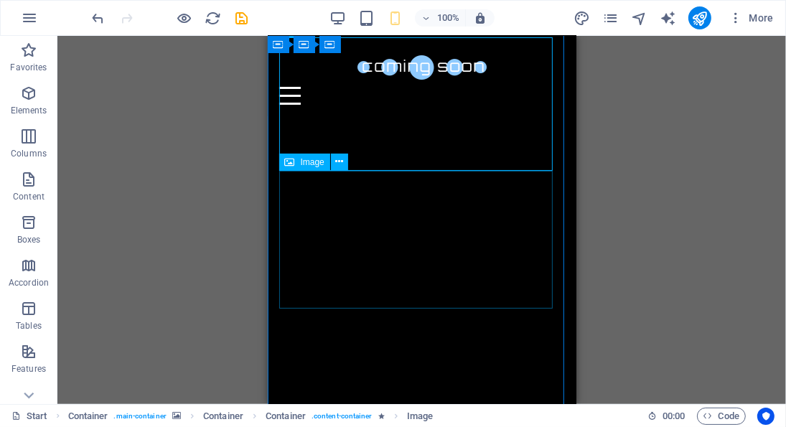
scroll to position [322, 0]
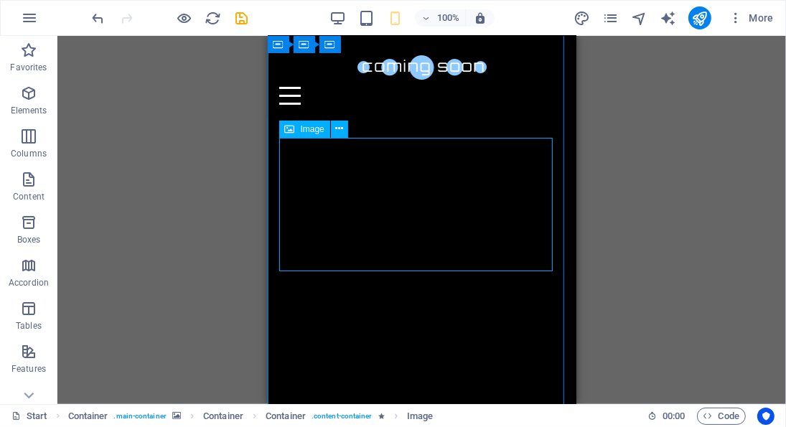
select select "px"
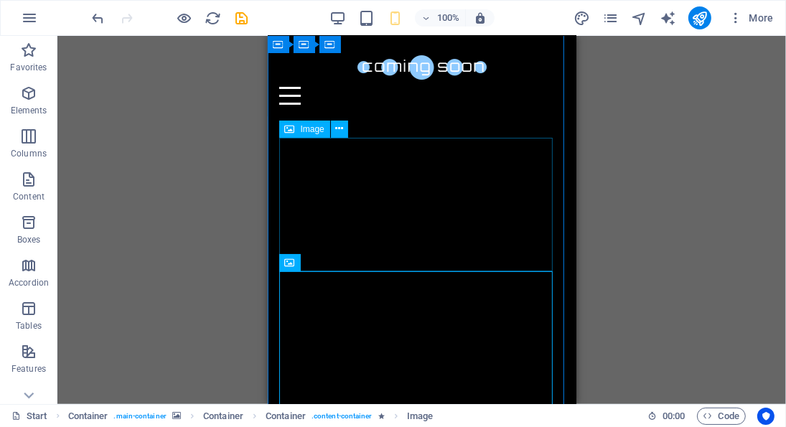
select select "px"
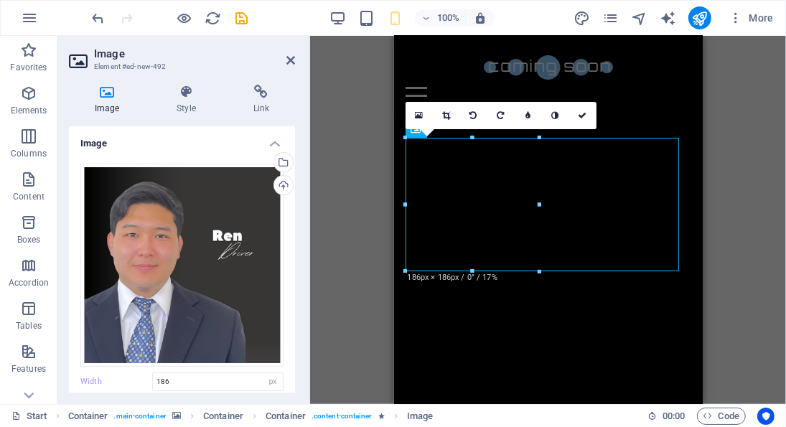
click at [369, 228] on div "H2 Container Container Container Container Container Container Menu Bar Menu Sp…" at bounding box center [548, 220] width 476 height 368
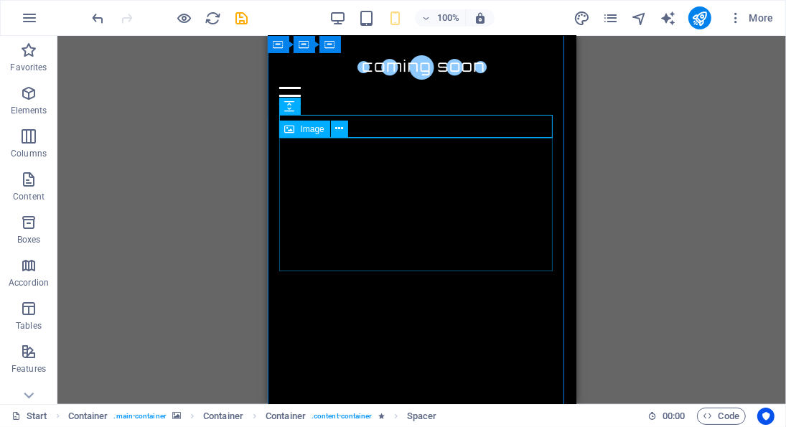
select select "px"
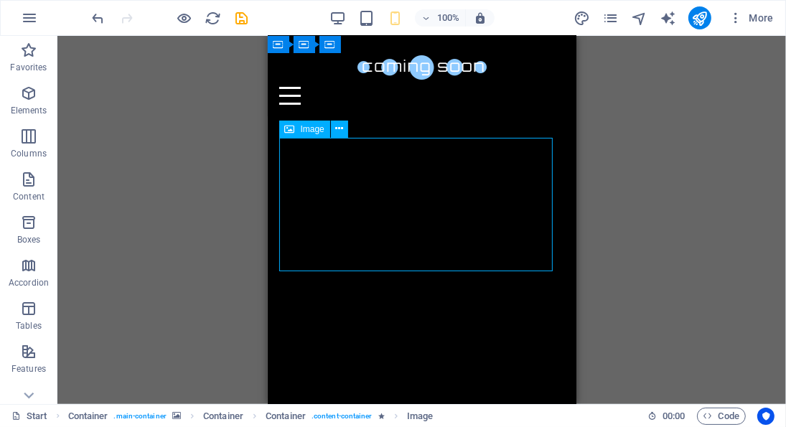
select select "px"
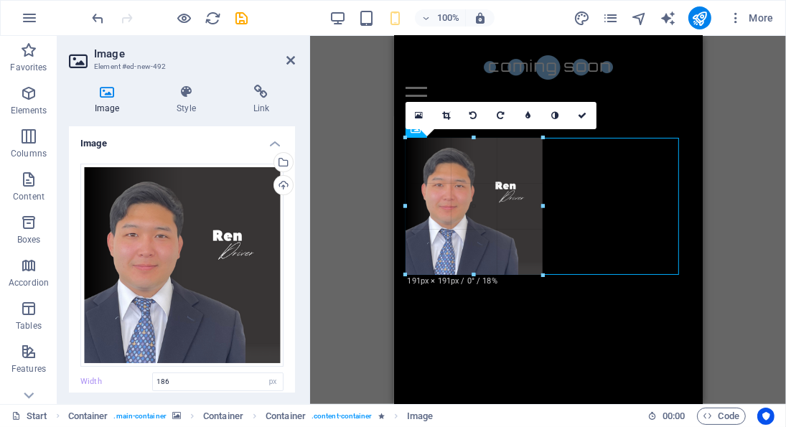
type input "191"
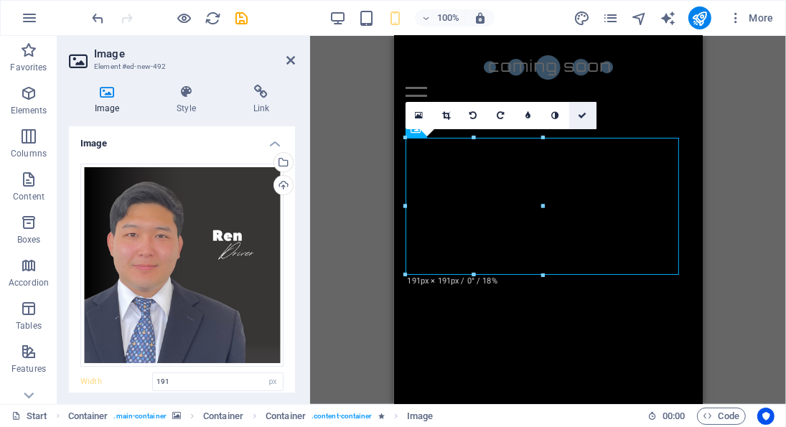
click at [579, 109] on link at bounding box center [582, 115] width 27 height 27
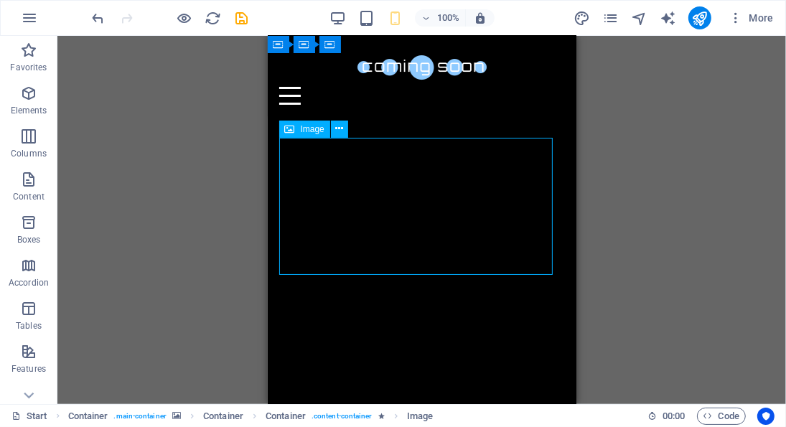
select select "px"
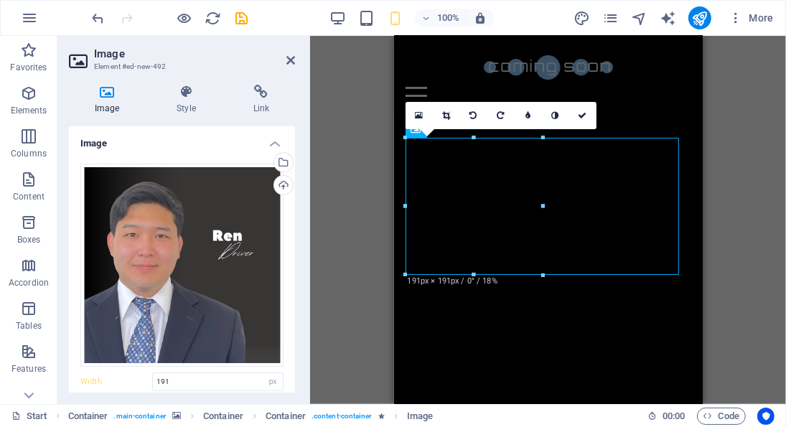
click at [582, 113] on icon at bounding box center [582, 115] width 9 height 9
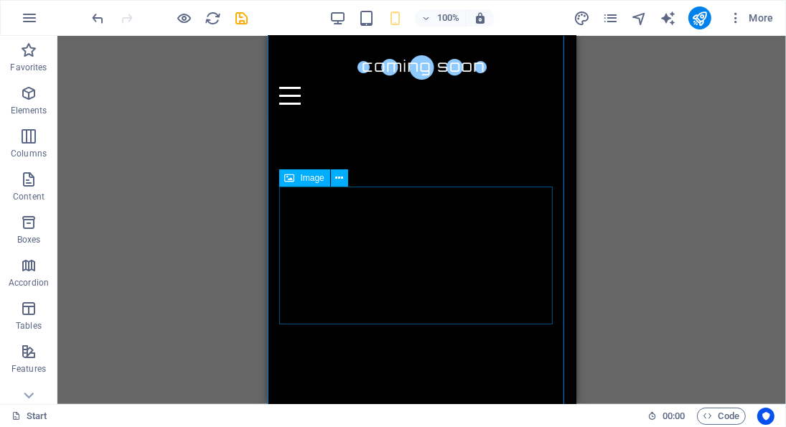
scroll to position [355, 0]
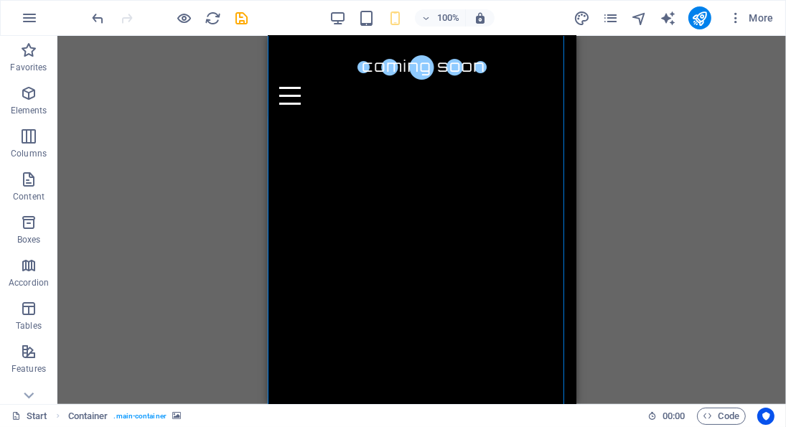
drag, startPoint x: 337, startPoint y: 297, endPoint x: 490, endPoint y: 154, distance: 210.2
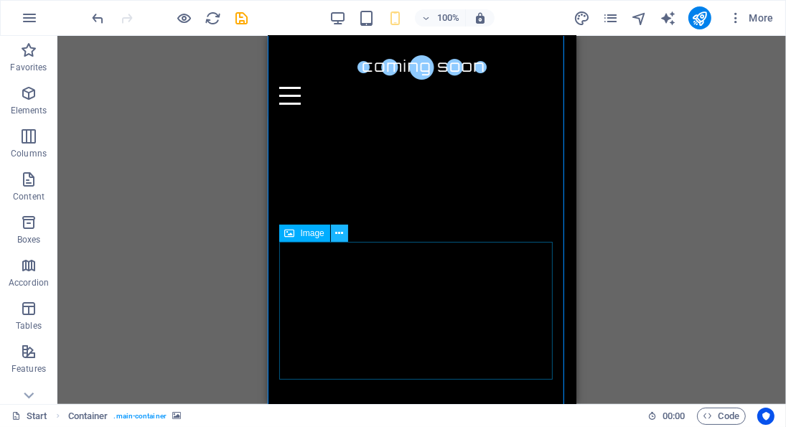
click at [338, 236] on icon at bounding box center [339, 233] width 8 height 15
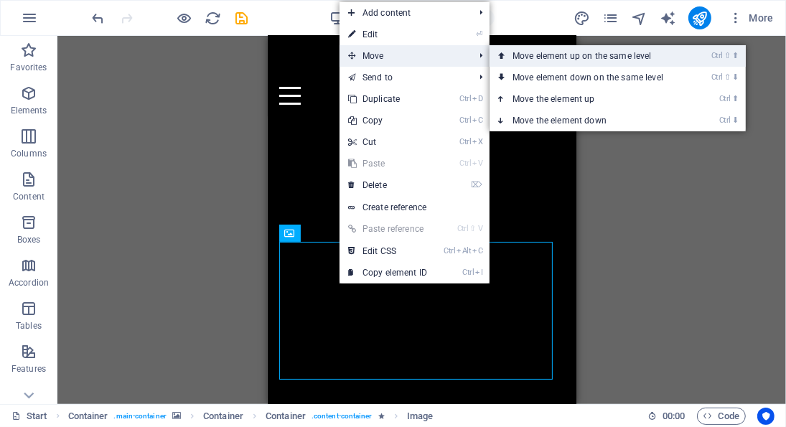
click at [532, 57] on link "Ctrl ⇧ ⬆ Move element up on the same level" at bounding box center [590, 56] width 202 height 22
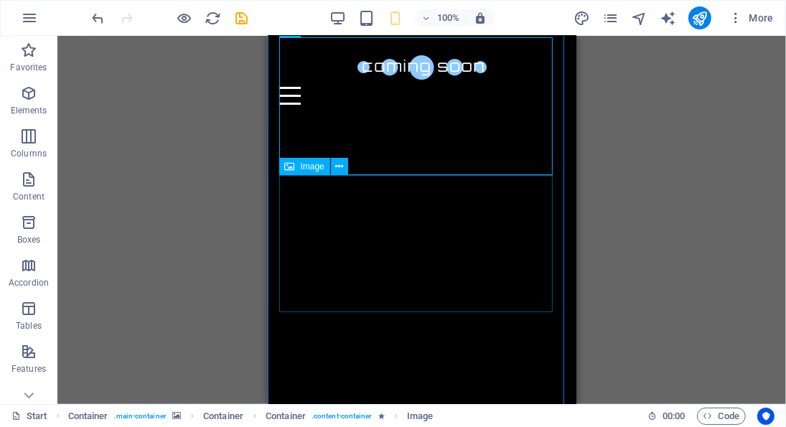
scroll to position [367, 0]
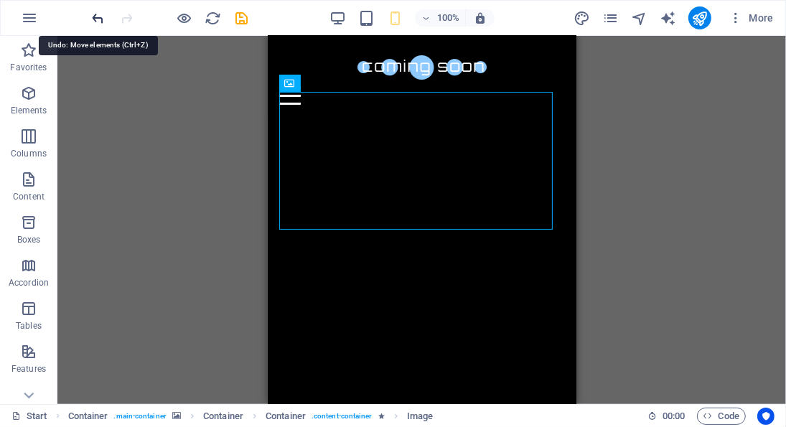
click at [98, 19] on icon "undo" at bounding box center [98, 18] width 17 height 17
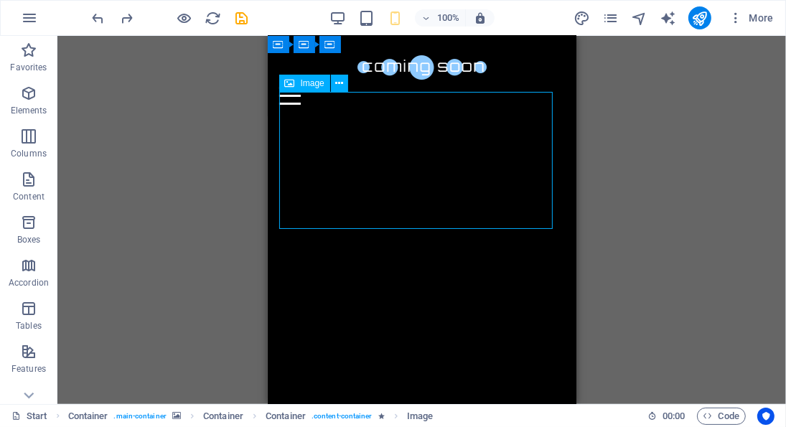
select select "px"
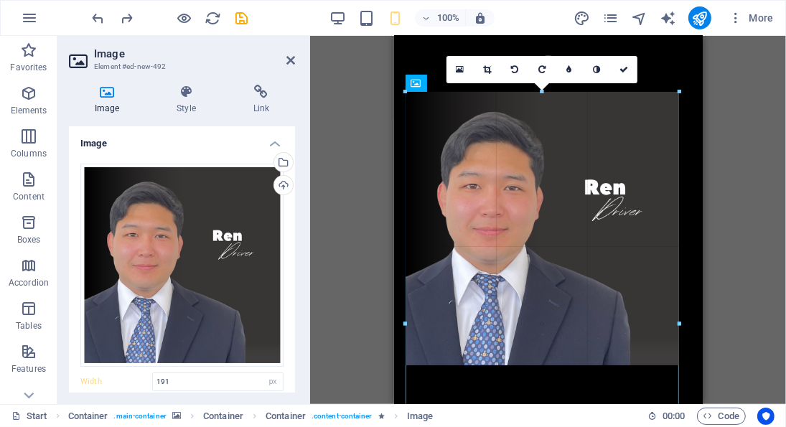
drag, startPoint x: 541, startPoint y: 227, endPoint x: 294, endPoint y: 227, distance: 247.6
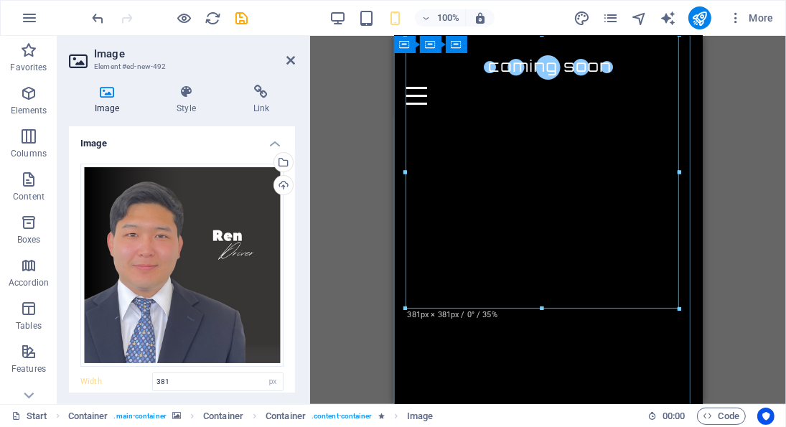
scroll to position [424, 0]
drag, startPoint x: 540, startPoint y: 305, endPoint x: 545, endPoint y: 180, distance: 125.0
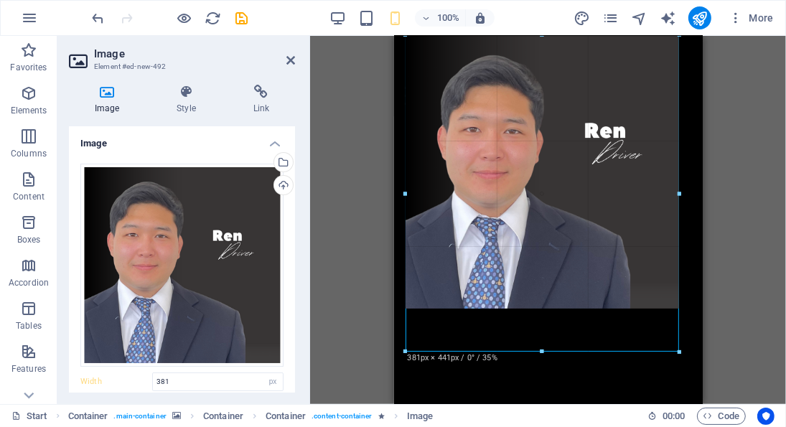
drag, startPoint x: 542, startPoint y: 308, endPoint x: 580, endPoint y: 351, distance: 57.5
click at [580, 351] on div at bounding box center [543, 352] width 274 height 5
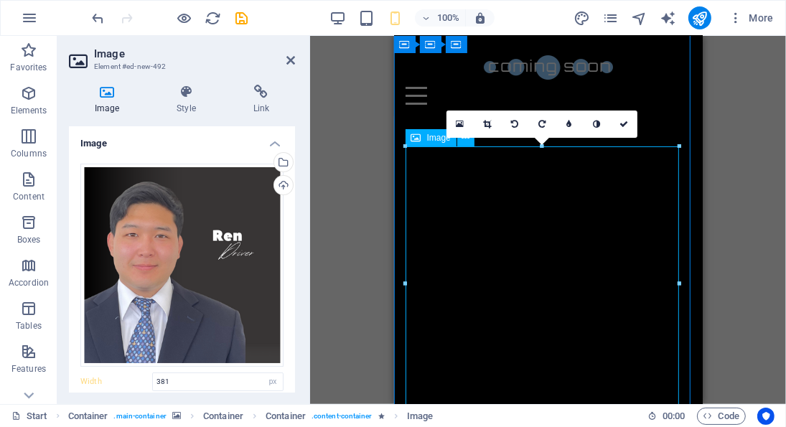
scroll to position [312, 0]
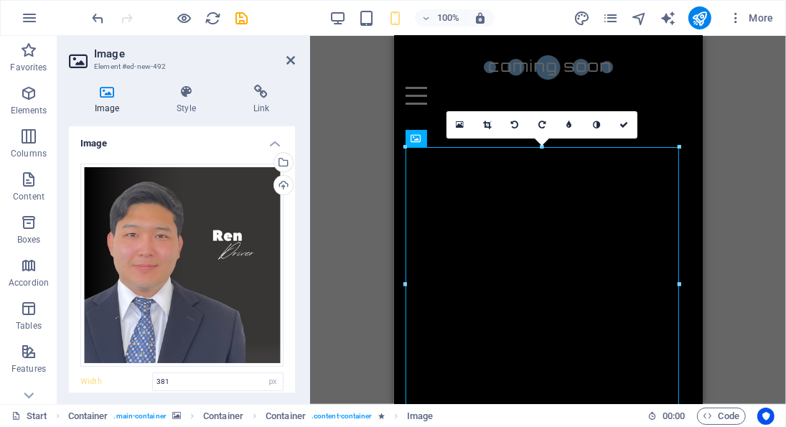
click at [95, 6] on div at bounding box center [170, 17] width 161 height 23
click at [95, 11] on icon "undo" at bounding box center [98, 18] width 17 height 17
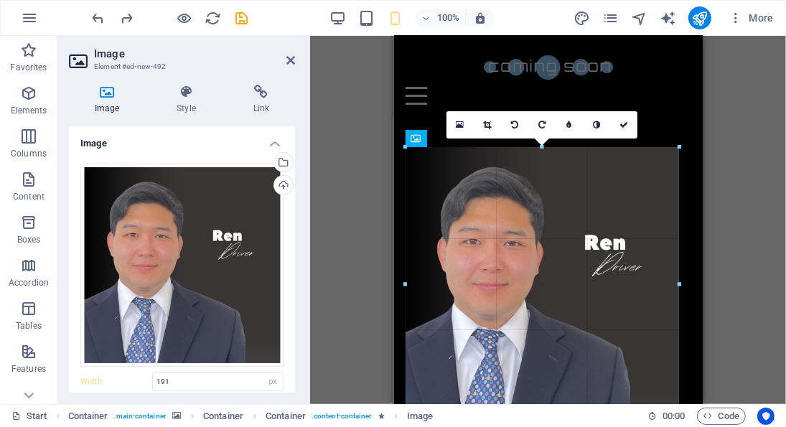
drag, startPoint x: 543, startPoint y: 287, endPoint x: 675, endPoint y: 354, distance: 148.6
type input "381"
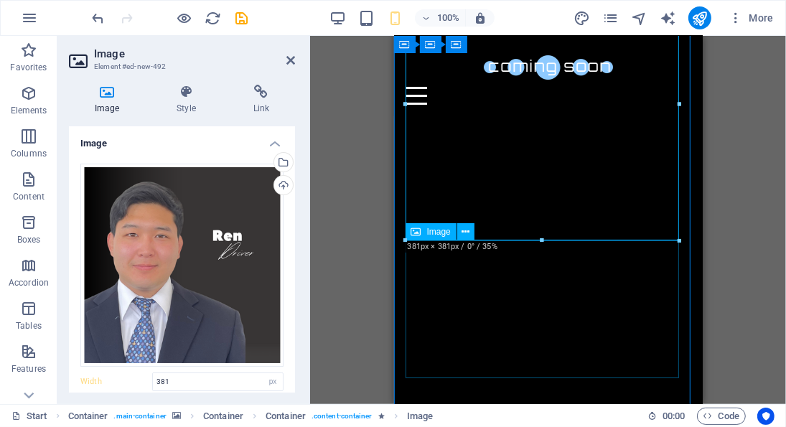
scroll to position [497, 0]
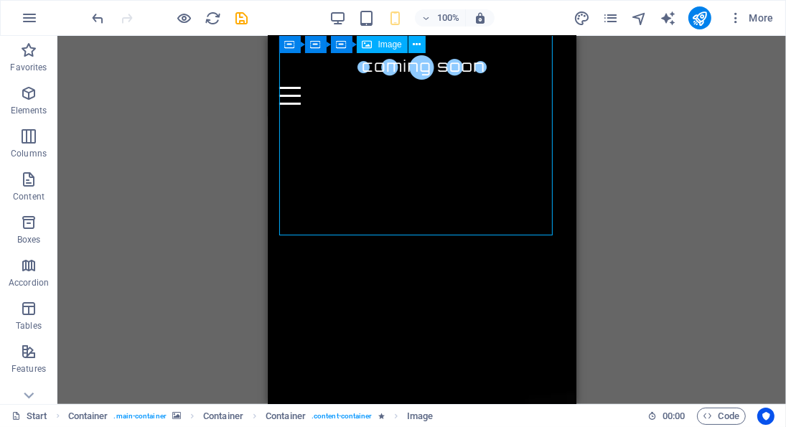
scroll to position [334, 0]
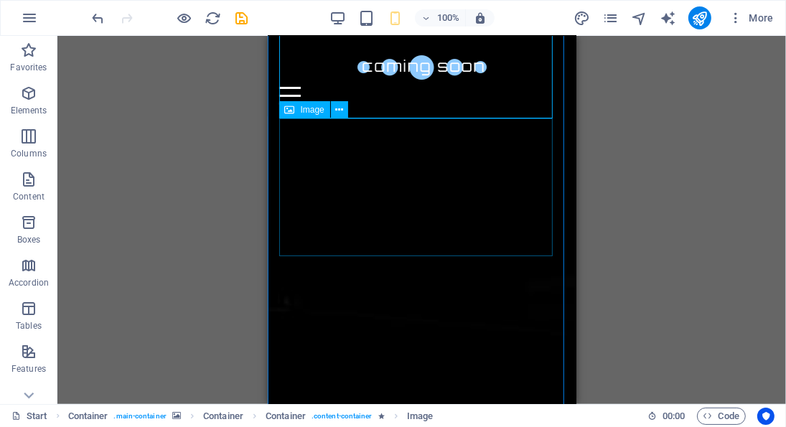
scroll to position [615, 0]
select select "px"
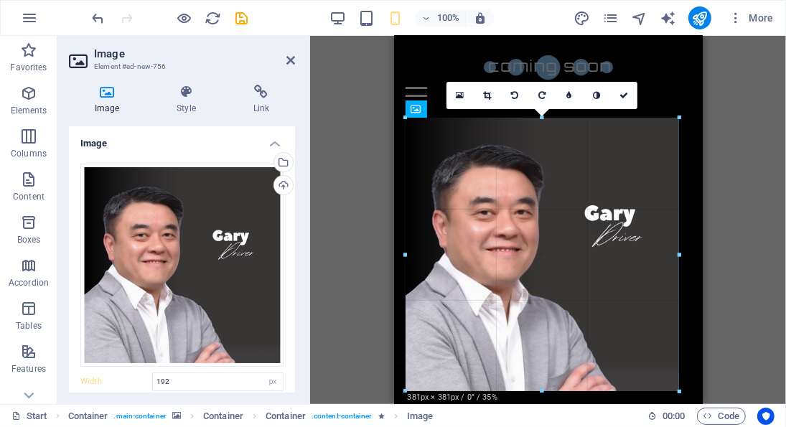
drag, startPoint x: 541, startPoint y: 256, endPoint x: 281, endPoint y: 276, distance: 261.3
type input "381"
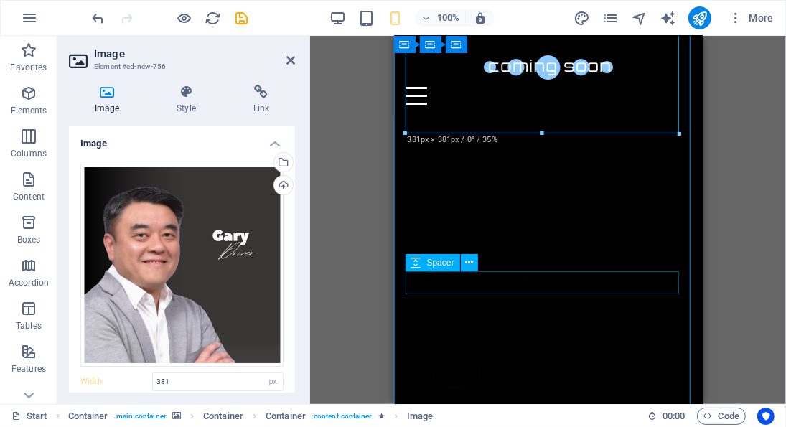
scroll to position [891, 0]
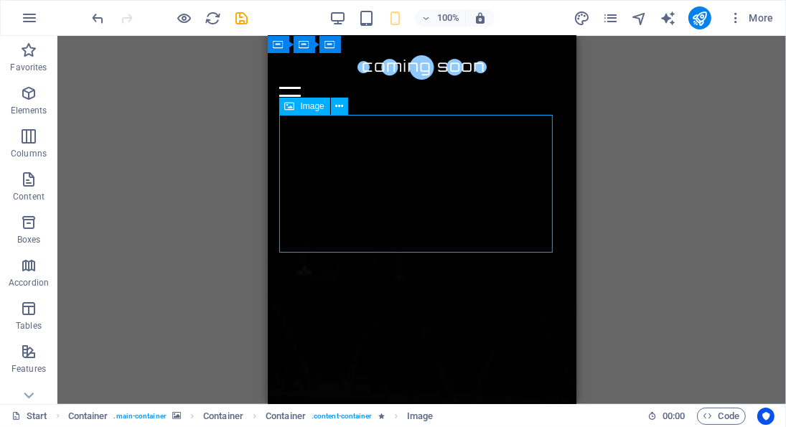
select select "px"
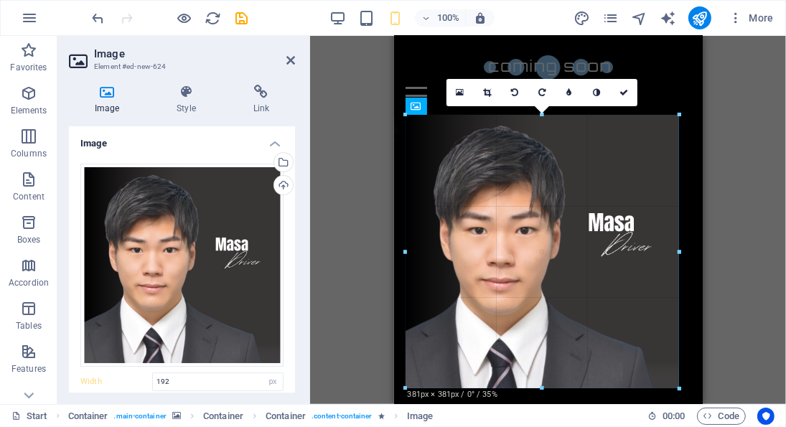
drag, startPoint x: 543, startPoint y: 256, endPoint x: 679, endPoint y: 316, distance: 148.2
type input "381"
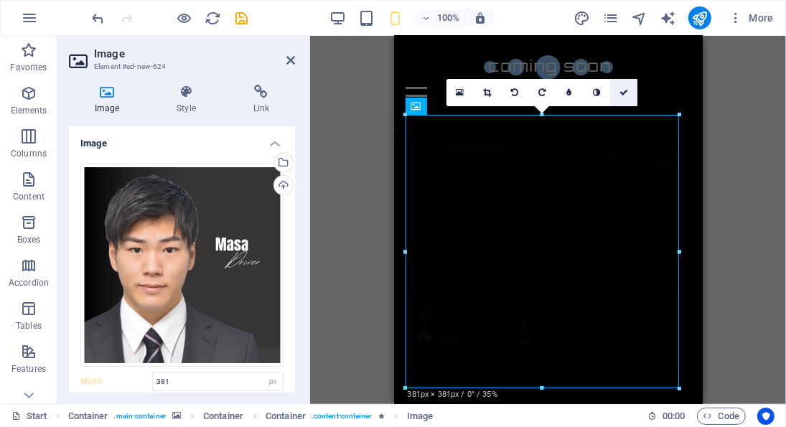
click at [620, 99] on link at bounding box center [623, 92] width 27 height 27
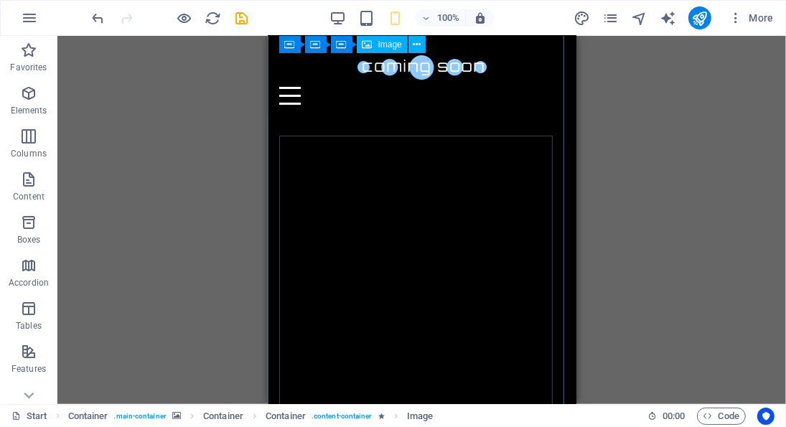
scroll to position [322, 0]
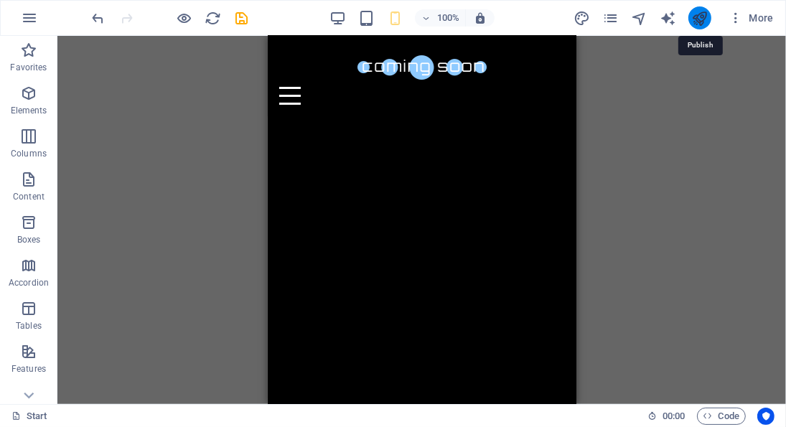
click at [707, 13] on icon "publish" at bounding box center [699, 18] width 17 height 17
checkbox input "false"
